Goal: Information Seeking & Learning: Learn about a topic

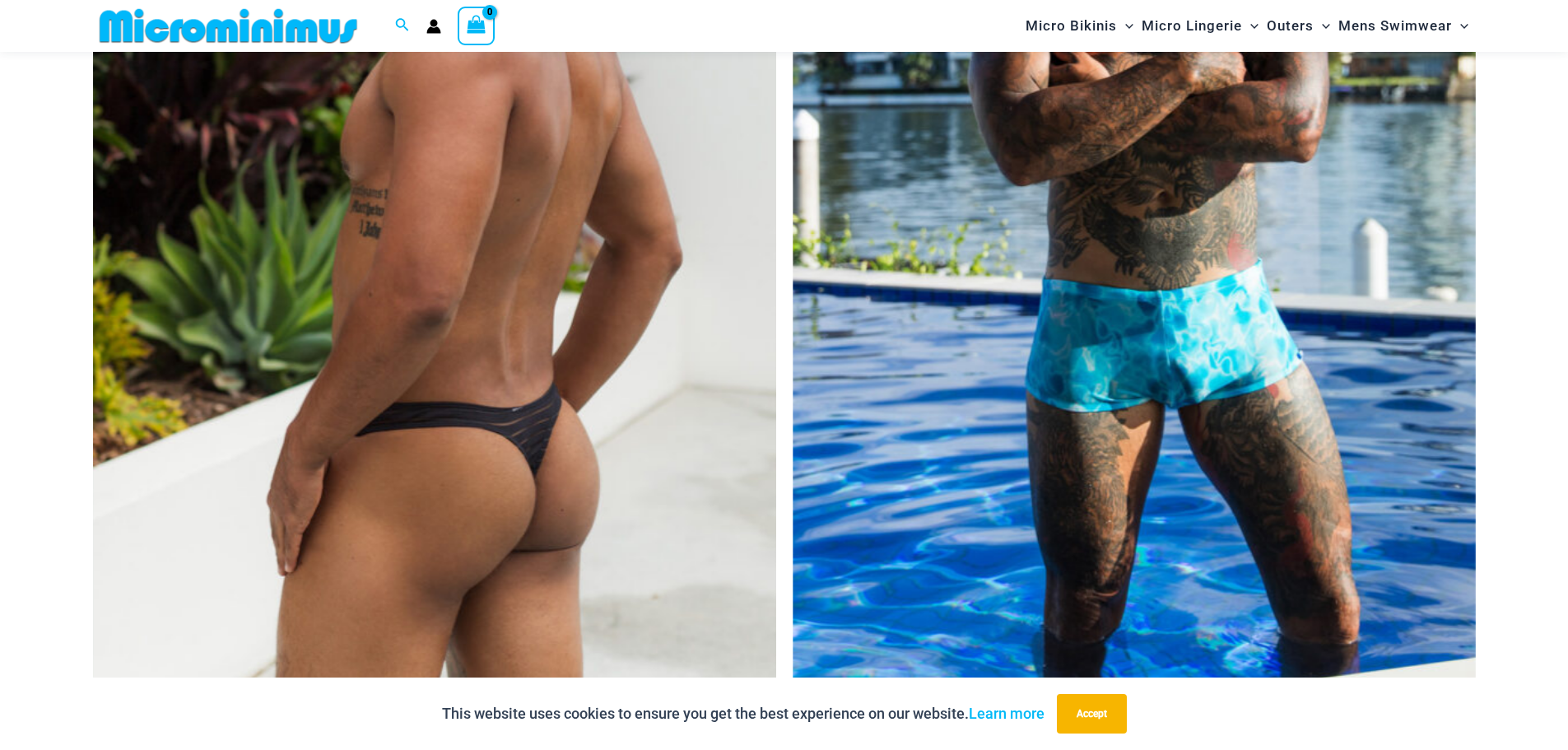
scroll to position [563, 0]
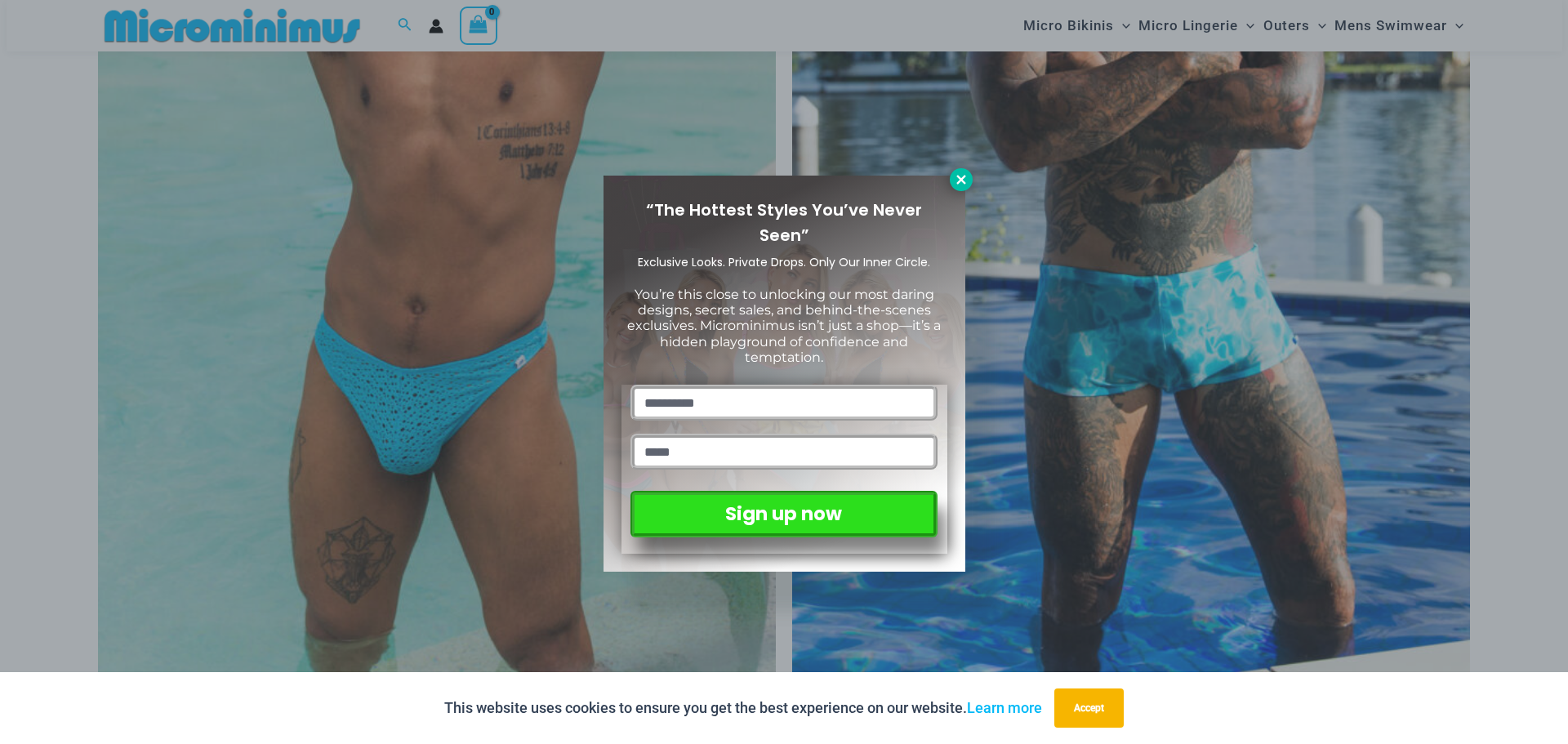
click at [961, 181] on icon at bounding box center [961, 180] width 9 height 9
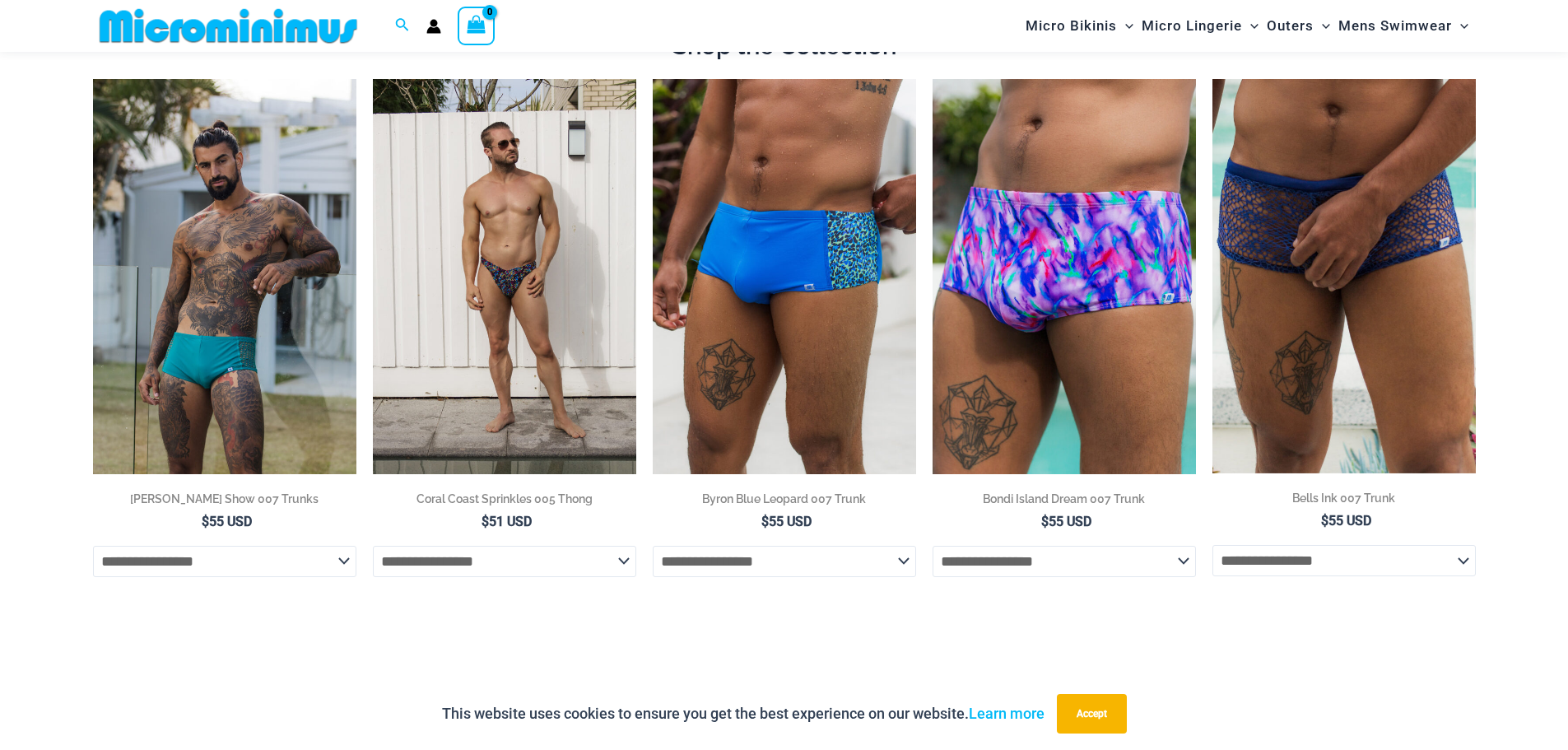
scroll to position [1385, 0]
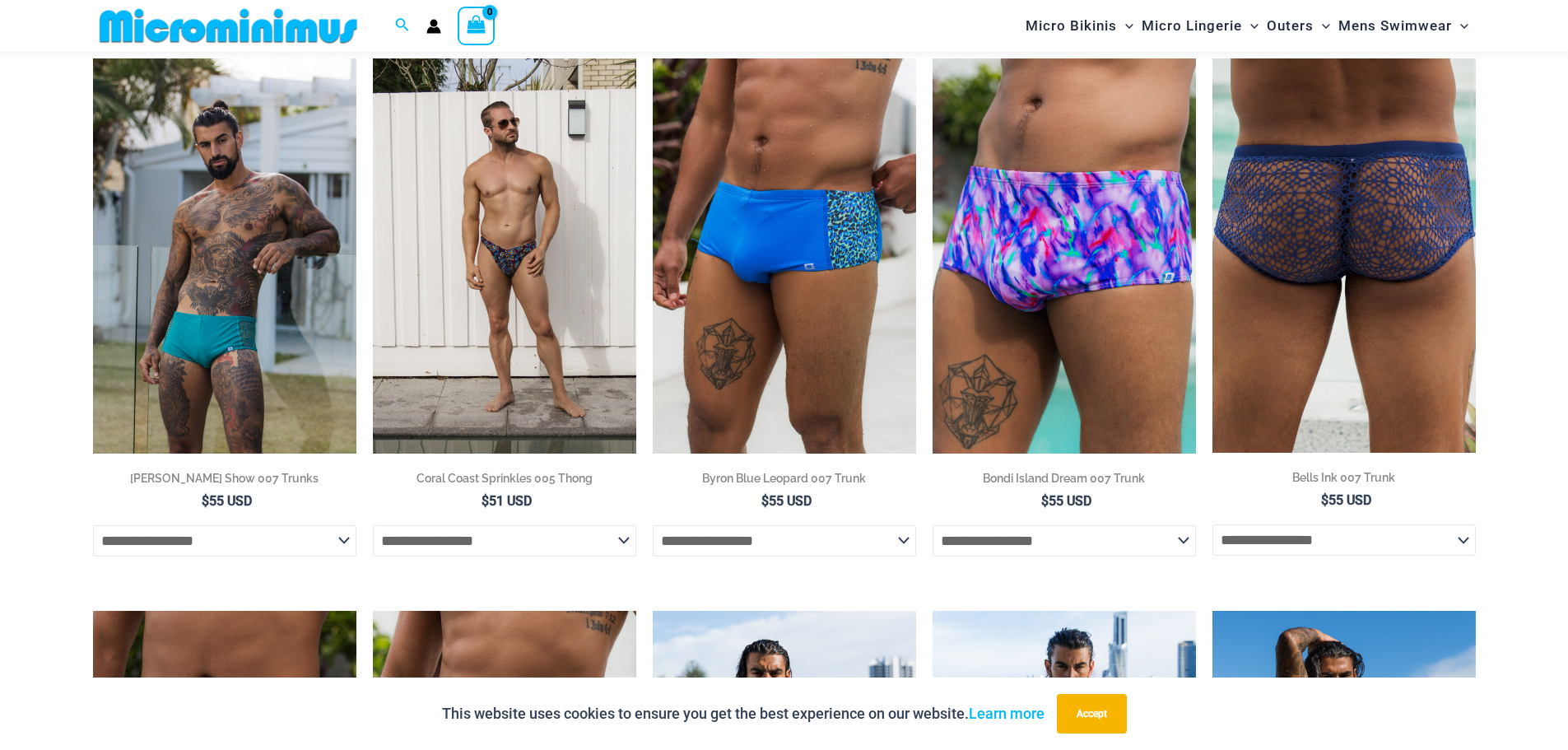
click at [1359, 263] on img at bounding box center [1344, 255] width 263 height 394
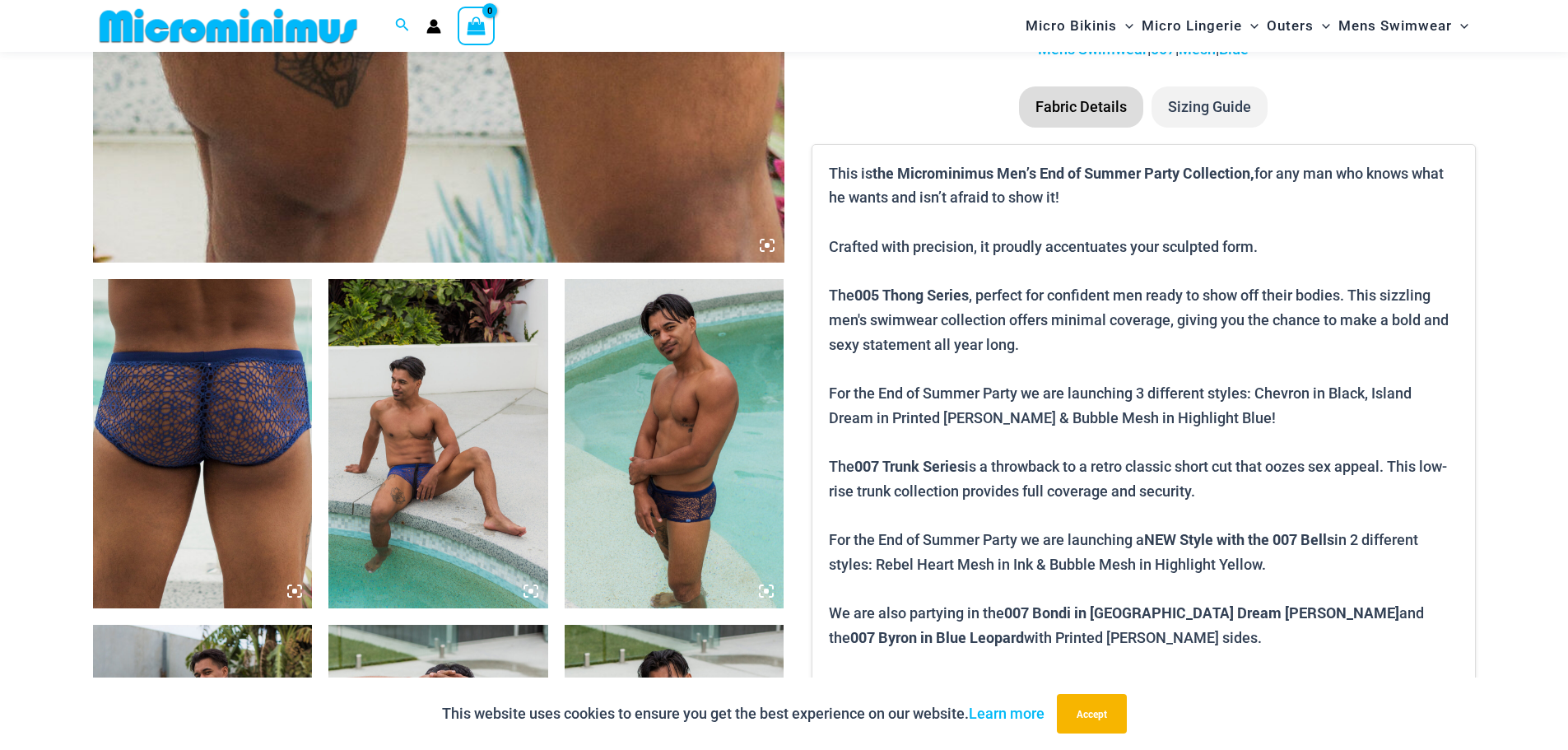
scroll to position [972, 0]
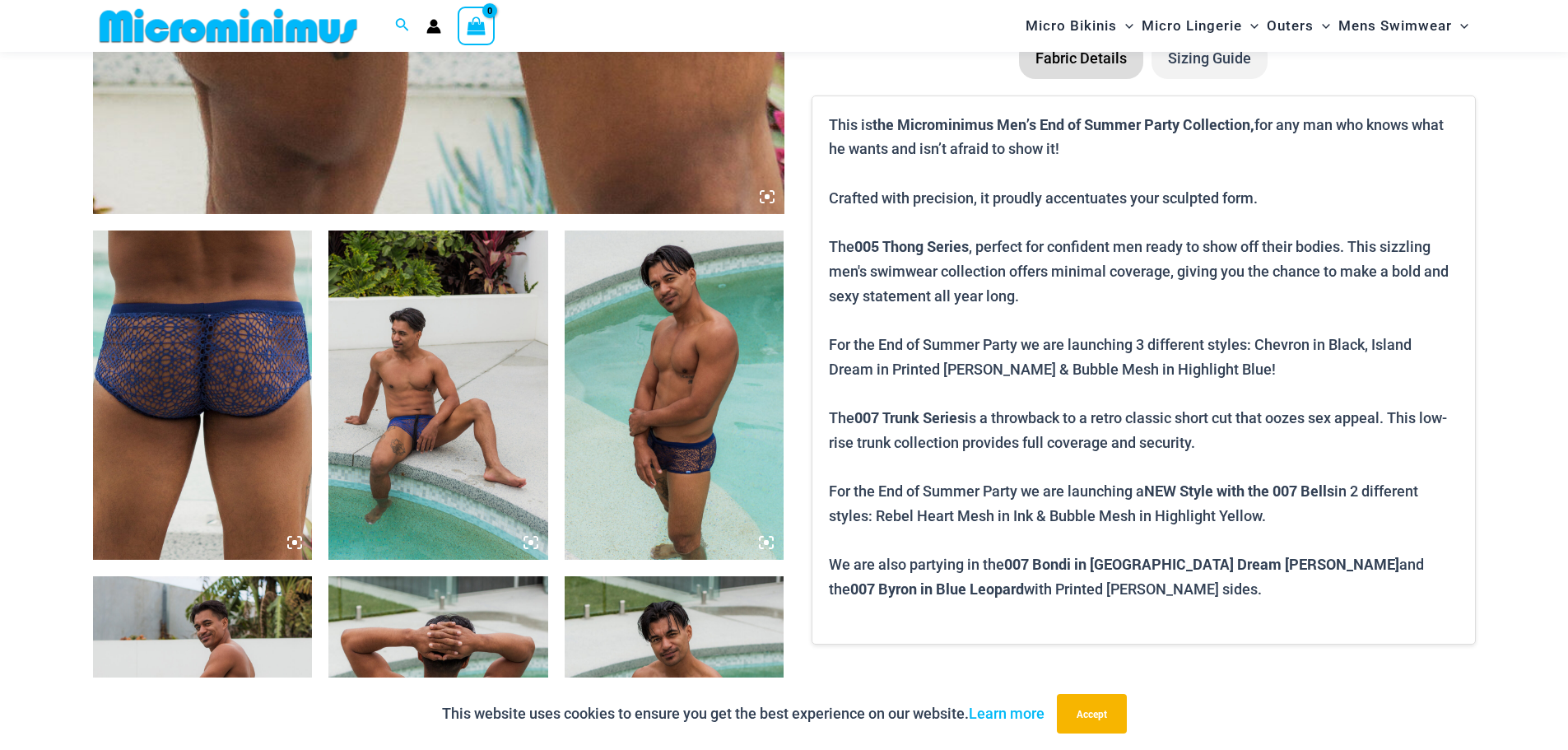
click at [530, 539] on icon at bounding box center [530, 543] width 15 height 15
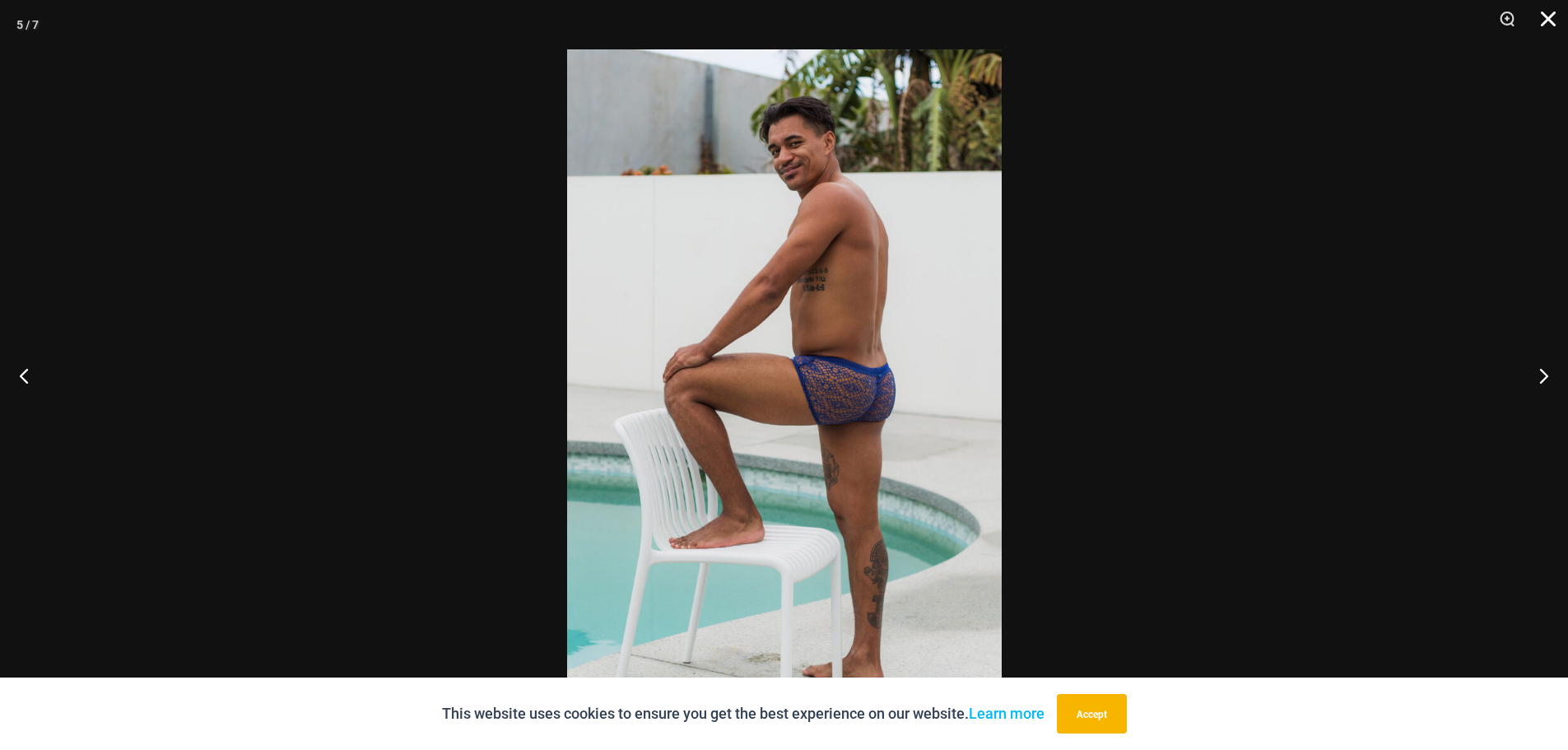
click at [1546, 22] on button "Close" at bounding box center [1543, 24] width 41 height 50
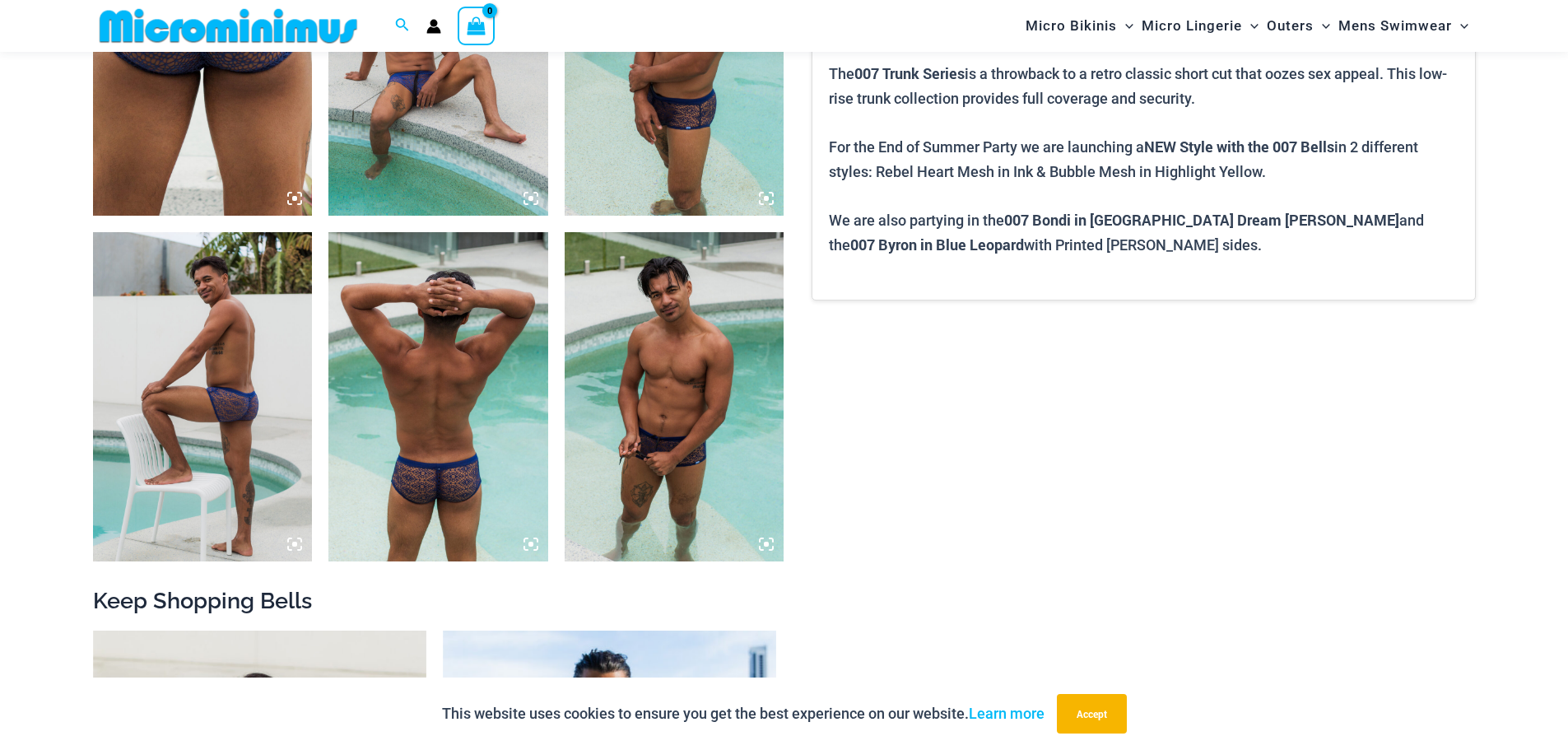
scroll to position [1713, 0]
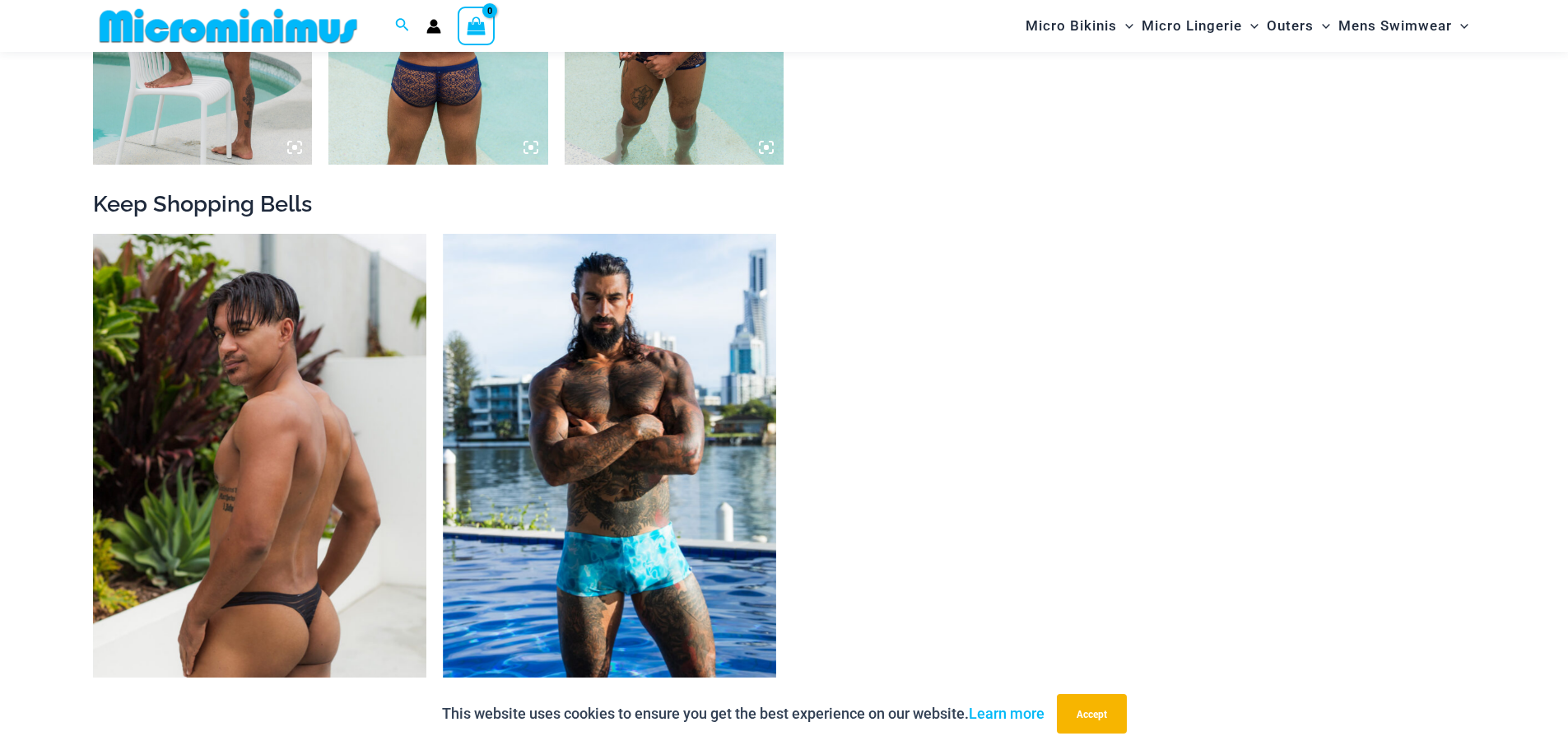
click at [251, 486] on img at bounding box center [259, 483] width 333 height 500
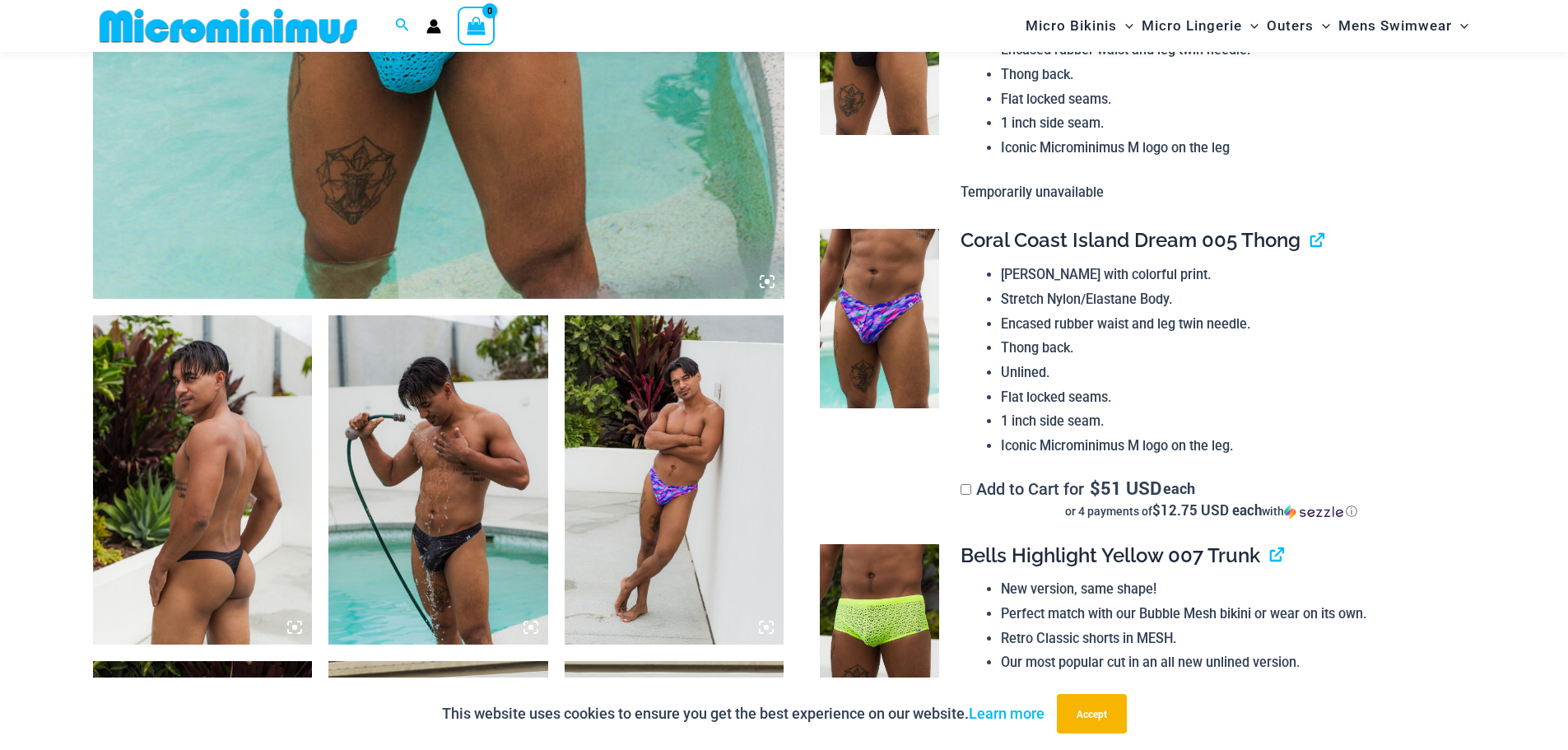
scroll to position [890, 0]
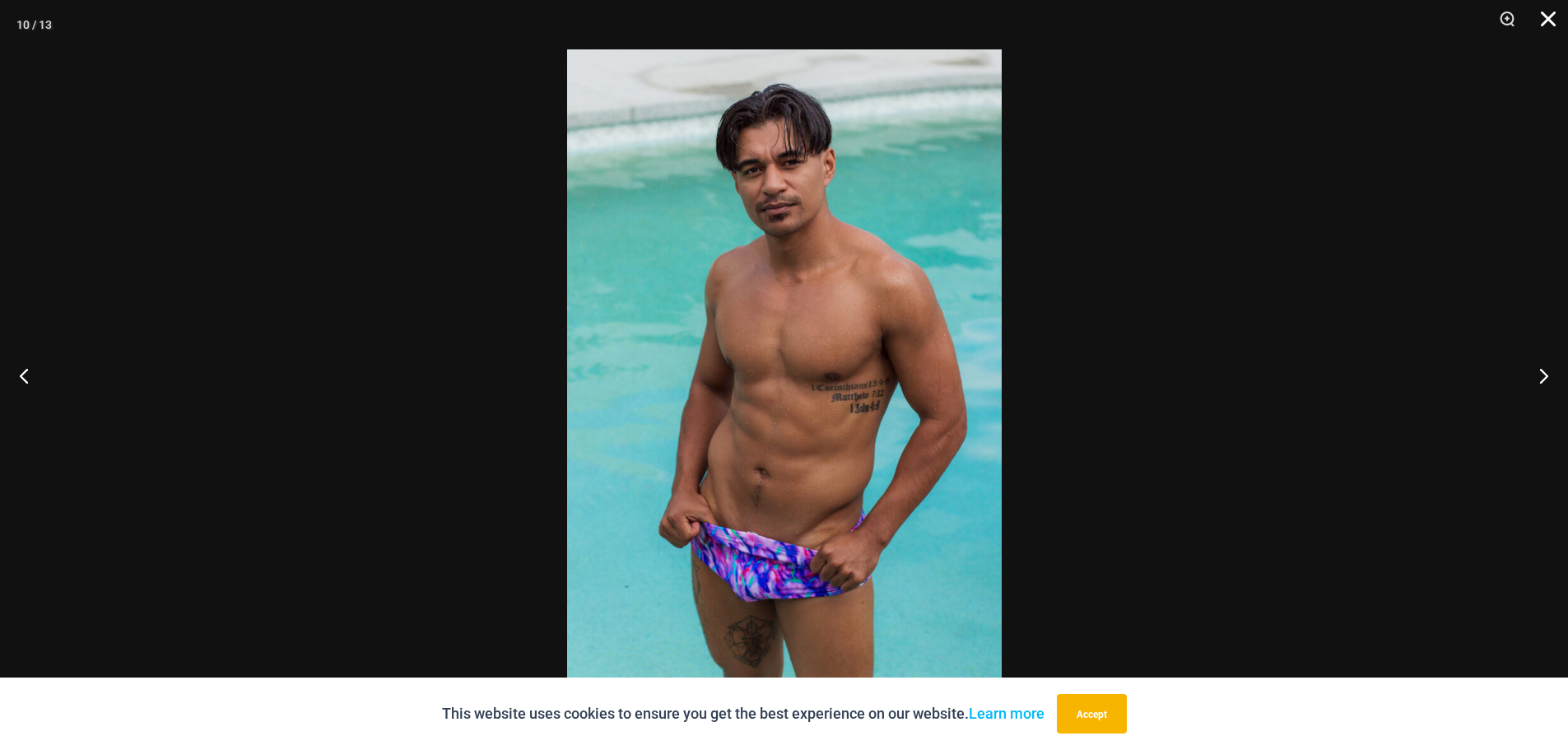
click at [1545, 19] on button "Close" at bounding box center [1543, 24] width 41 height 50
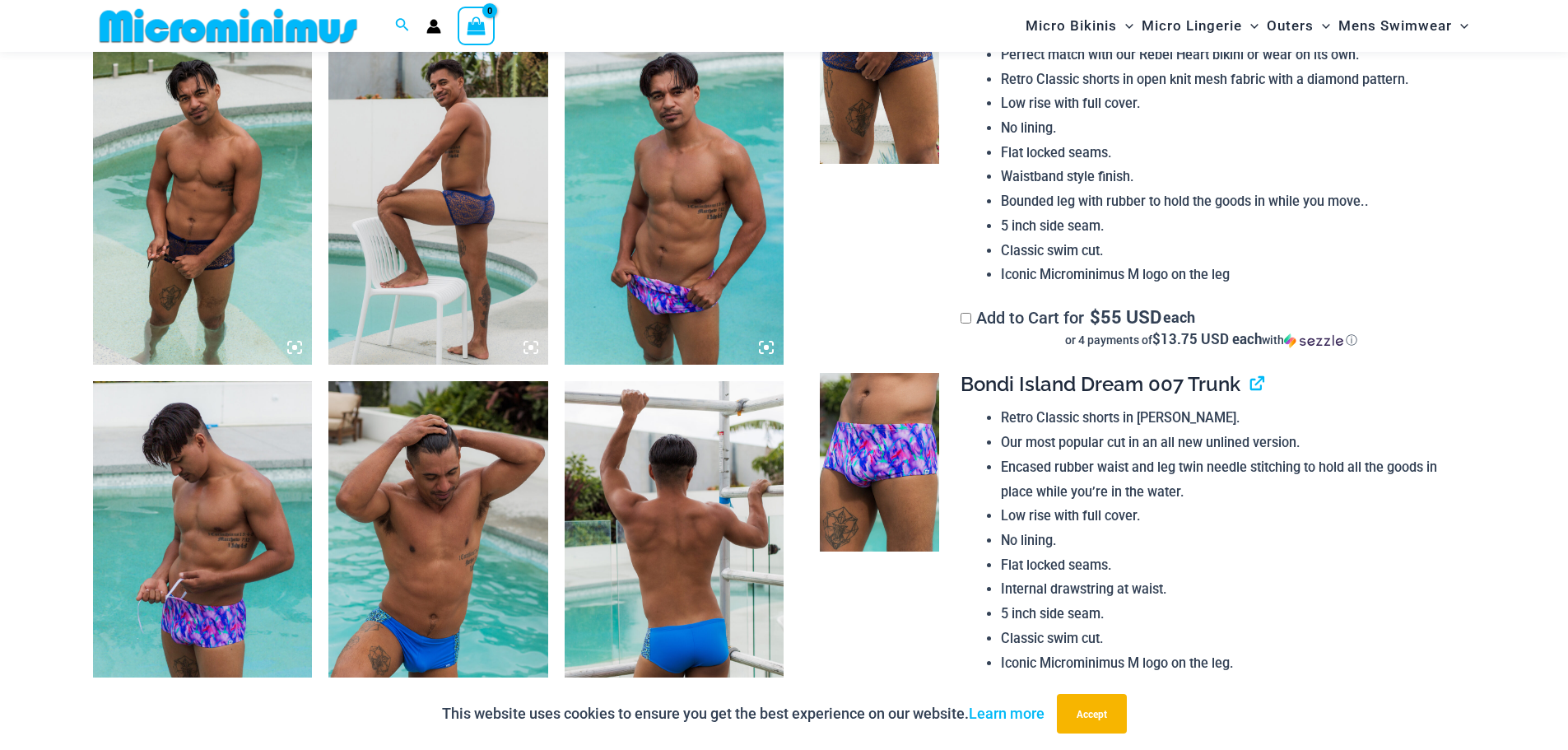
scroll to position [1630, 0]
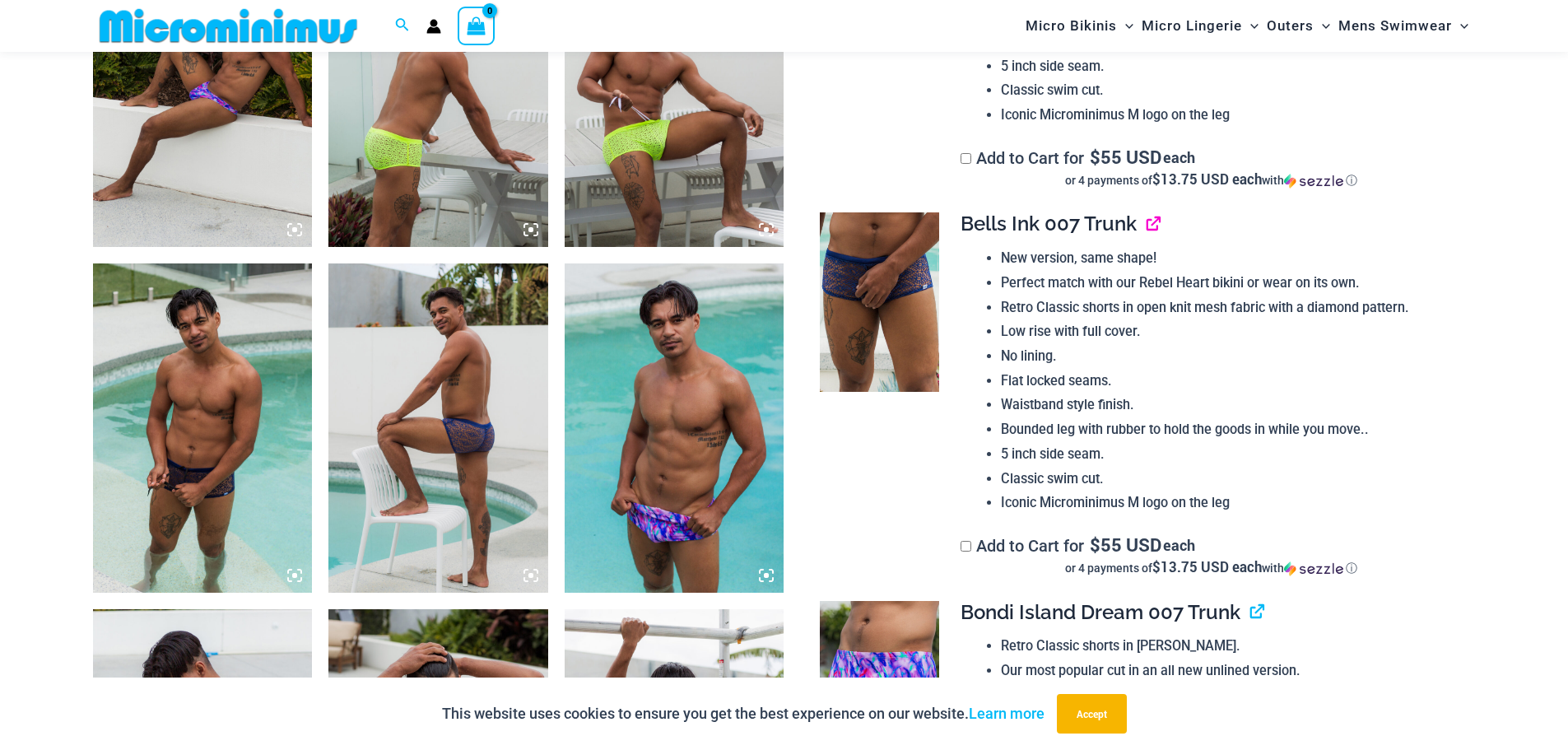
click at [1146, 226] on link "View product" at bounding box center [1146, 222] width 0 height 23
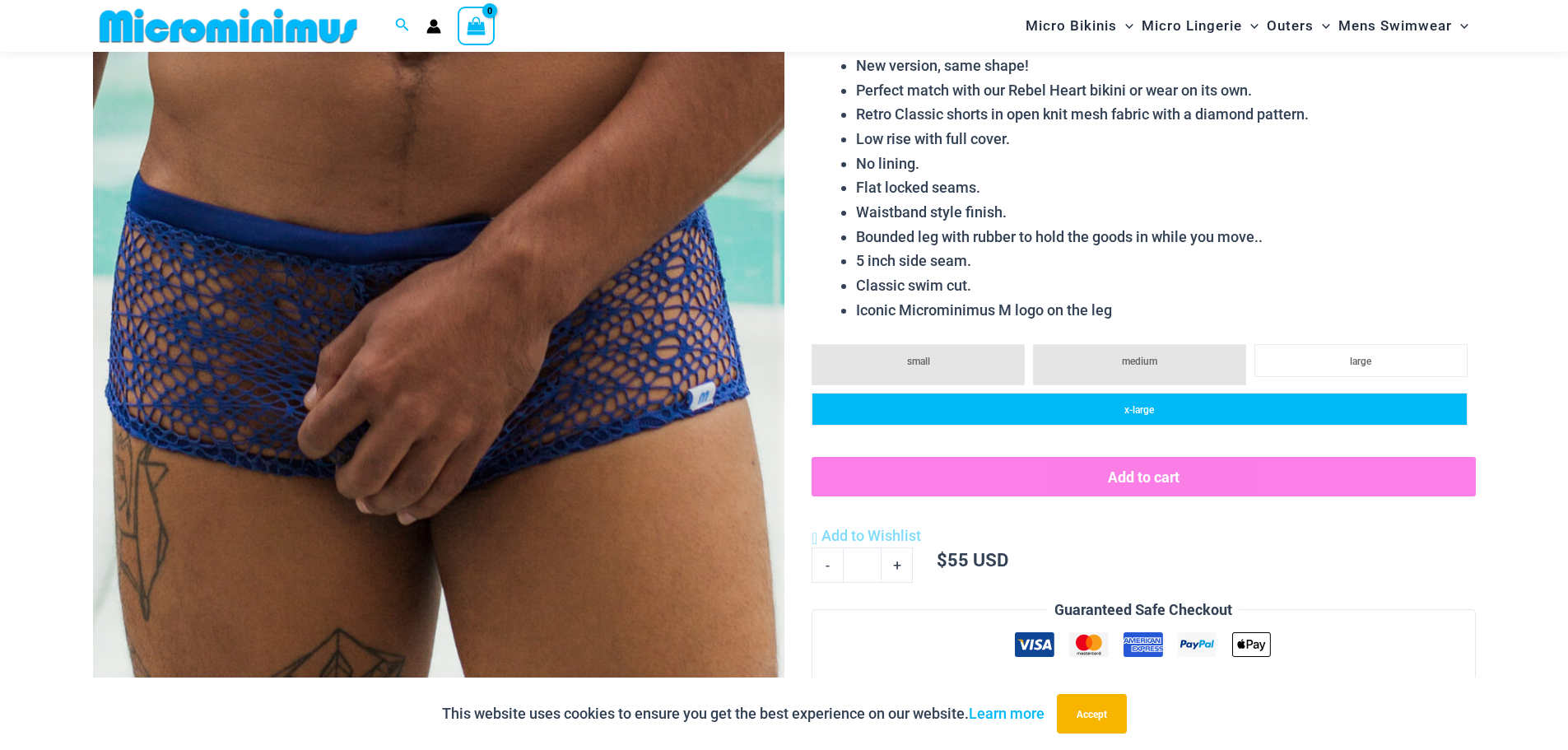
scroll to position [314, 0]
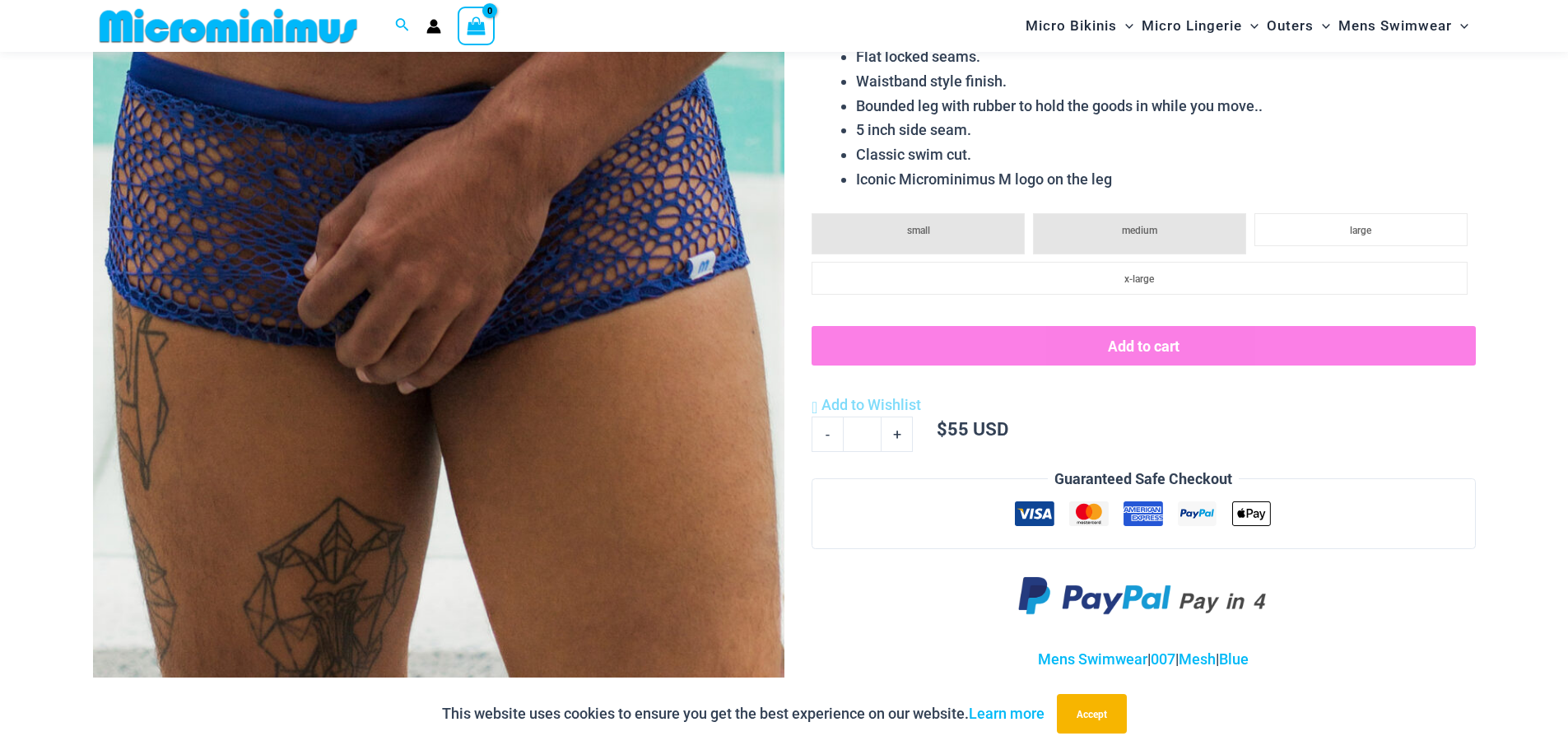
drag, startPoint x: 1059, startPoint y: 283, endPoint x: 849, endPoint y: 346, distance: 219.2
click at [1061, 282] on li "x-large" at bounding box center [1139, 278] width 655 height 33
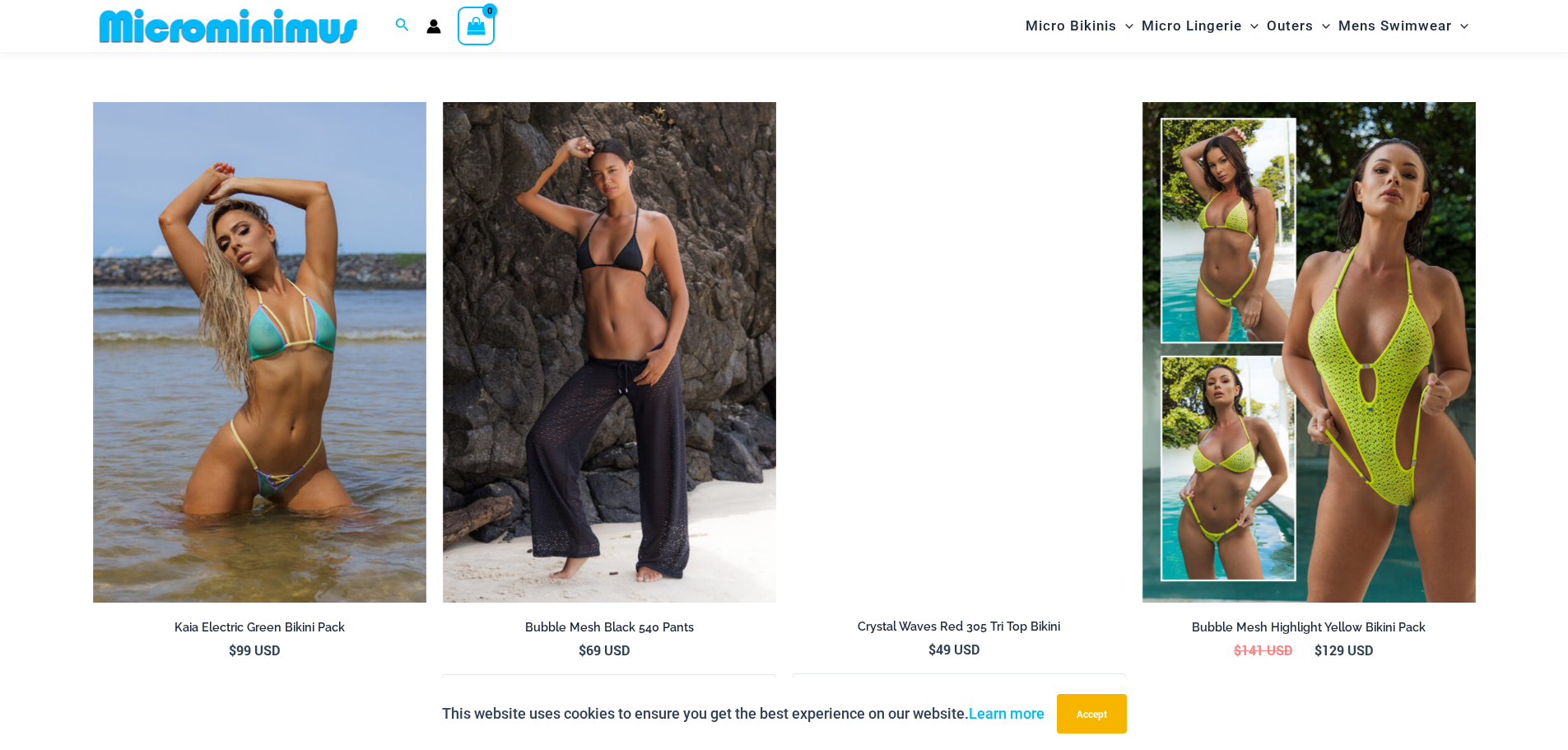
scroll to position [3852, 0]
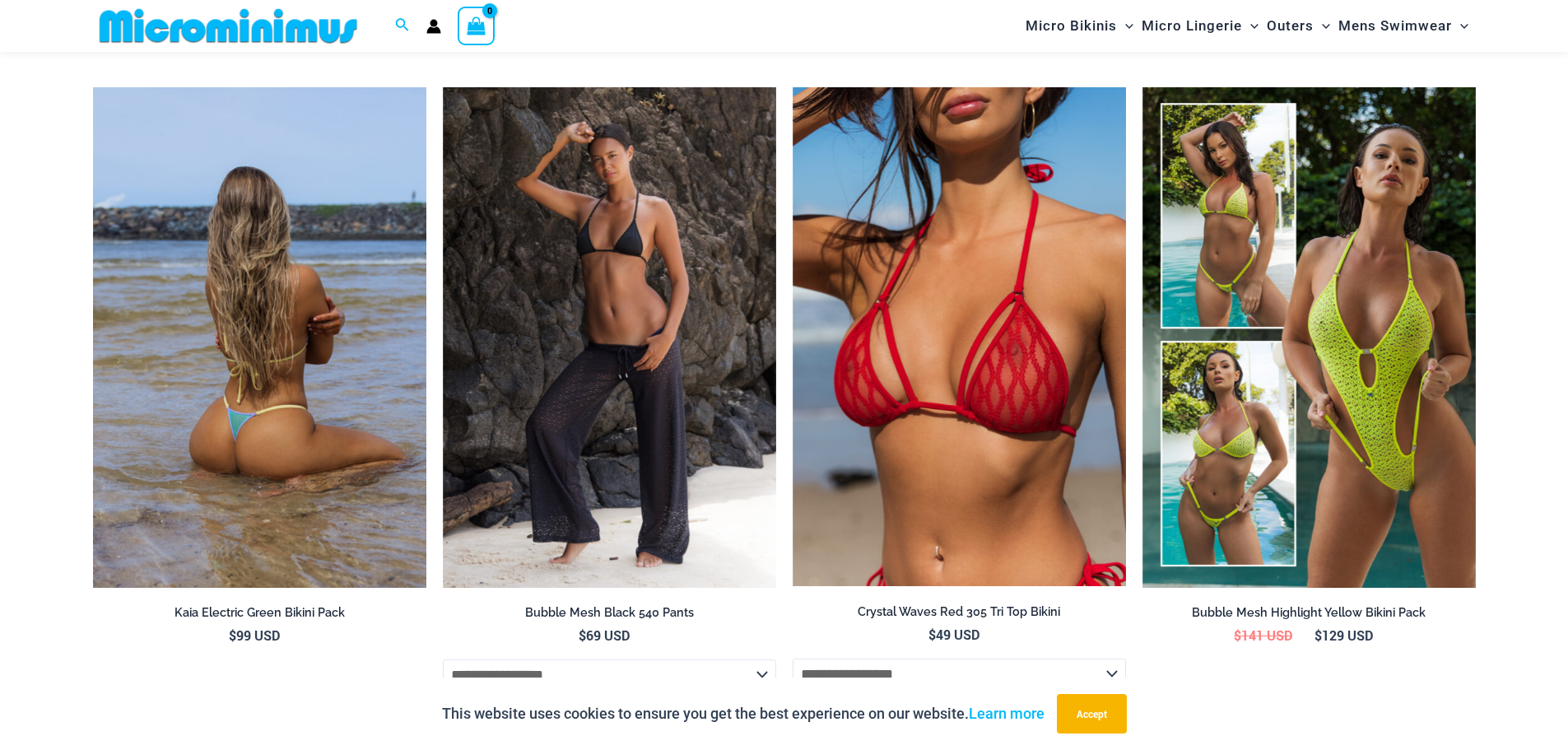
click at [357, 391] on img at bounding box center [259, 337] width 333 height 500
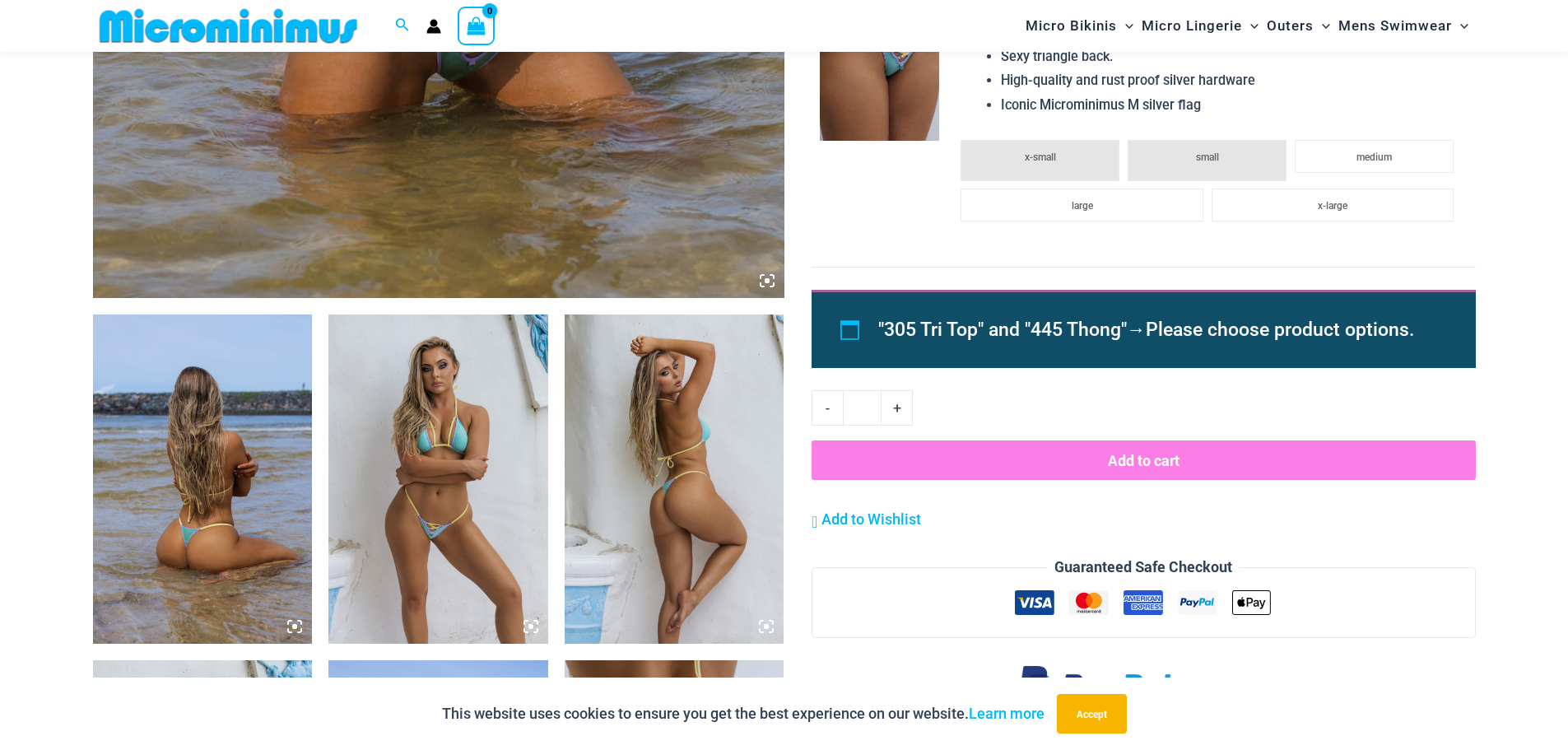
scroll to position [987, 0]
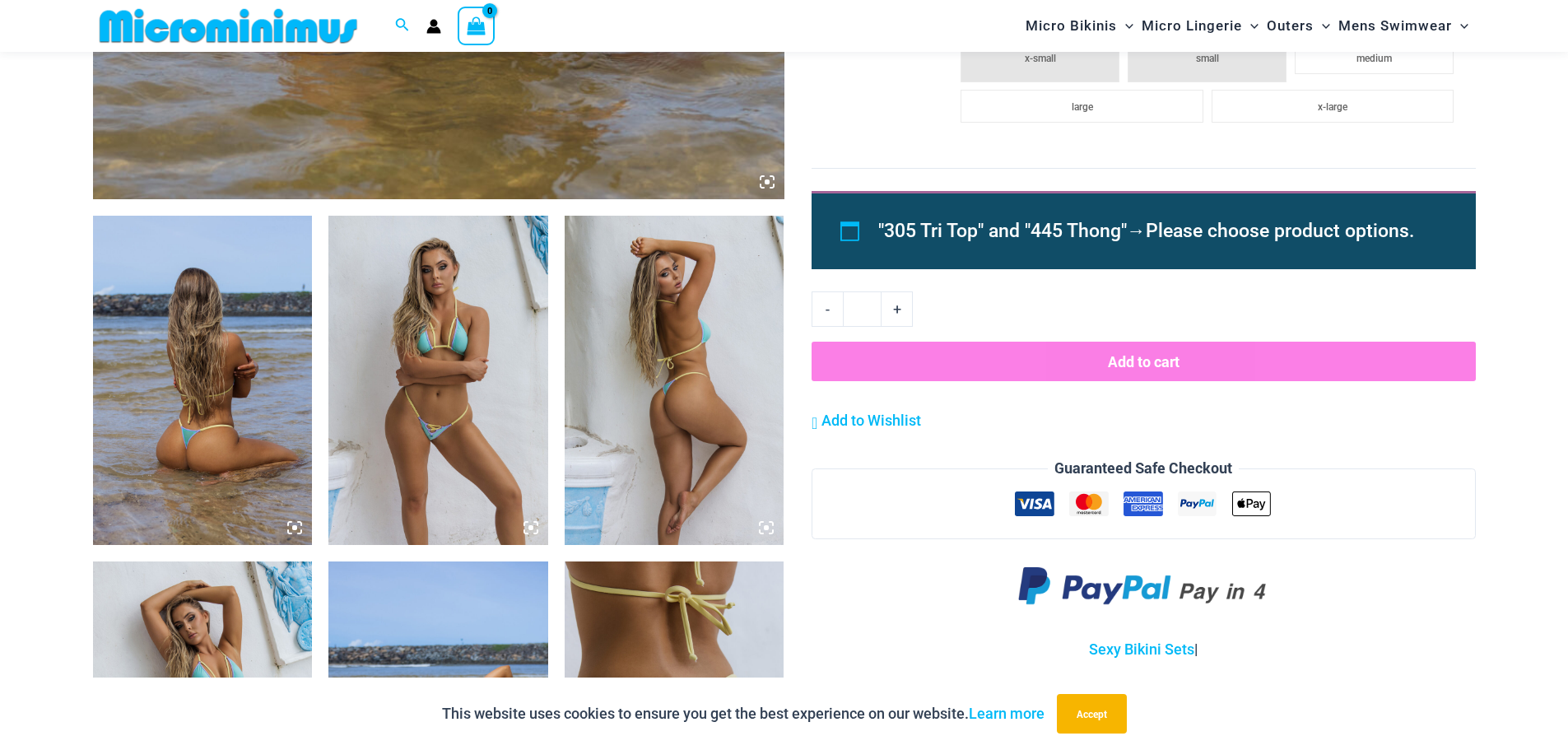
click at [438, 422] on img at bounding box center [438, 380] width 220 height 329
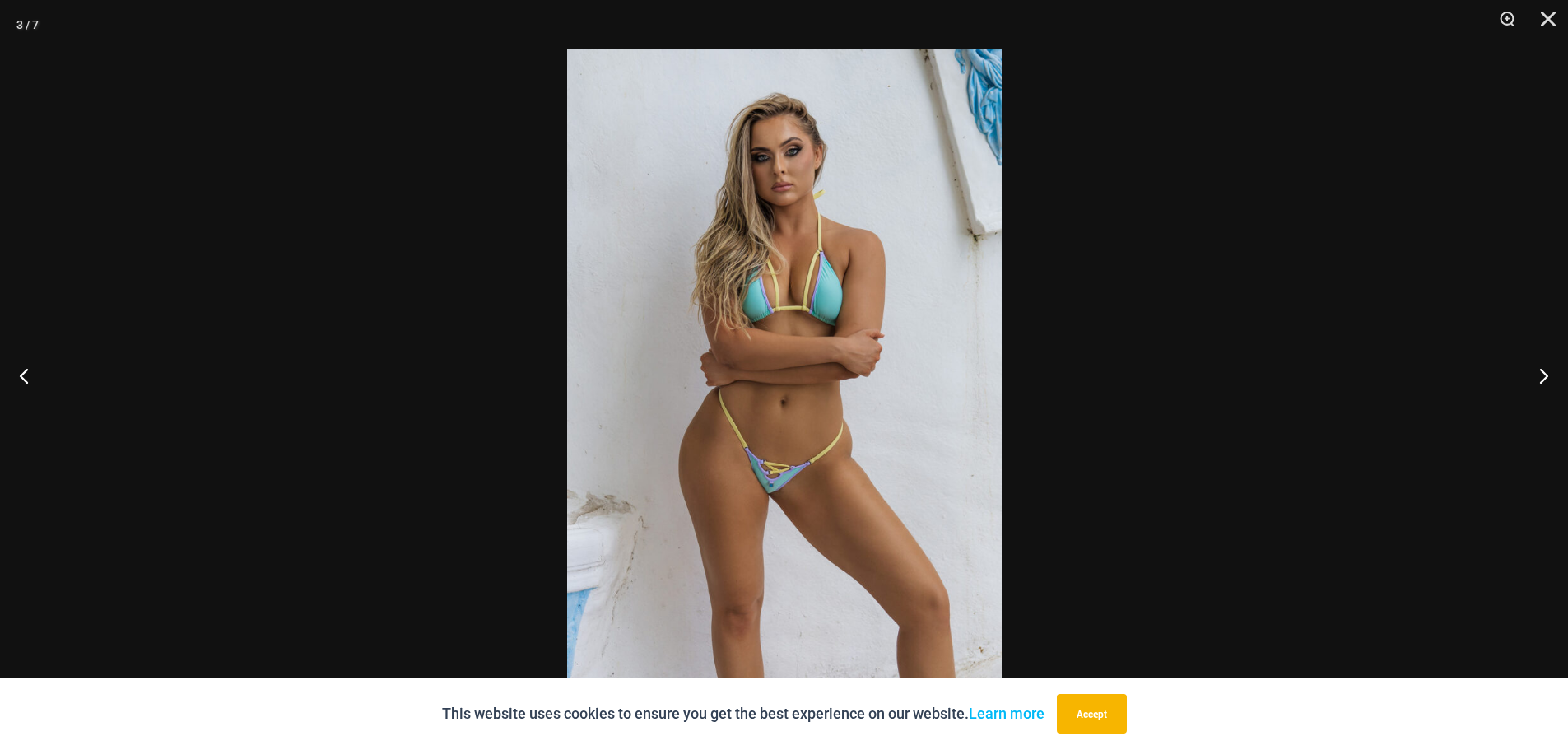
click at [772, 477] on img at bounding box center [784, 375] width 435 height 651
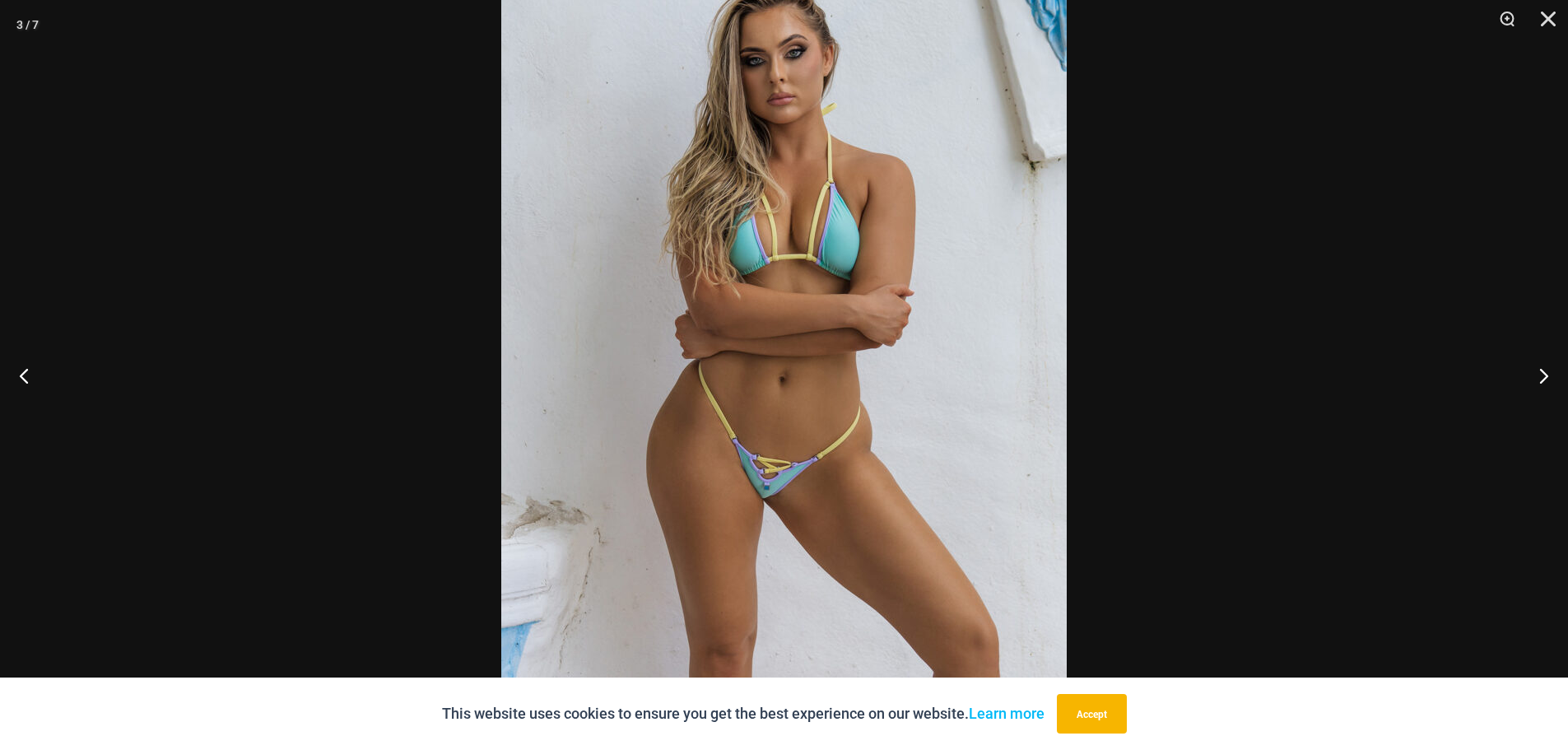
click at [783, 483] on img at bounding box center [784, 344] width 565 height 848
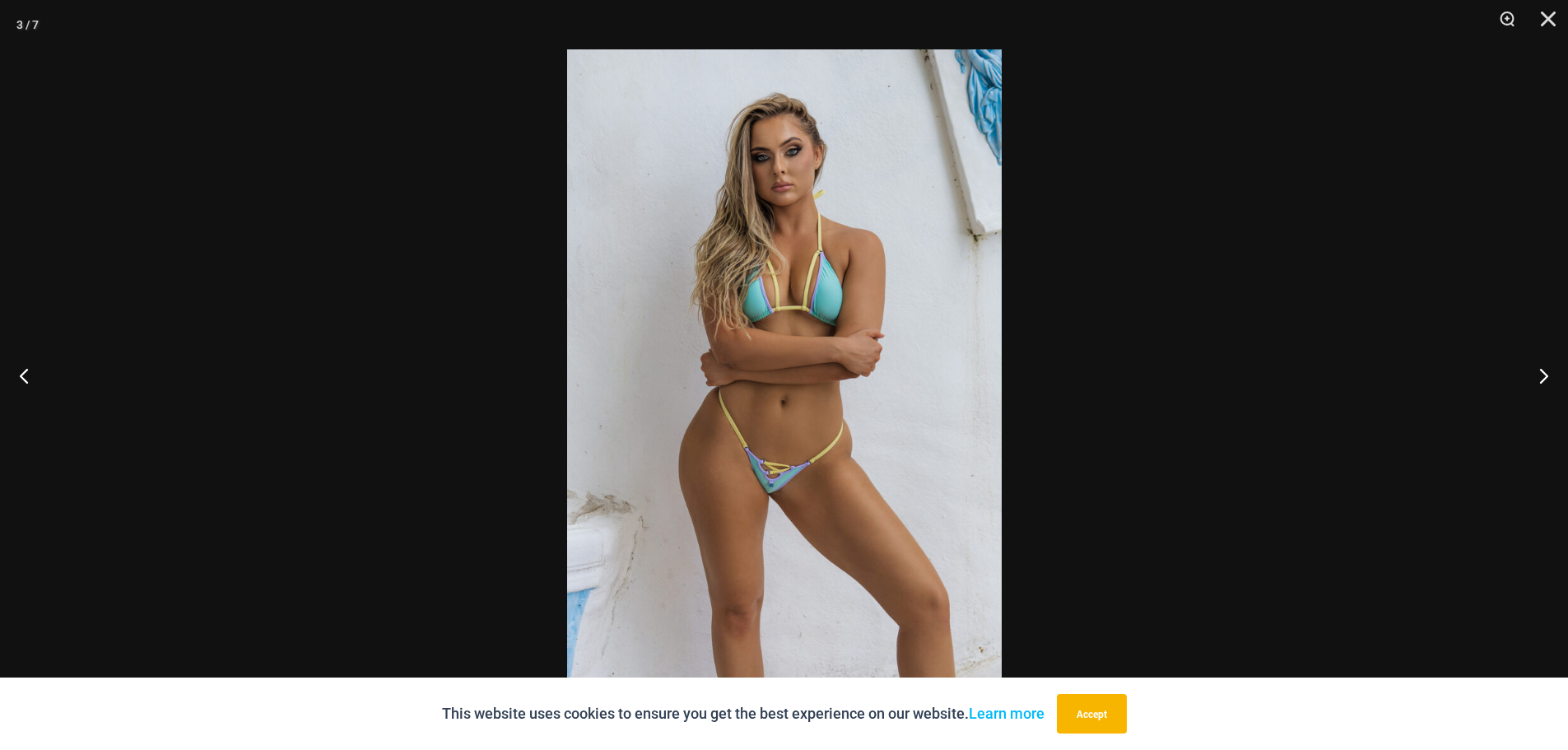
click at [780, 486] on img at bounding box center [784, 375] width 435 height 651
click at [1540, 16] on button "Close" at bounding box center [1543, 24] width 41 height 50
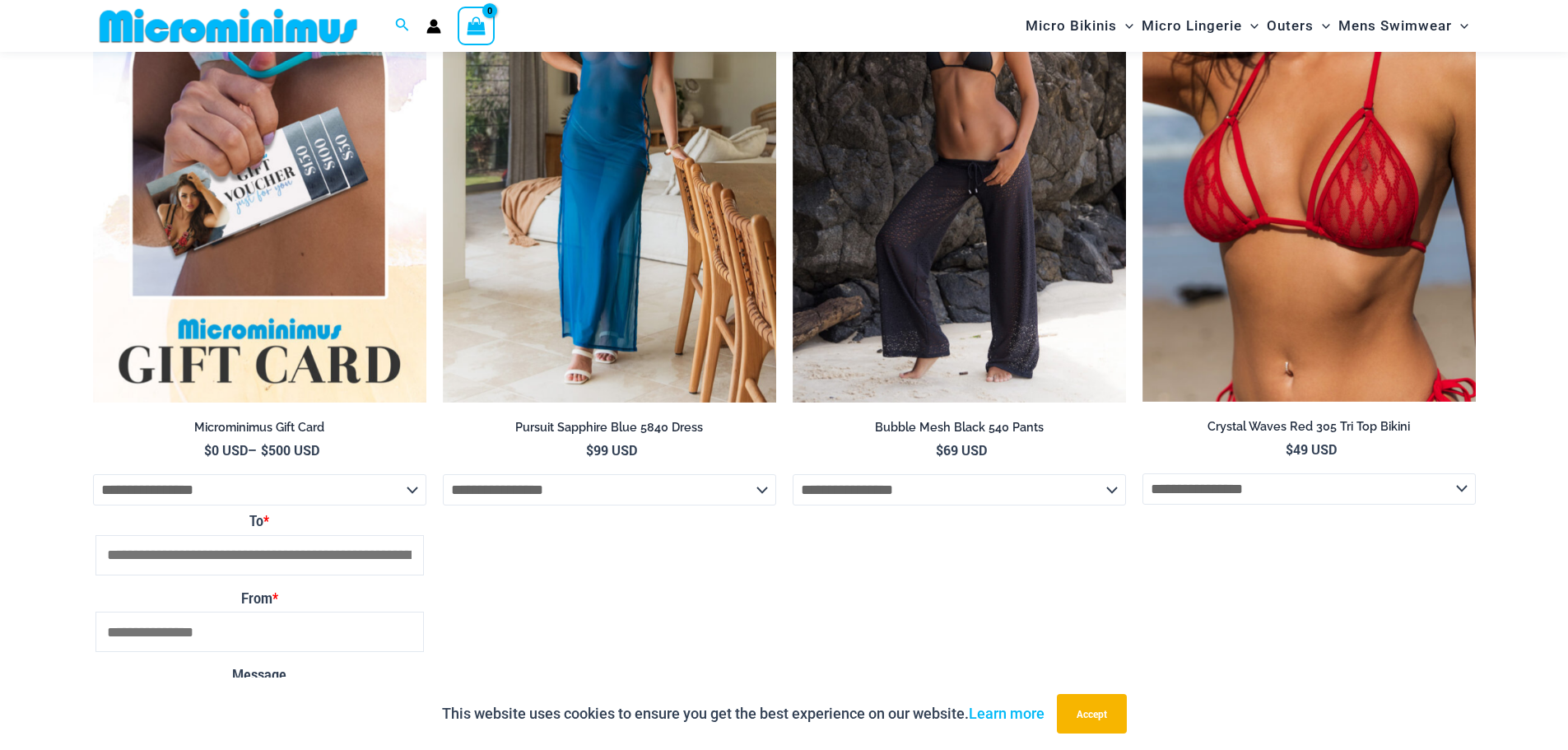
scroll to position [2797, 0]
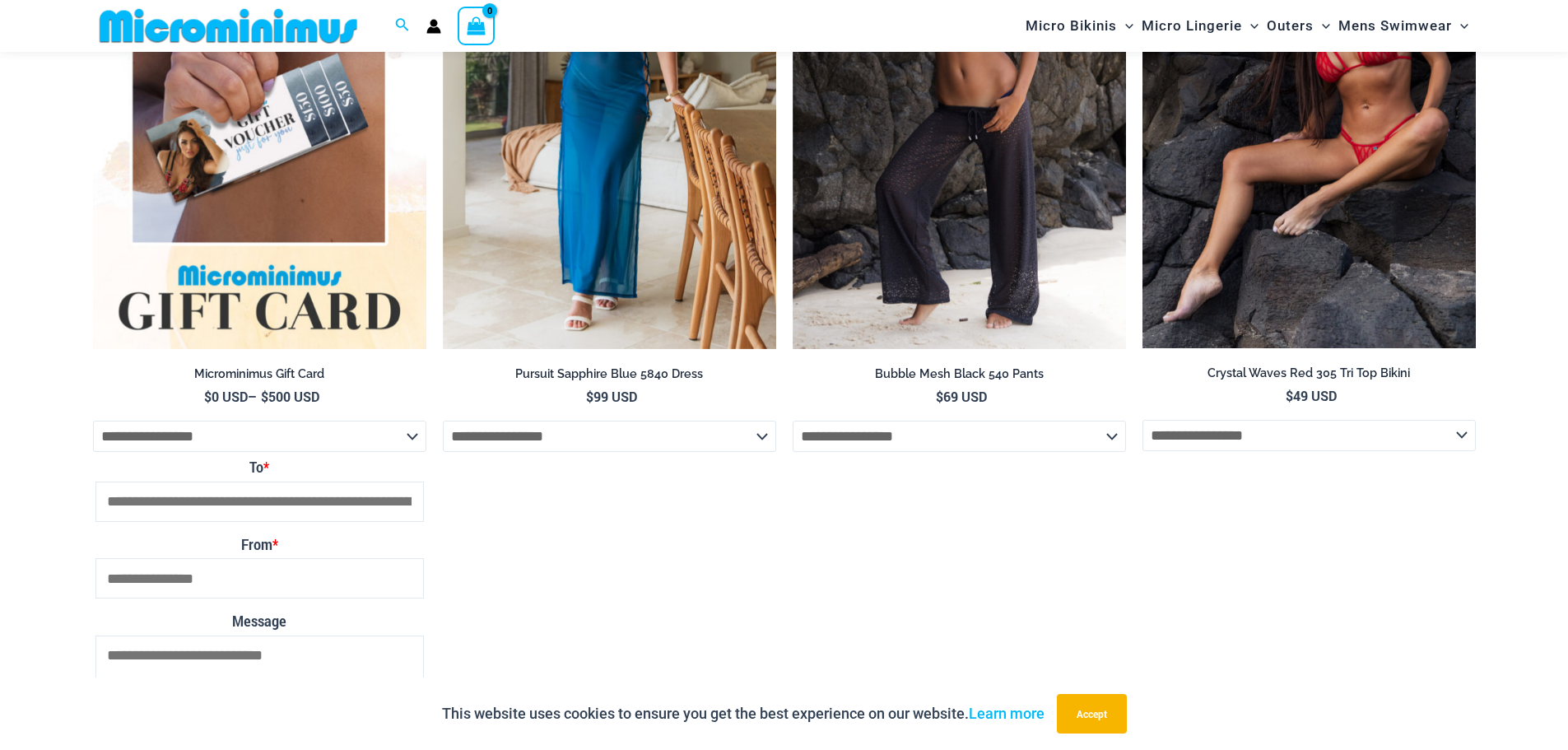
click at [1290, 245] on img at bounding box center [1309, 99] width 333 height 498
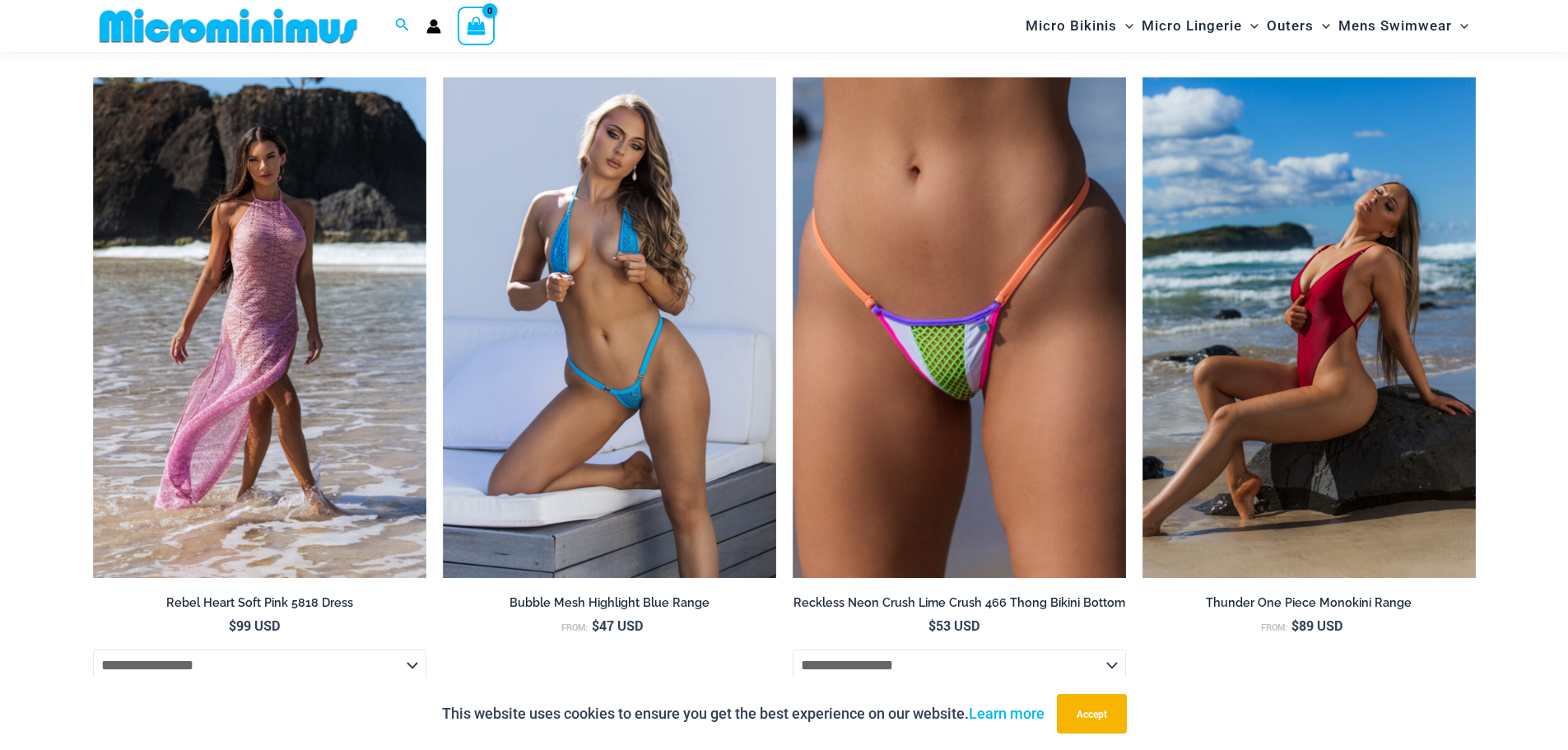
scroll to position [4608, 0]
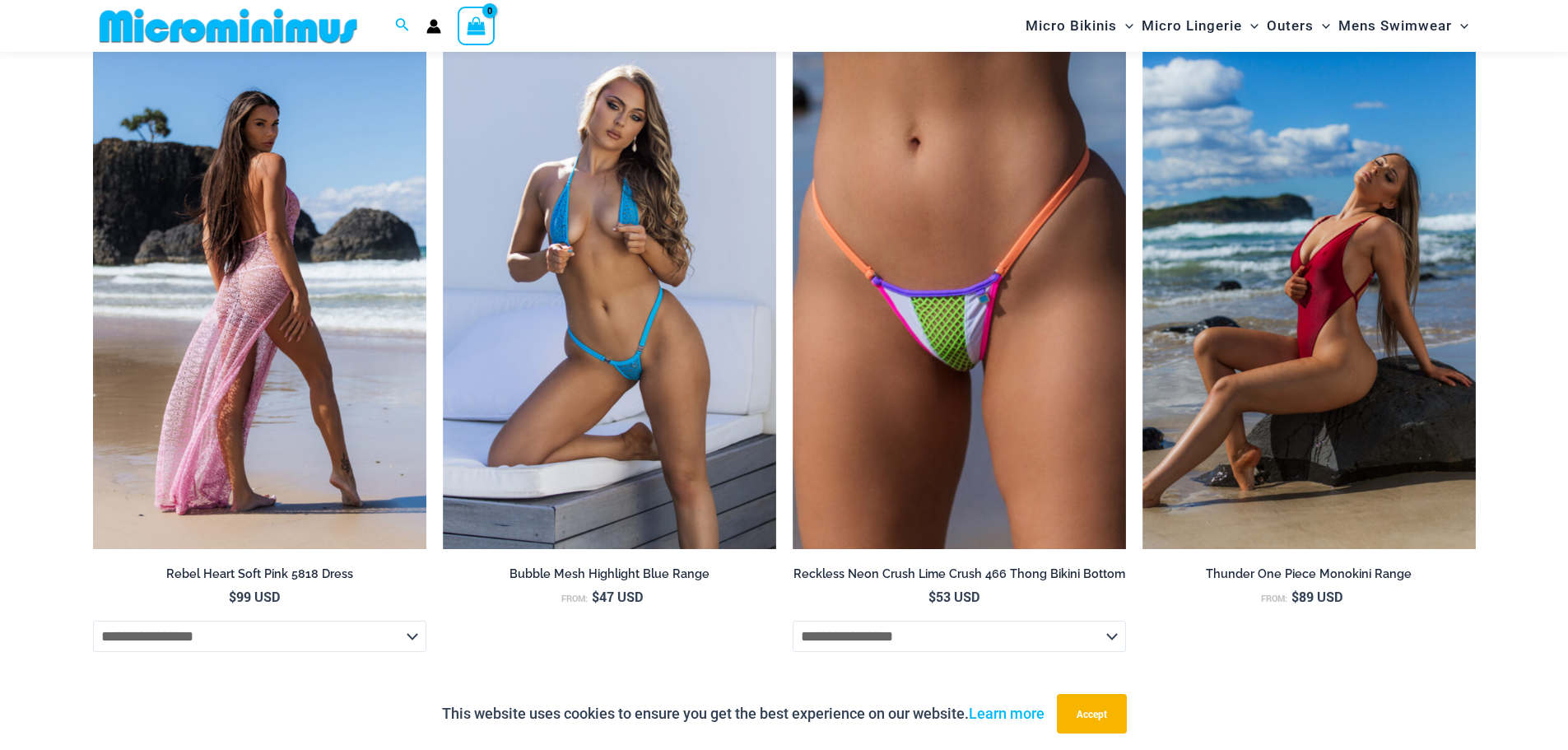
click at [321, 292] on img at bounding box center [259, 298] width 333 height 500
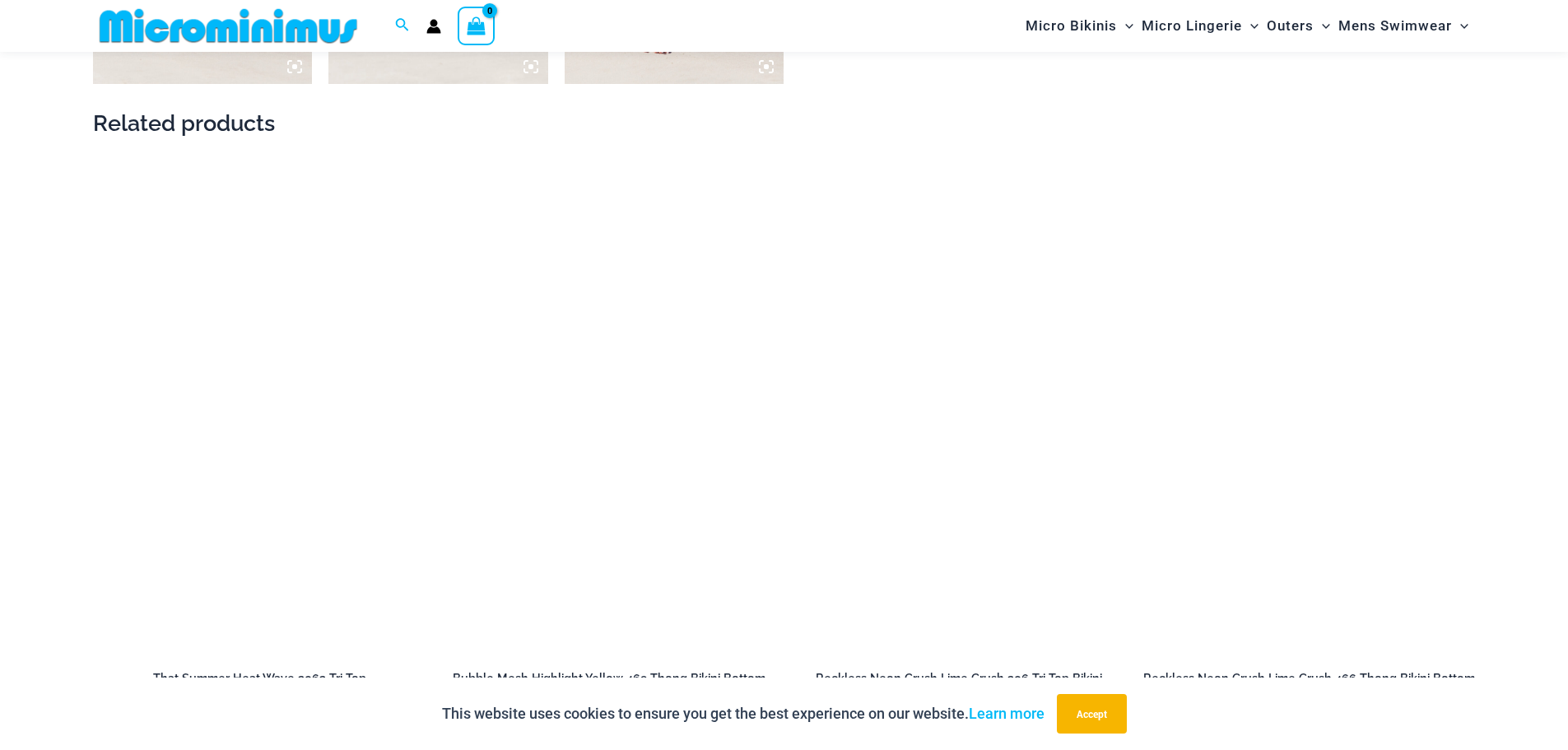
scroll to position [1805, 0]
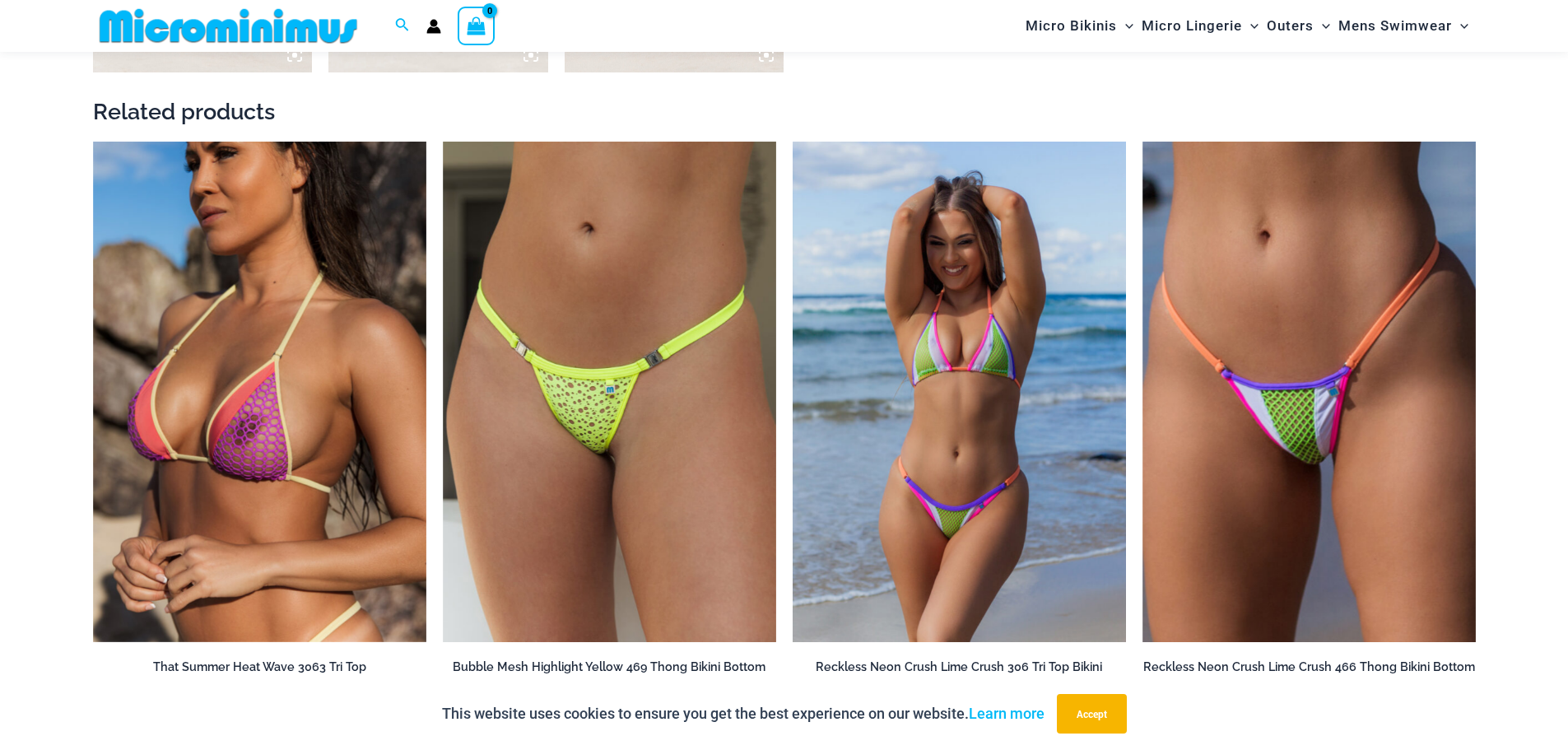
click at [996, 374] on img at bounding box center [959, 391] width 333 height 500
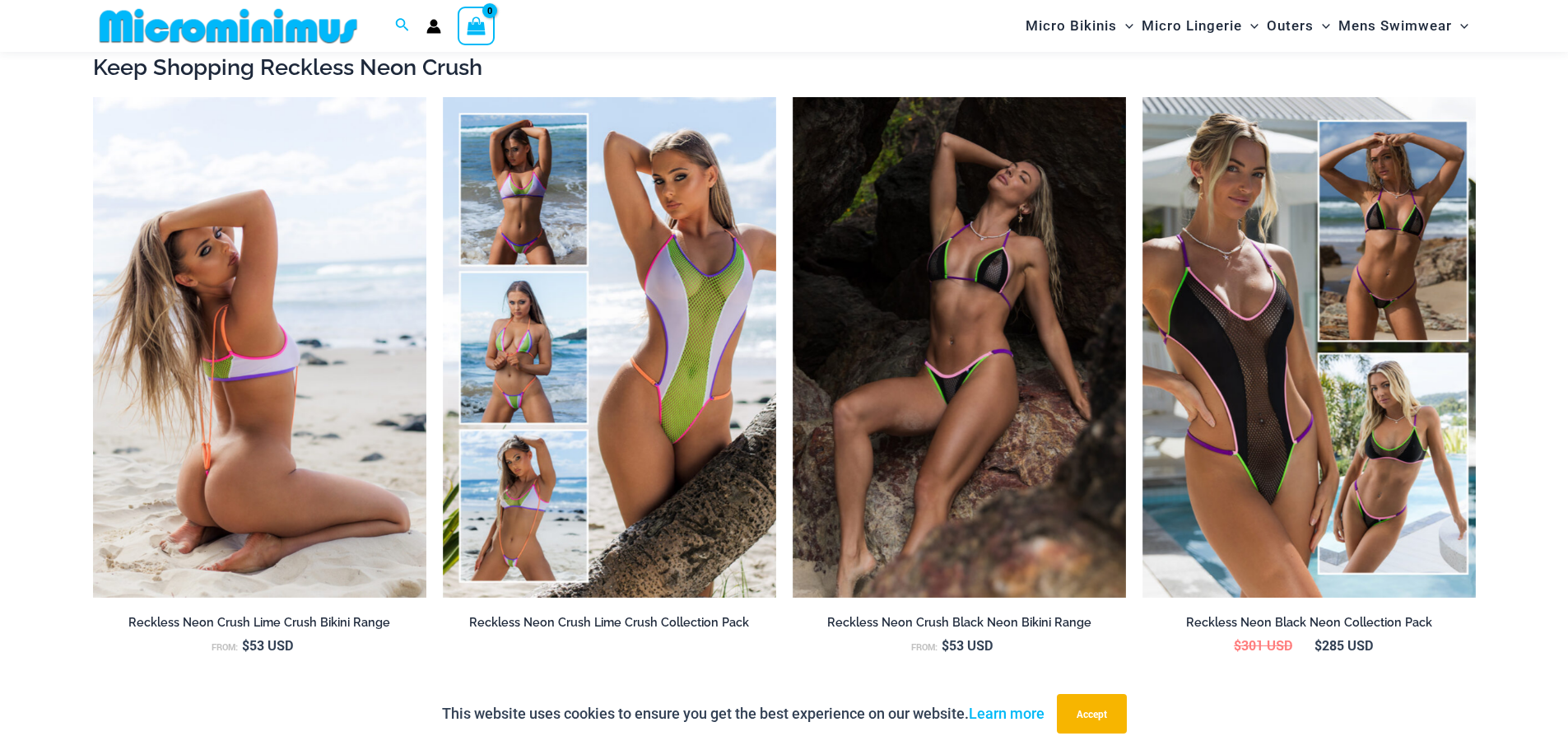
scroll to position [1877, 0]
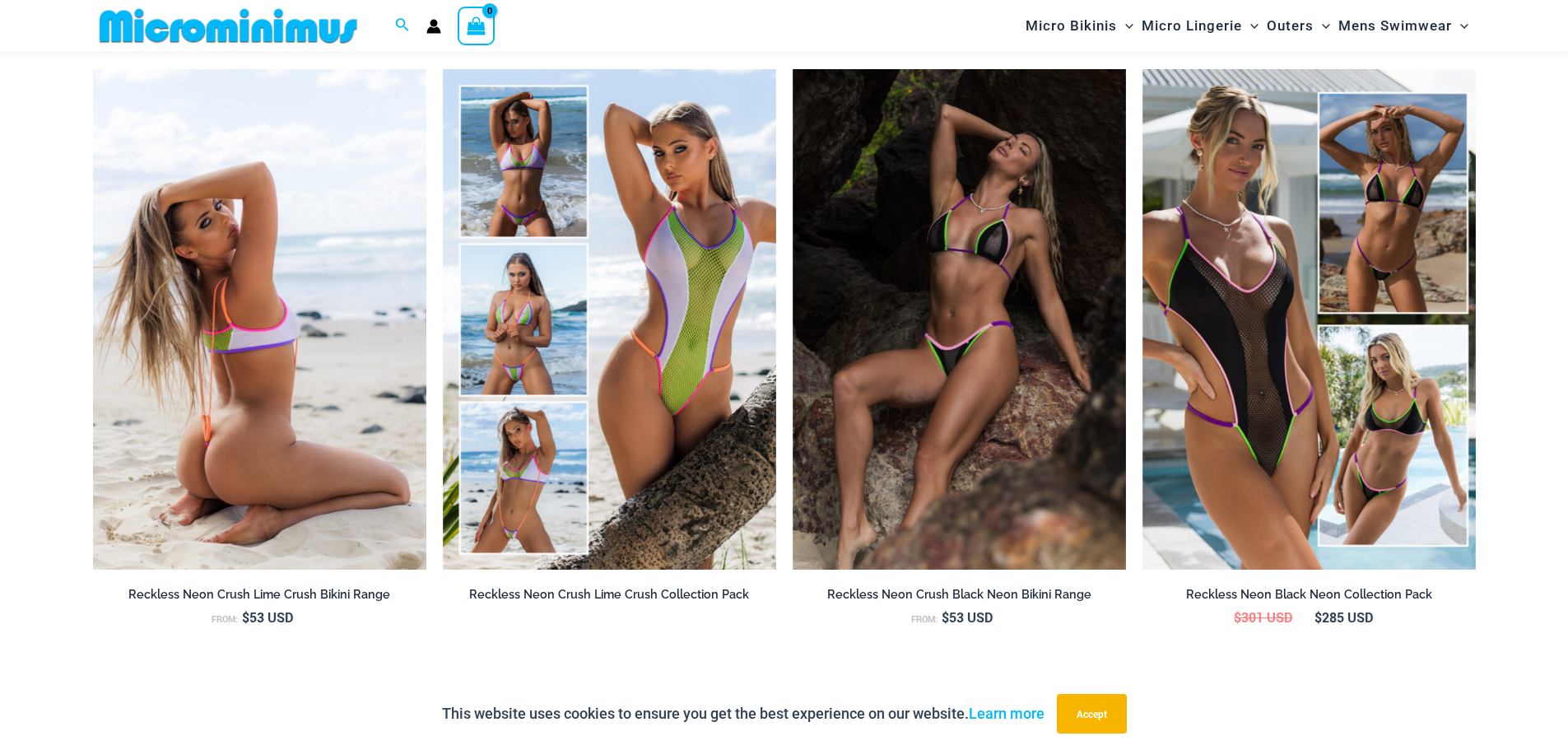
click at [268, 387] on img at bounding box center [259, 319] width 333 height 500
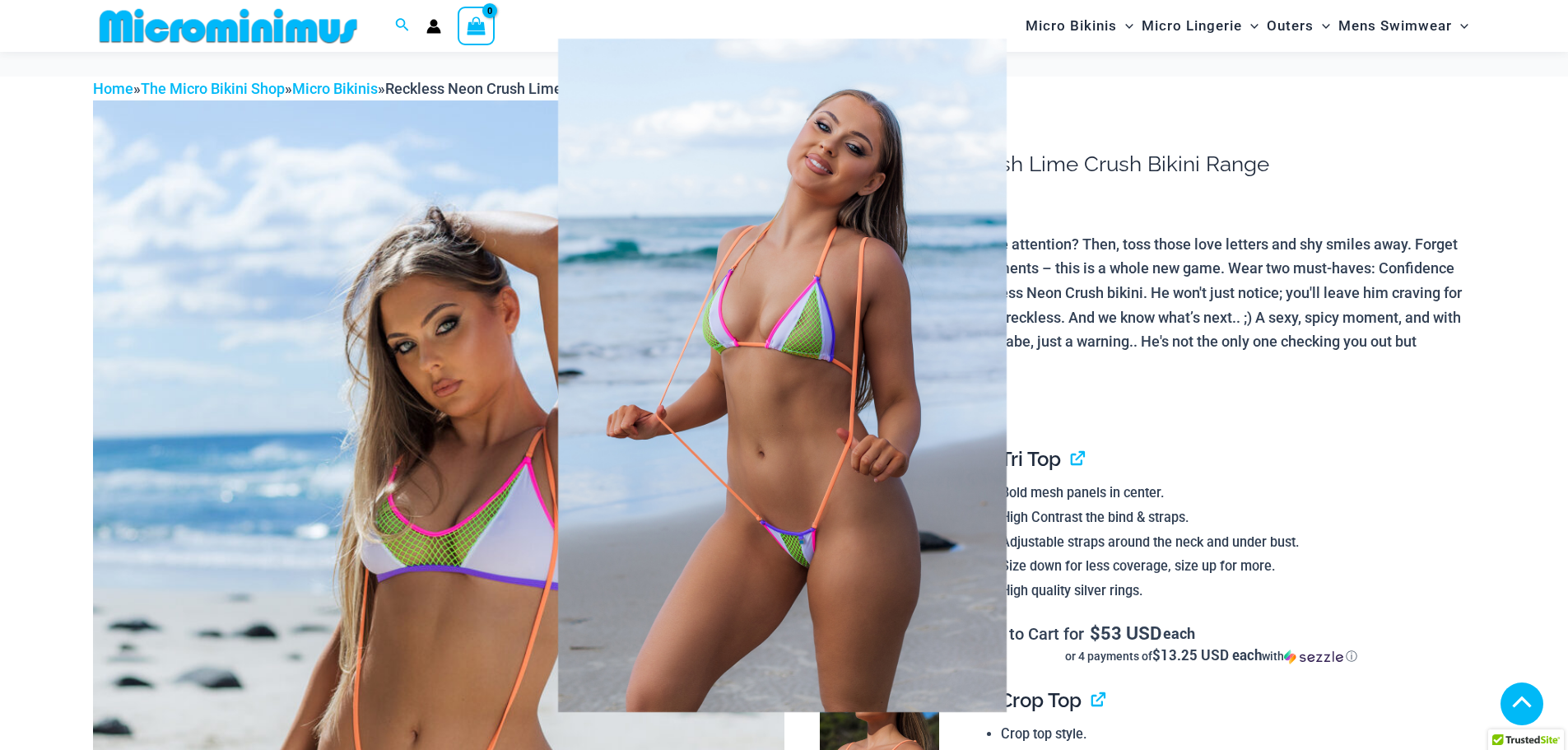
scroll to position [1399, 0]
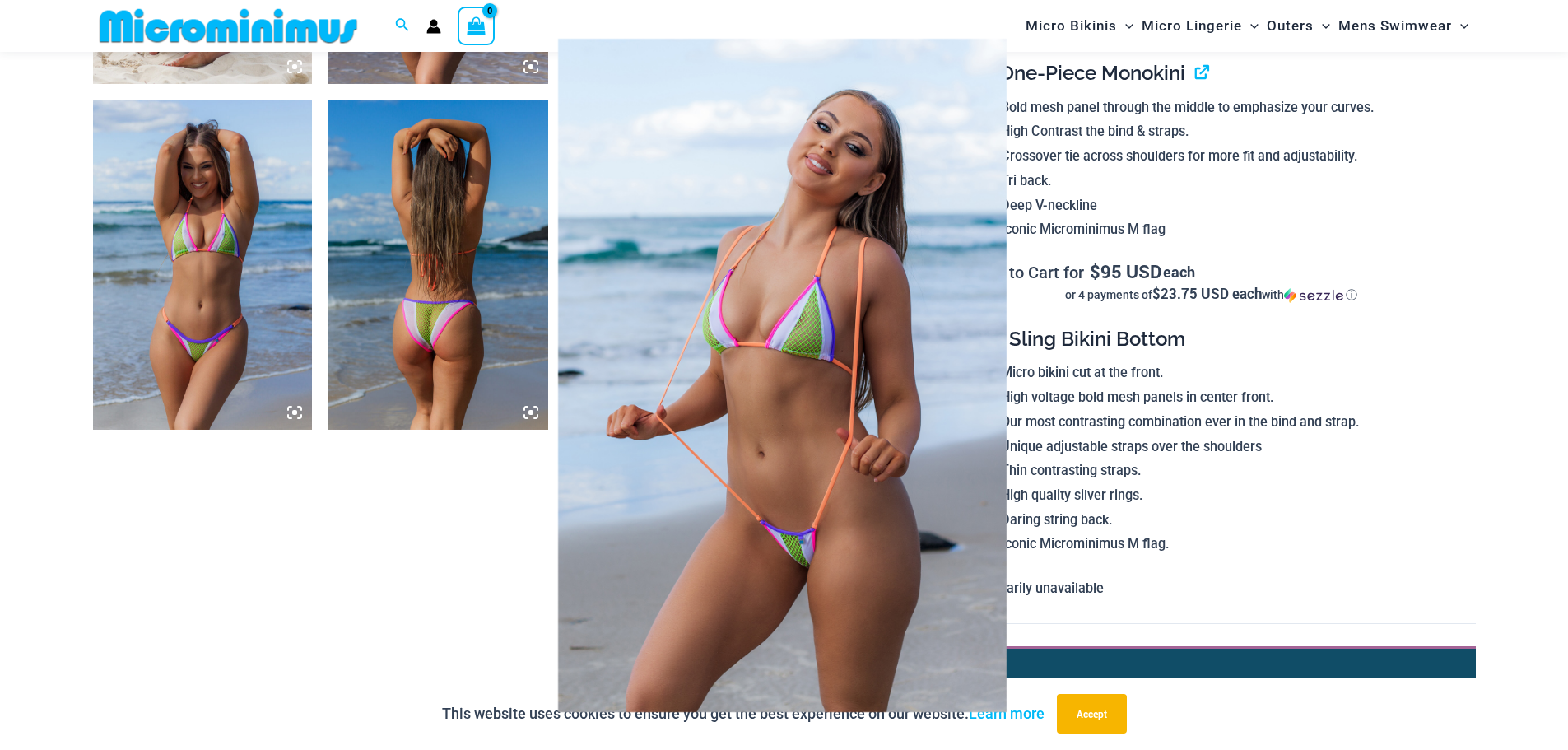
click at [860, 452] on img at bounding box center [782, 375] width 449 height 673
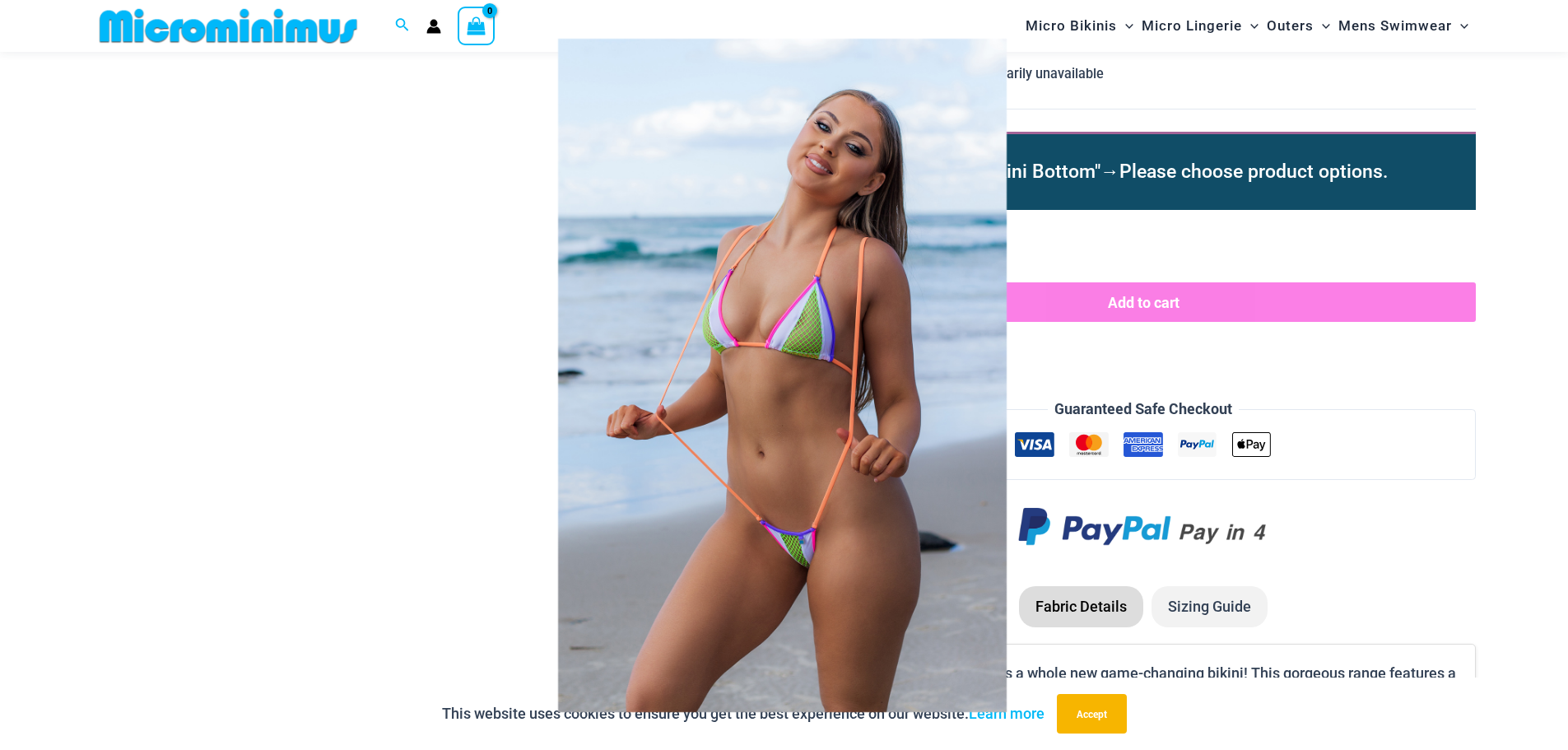
scroll to position [1975, 0]
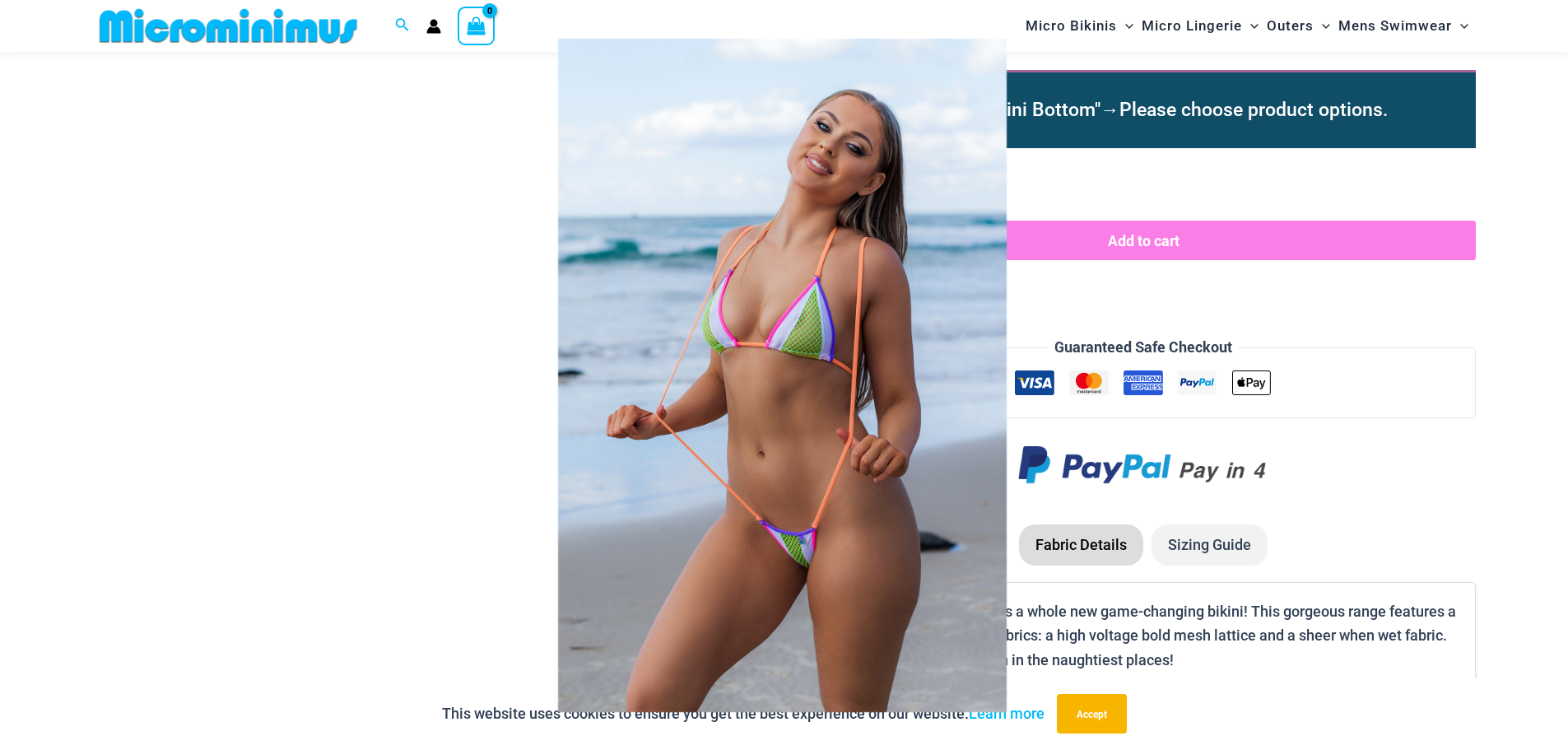
click at [349, 439] on div at bounding box center [784, 375] width 1568 height 750
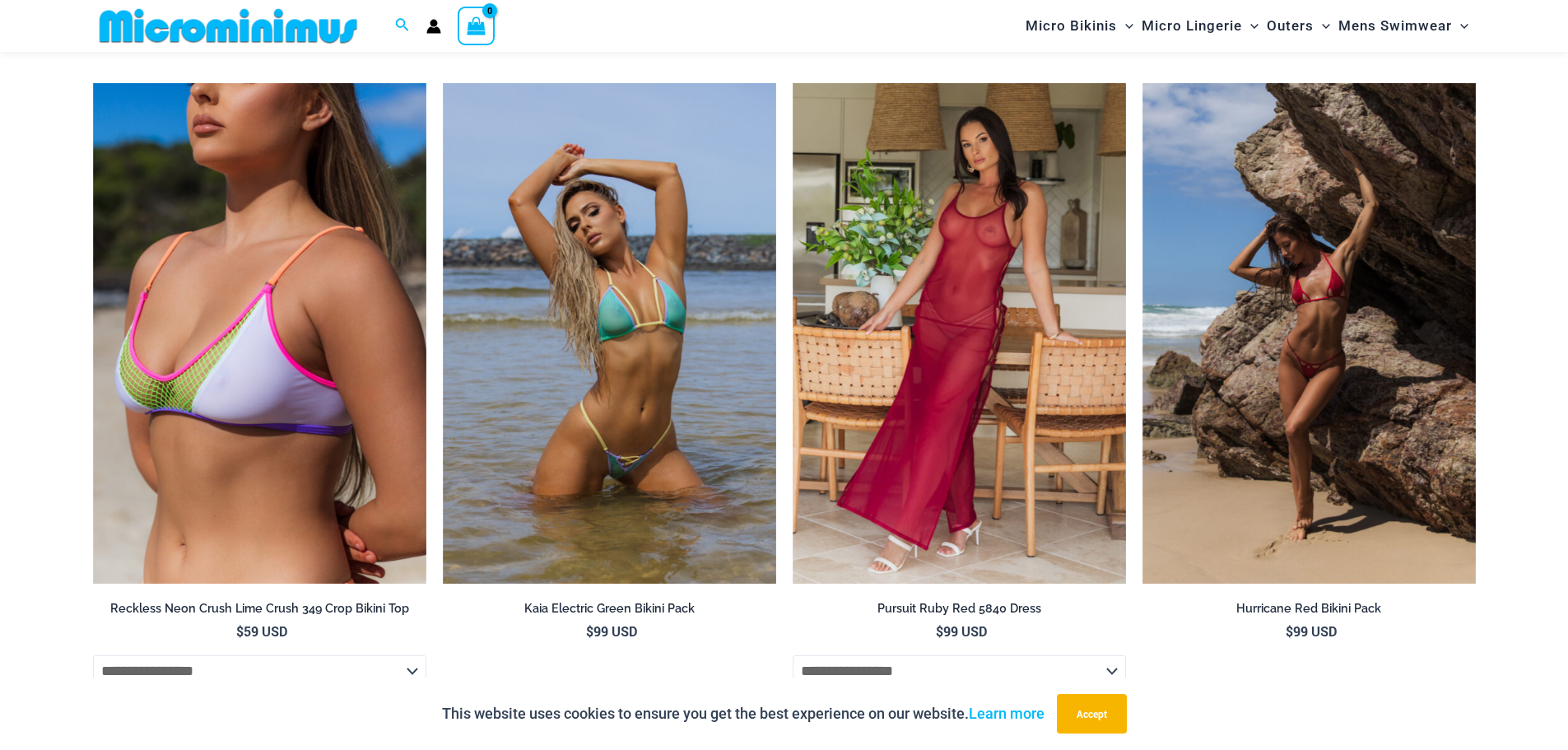
scroll to position [6088, 0]
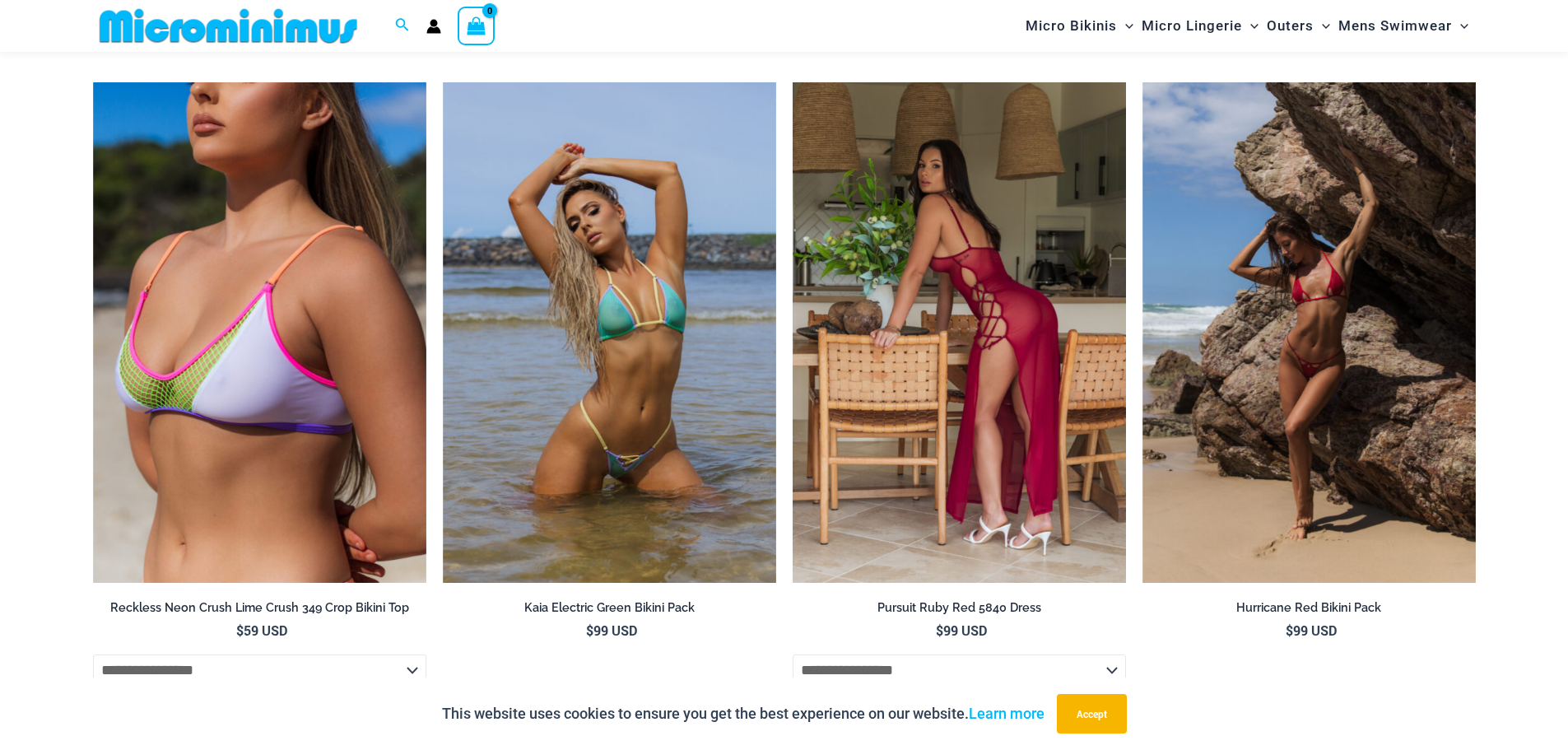
click at [850, 201] on img at bounding box center [959, 332] width 333 height 500
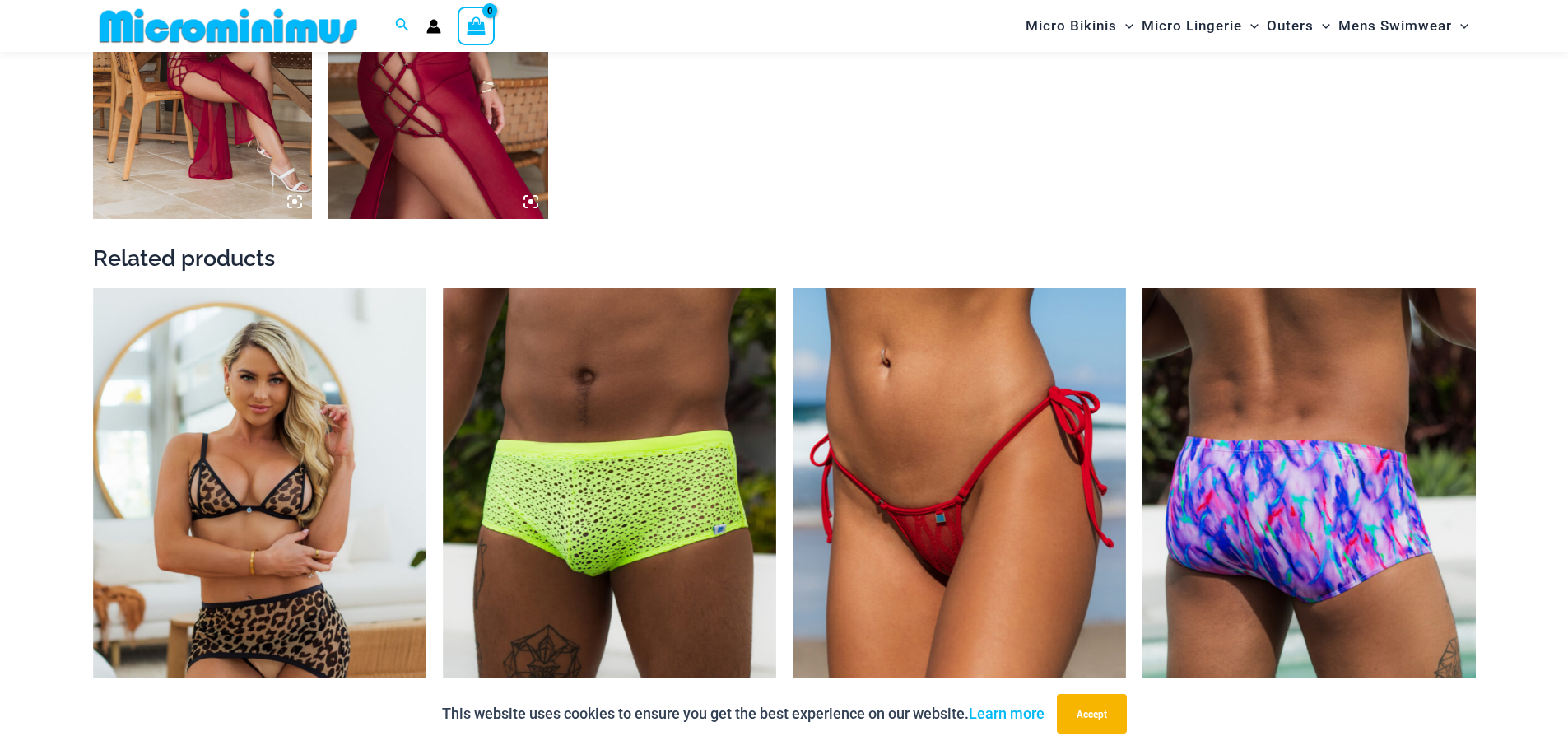
scroll to position [1801, 0]
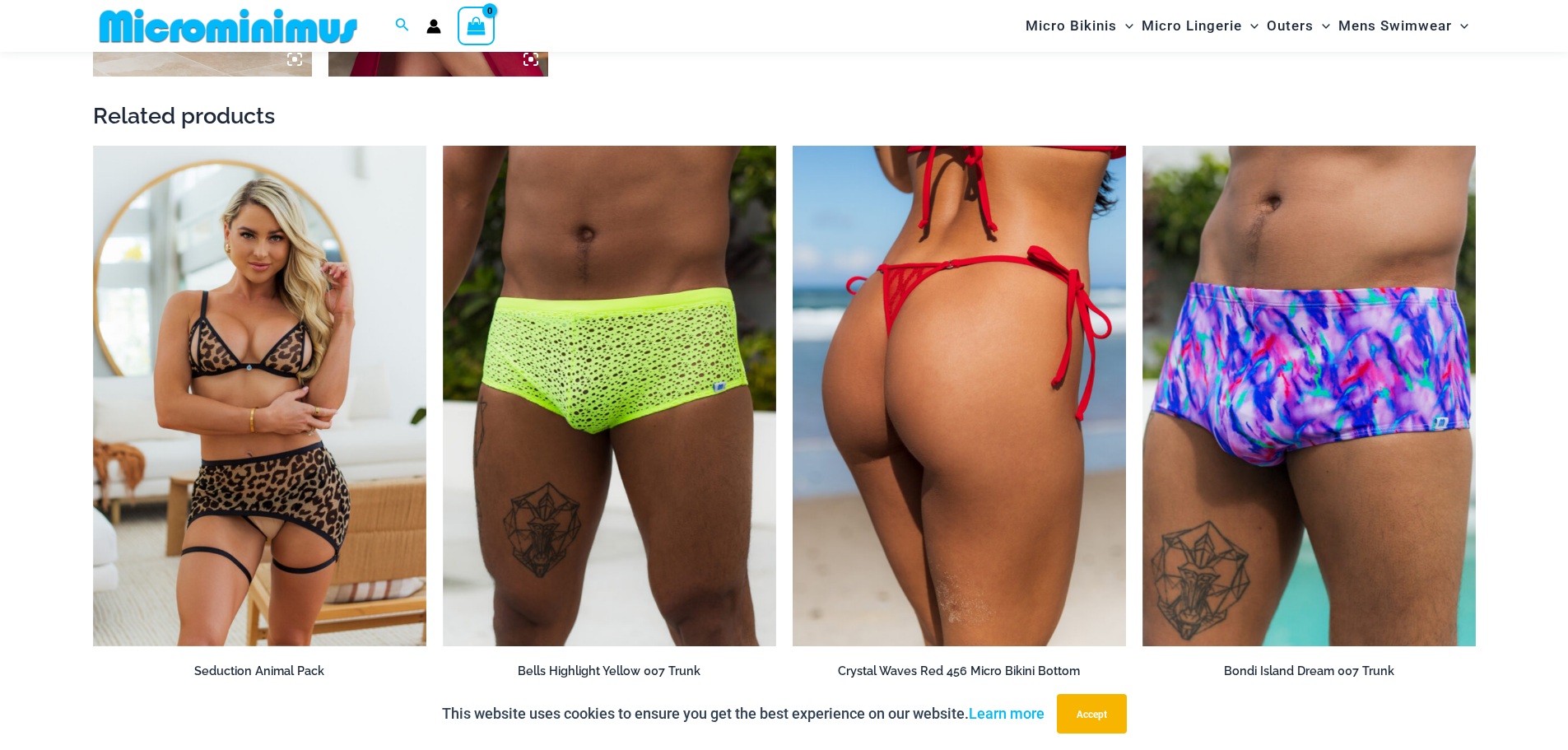
click at [983, 375] on img at bounding box center [959, 395] width 333 height 500
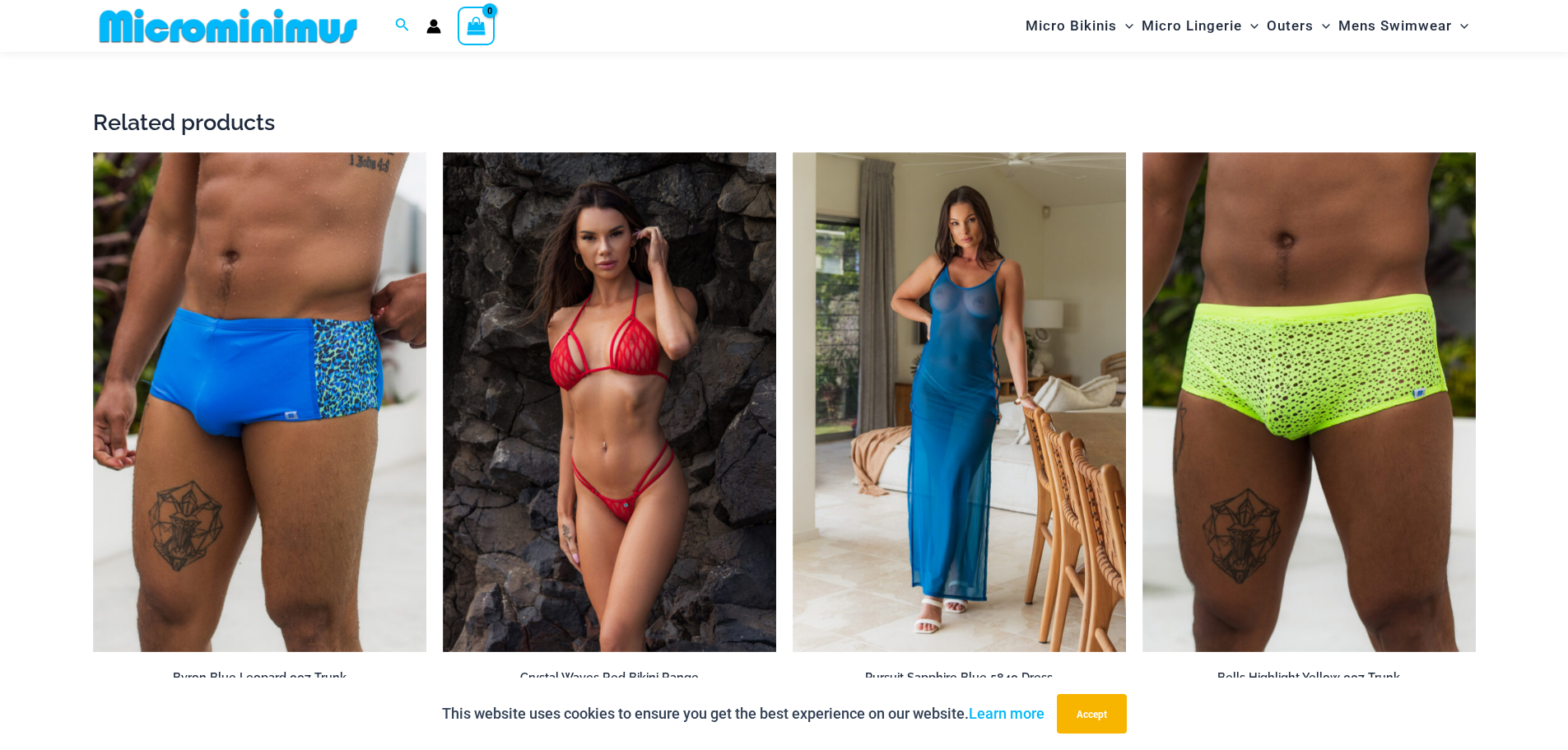
scroll to position [3278, 0]
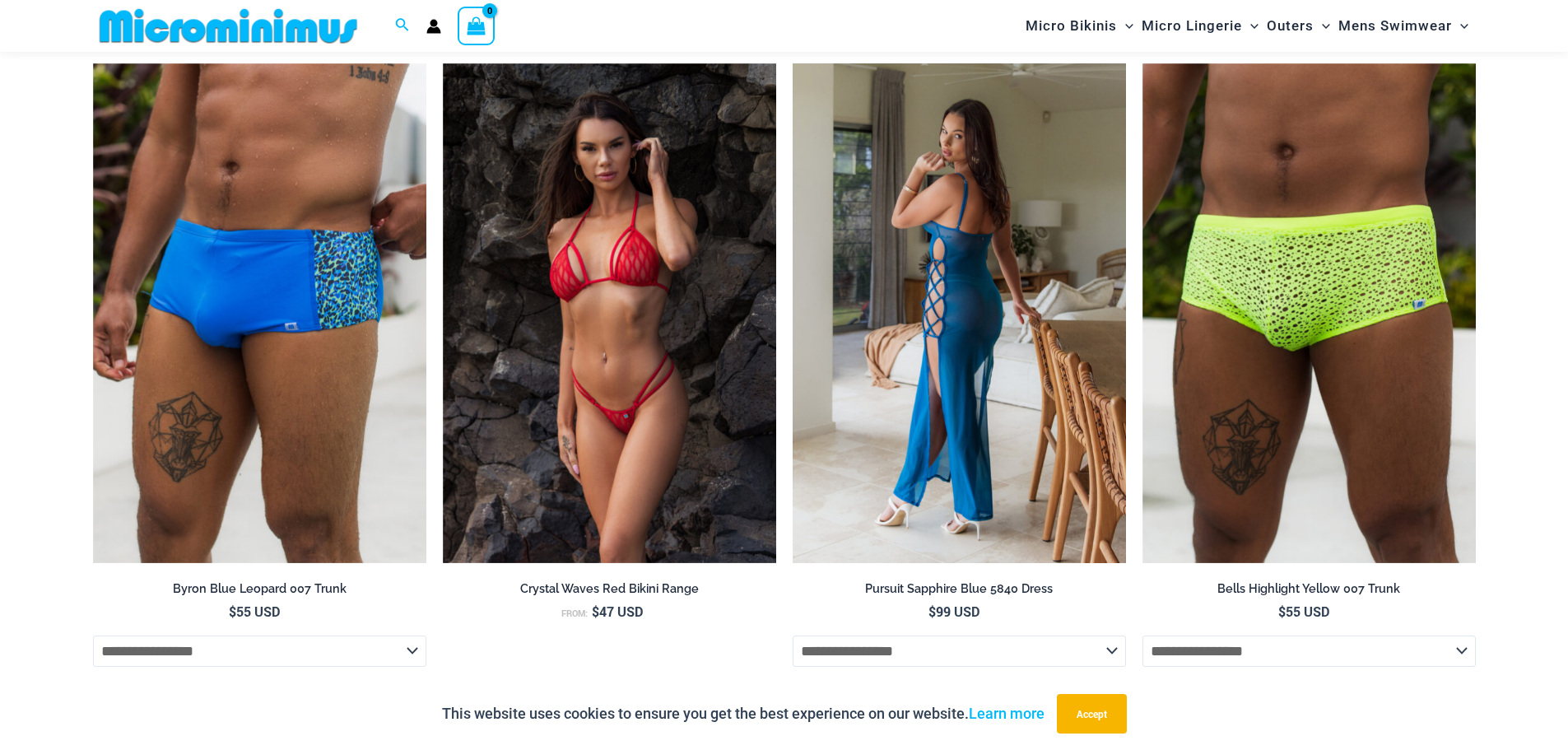
click at [970, 333] on img at bounding box center [959, 313] width 333 height 500
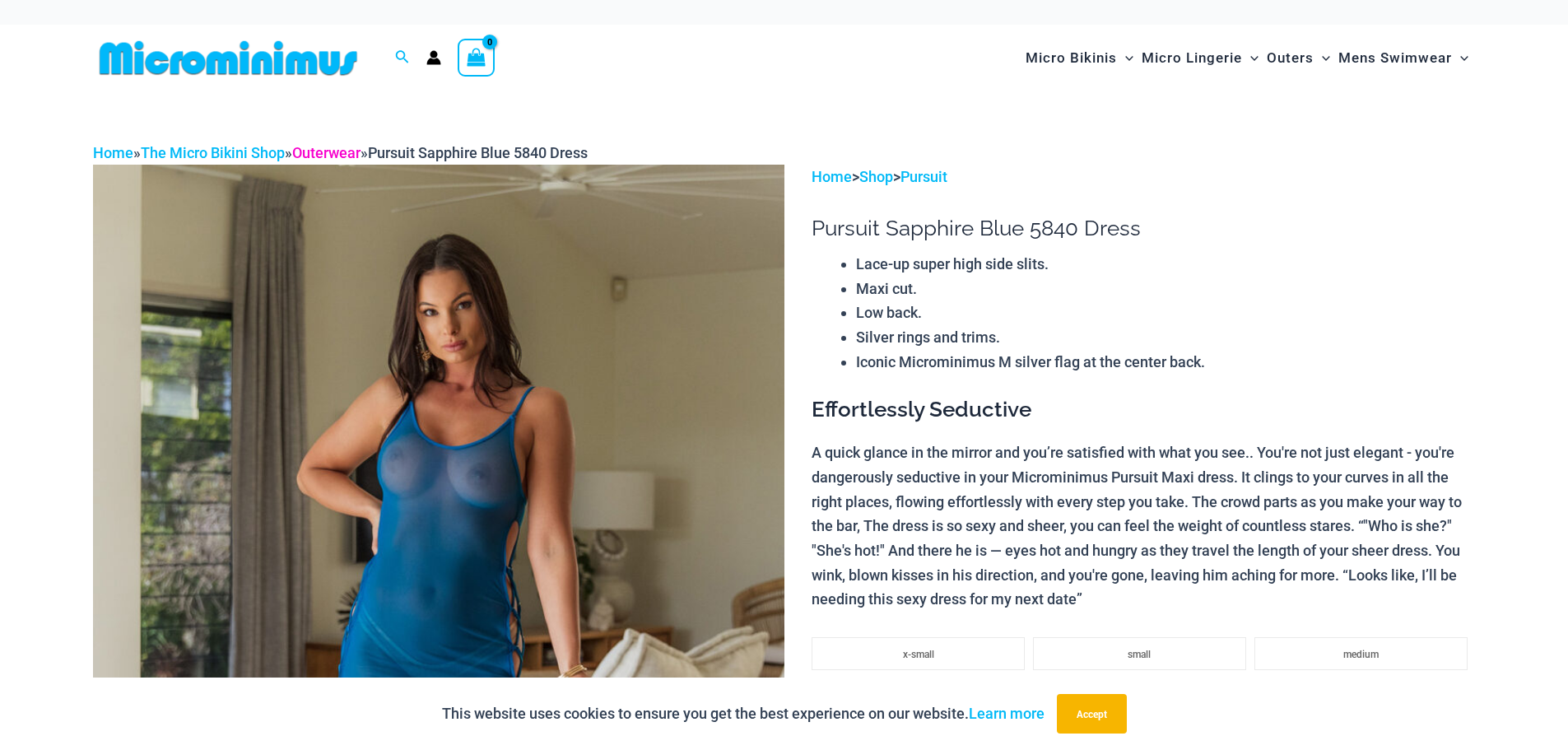
click at [357, 151] on link "Outerwear" at bounding box center [326, 152] width 69 height 17
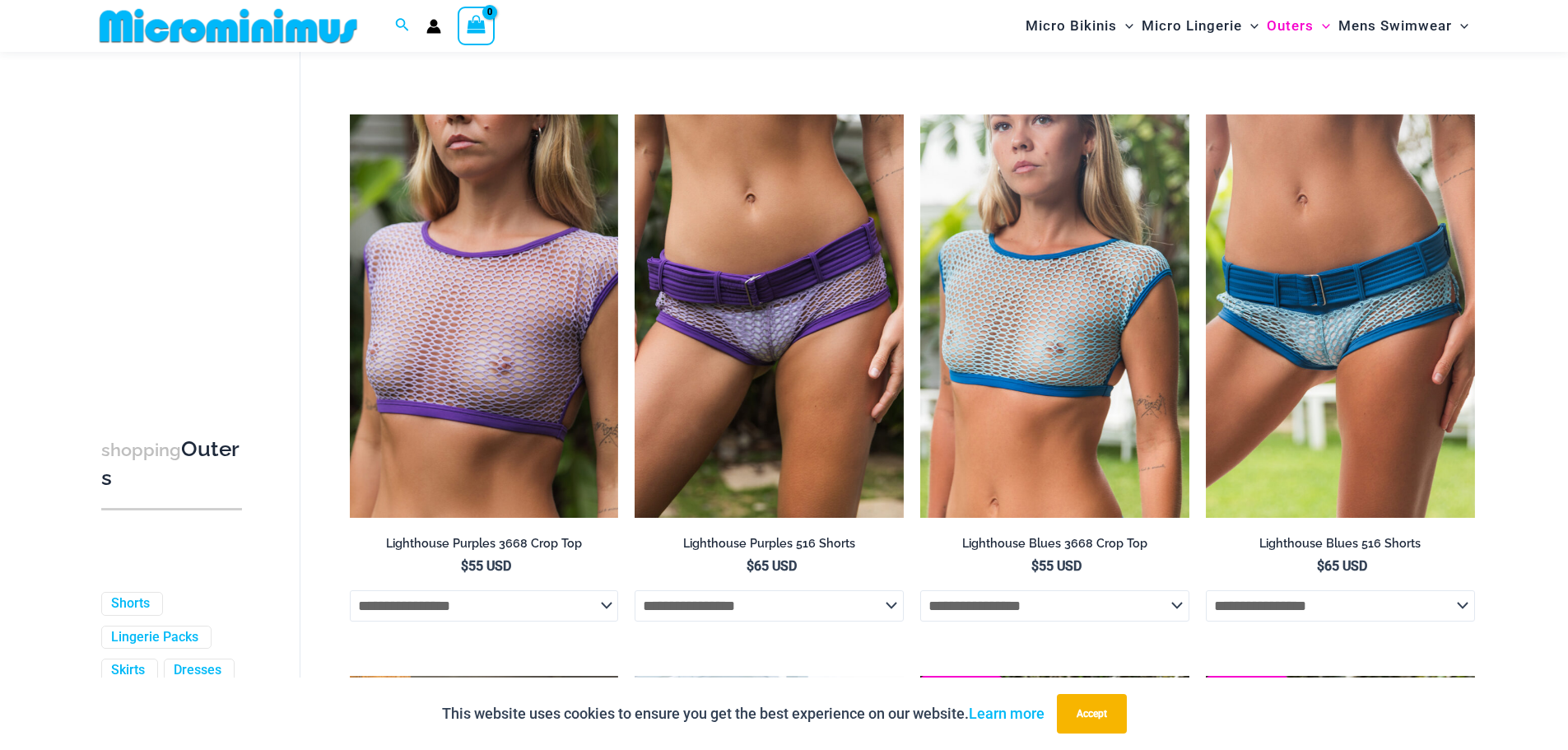
scroll to position [2947, 0]
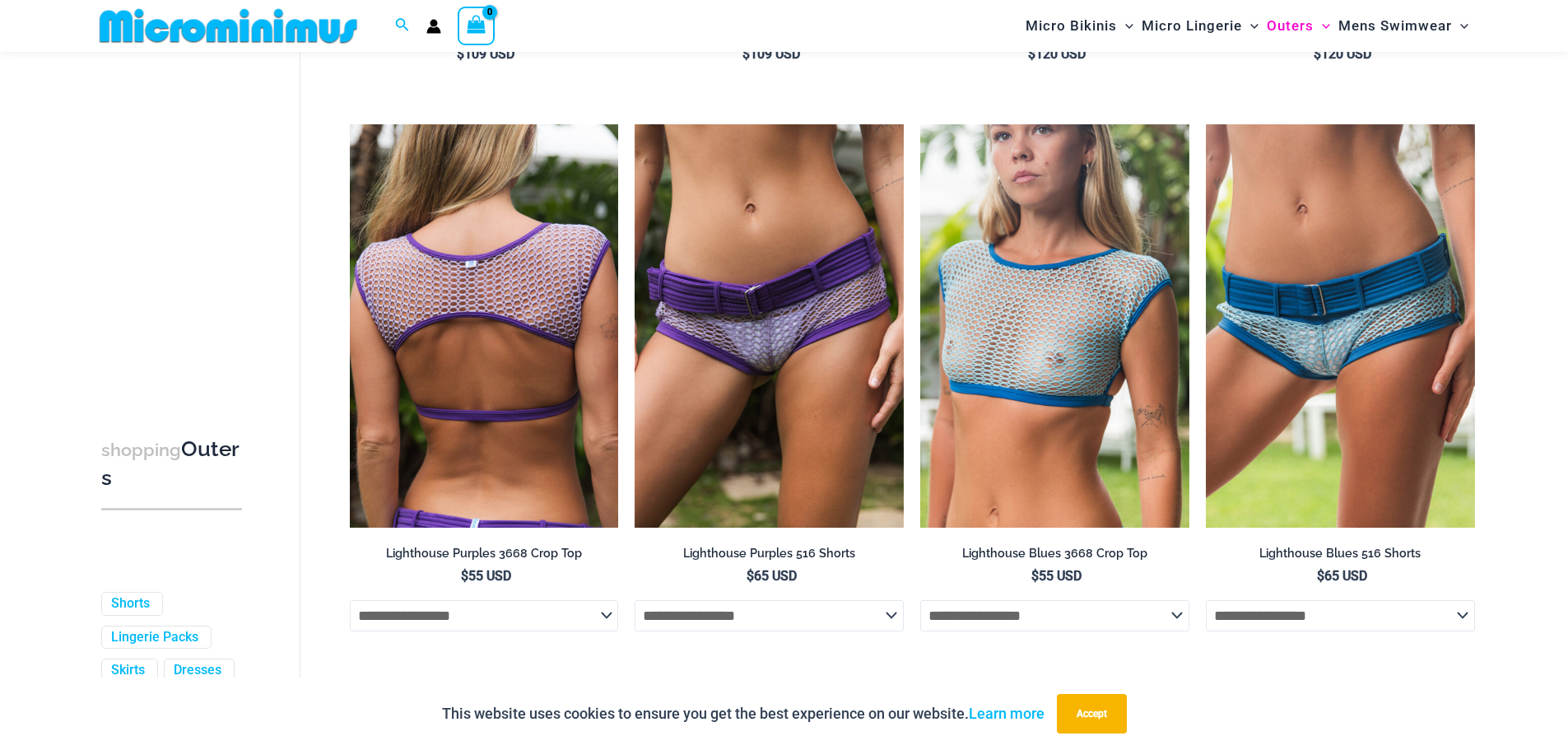
click at [429, 347] on img at bounding box center [484, 326] width 269 height 404
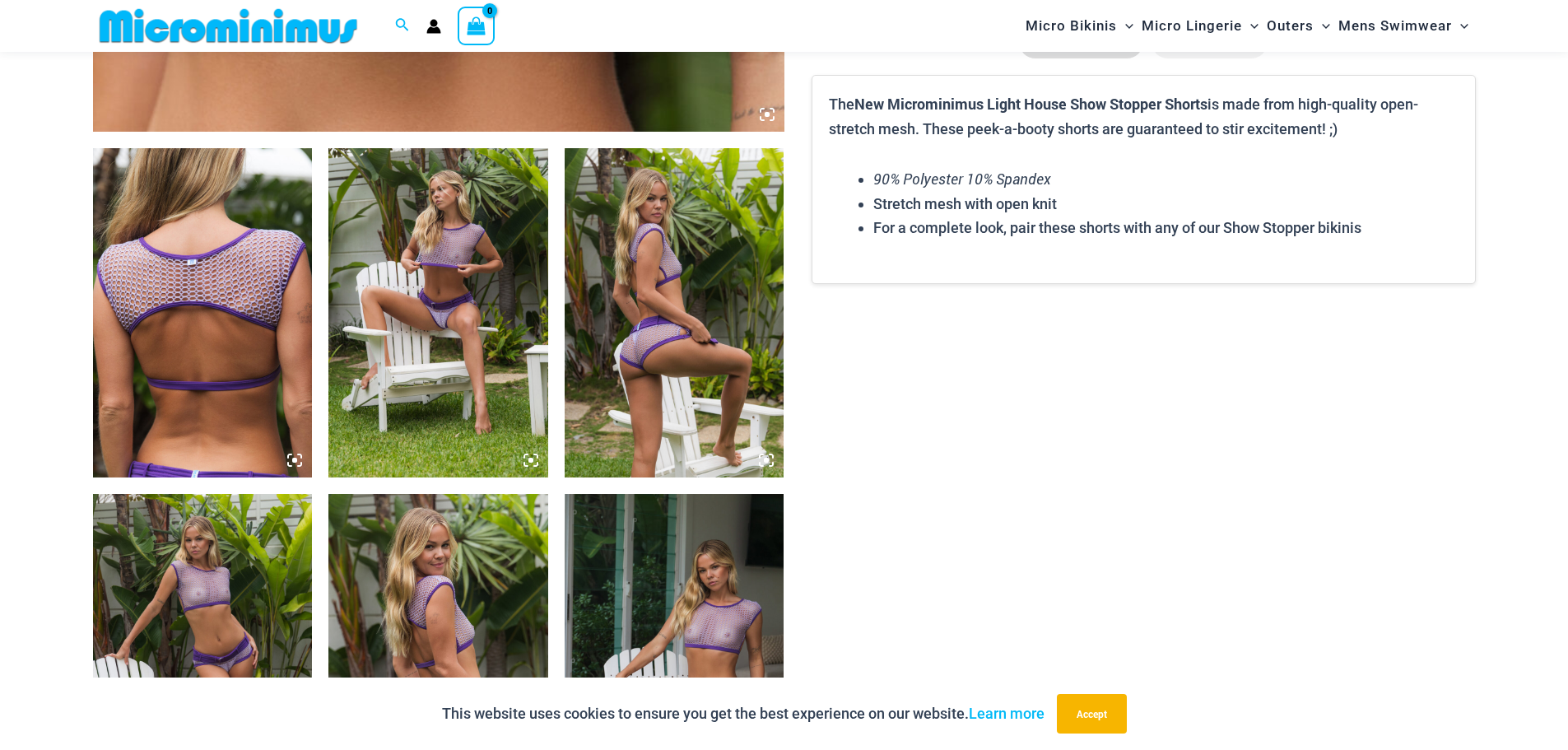
scroll to position [987, 0]
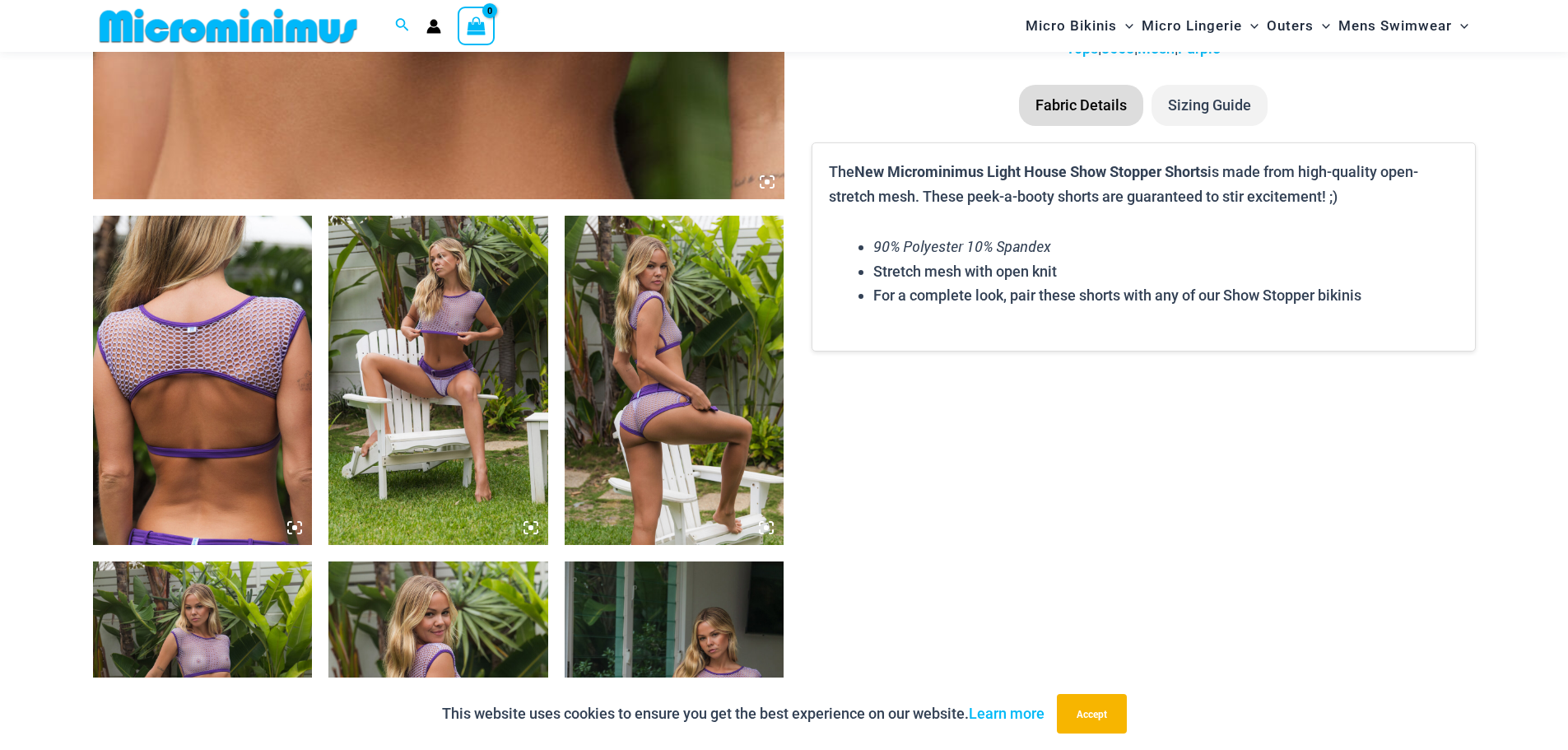
click at [426, 391] on img at bounding box center [438, 380] width 220 height 329
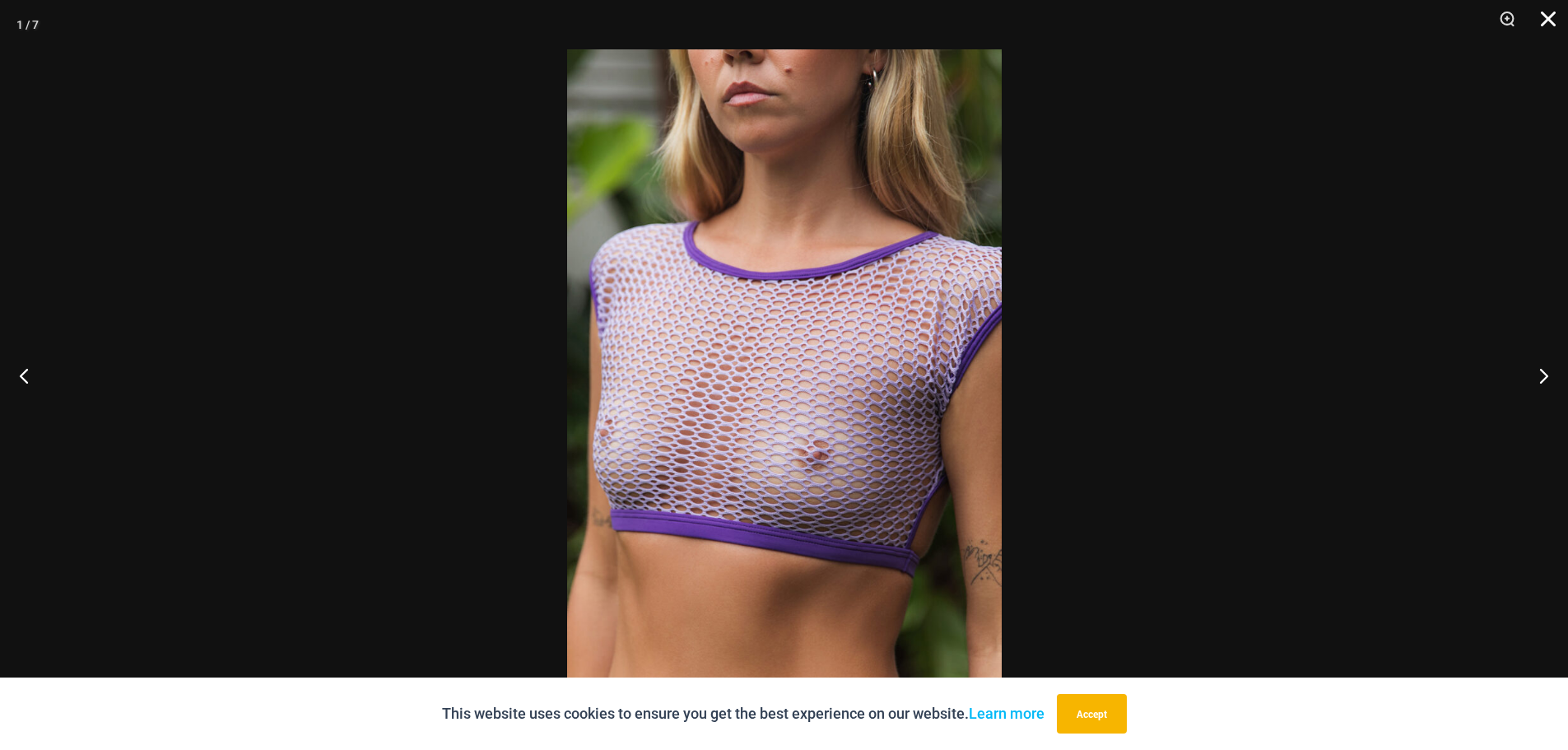
click at [1548, 17] on button "Close" at bounding box center [1543, 24] width 41 height 50
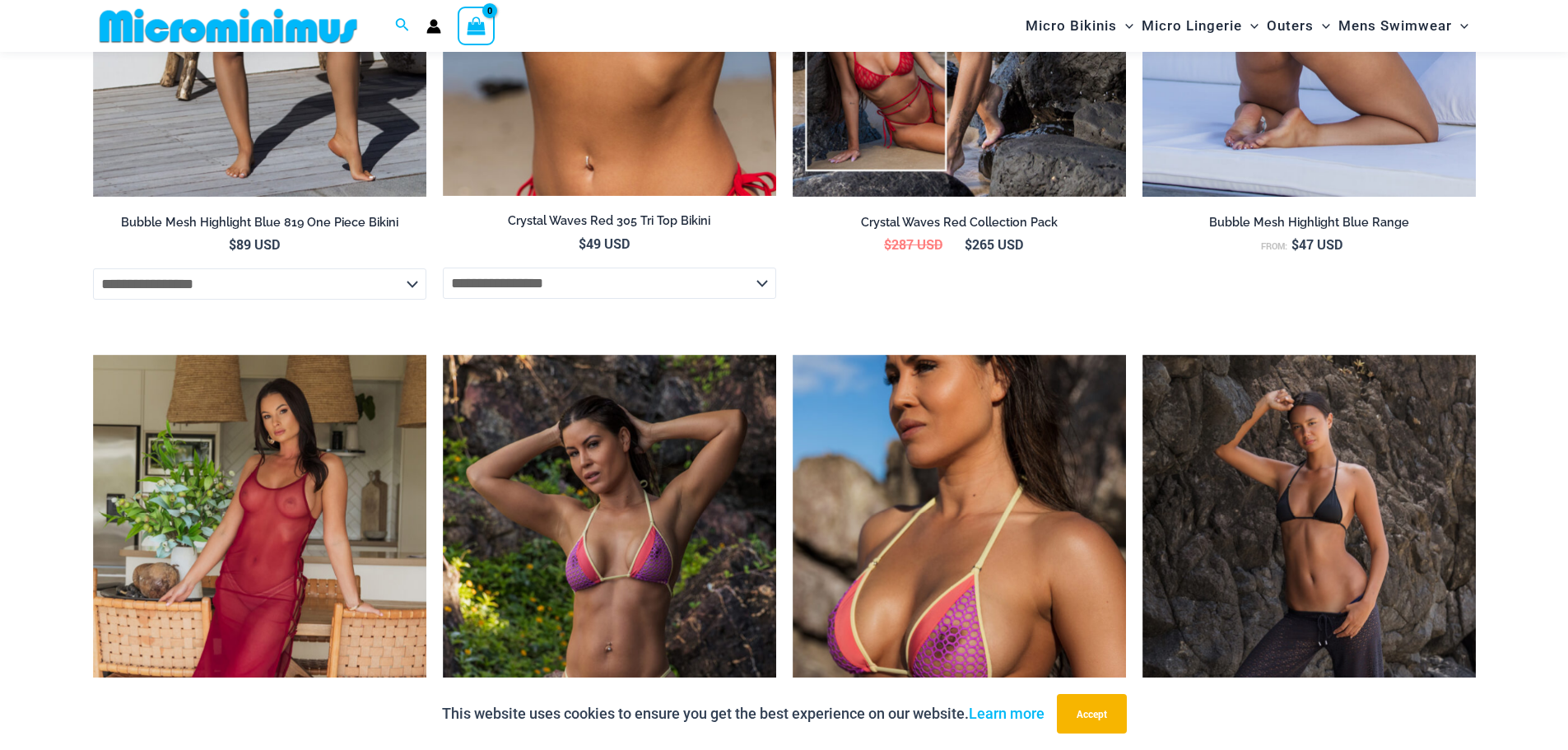
scroll to position [2962, 0]
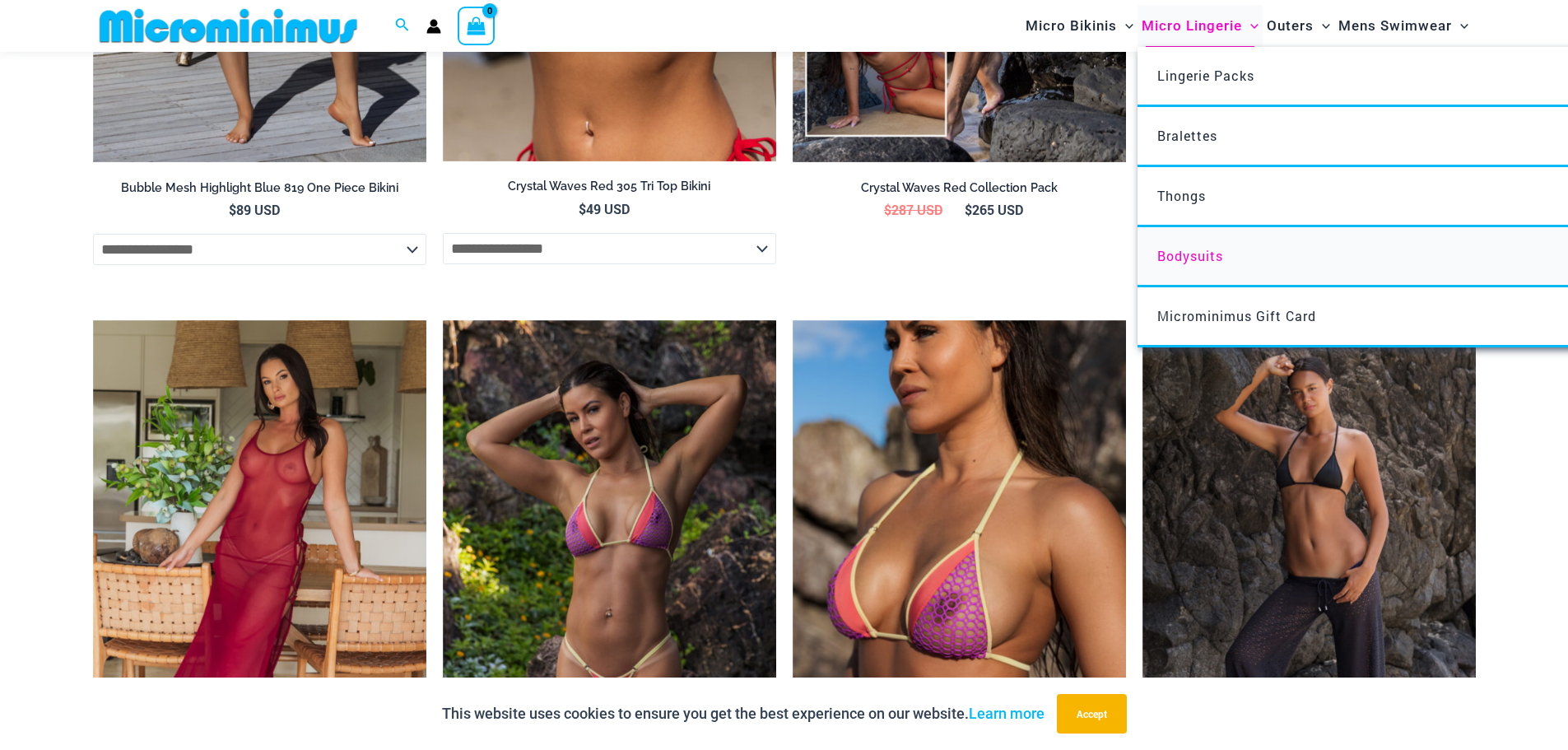
click at [1172, 257] on span "Bodysuits" at bounding box center [1190, 255] width 66 height 17
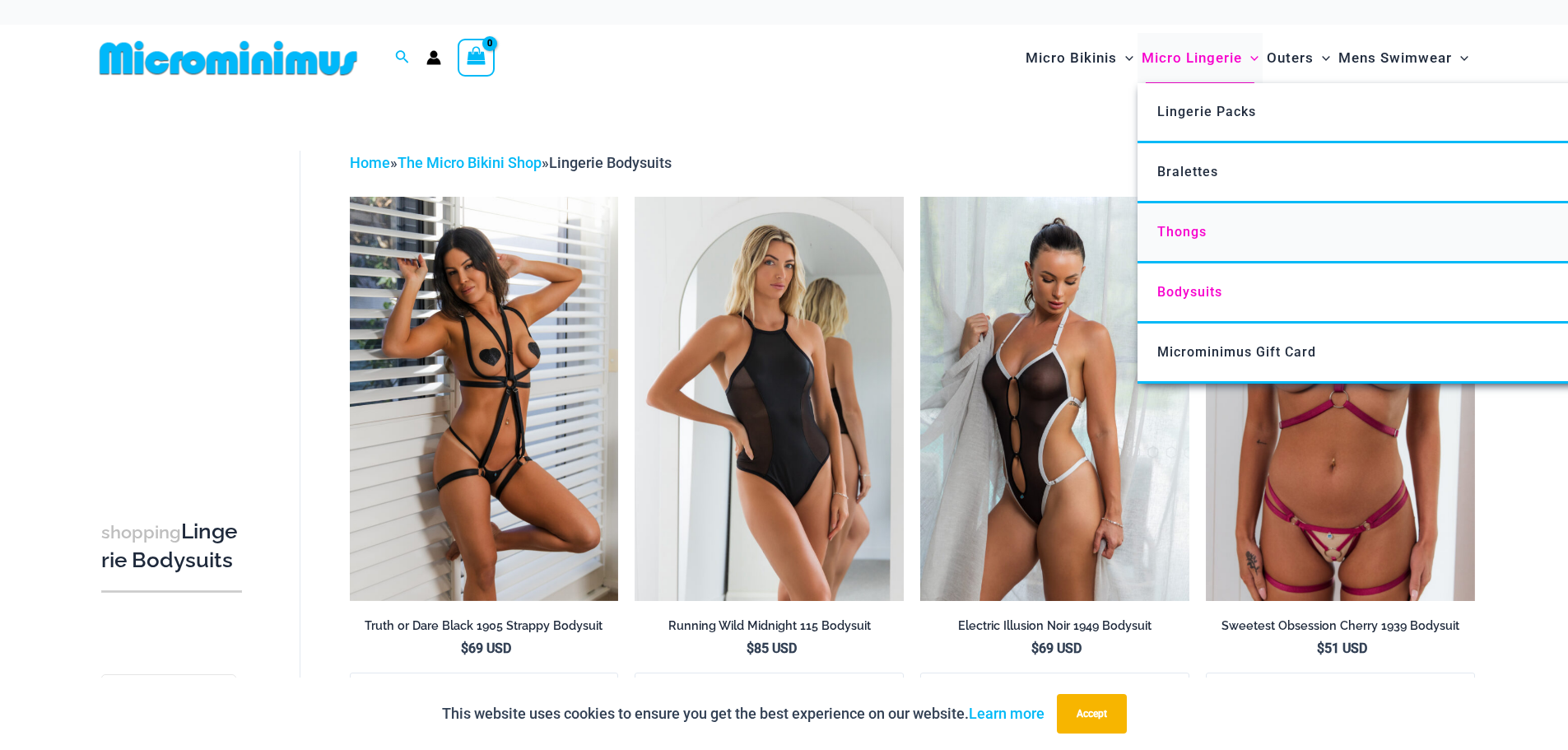
click at [1174, 228] on span "Thongs" at bounding box center [1181, 231] width 50 height 16
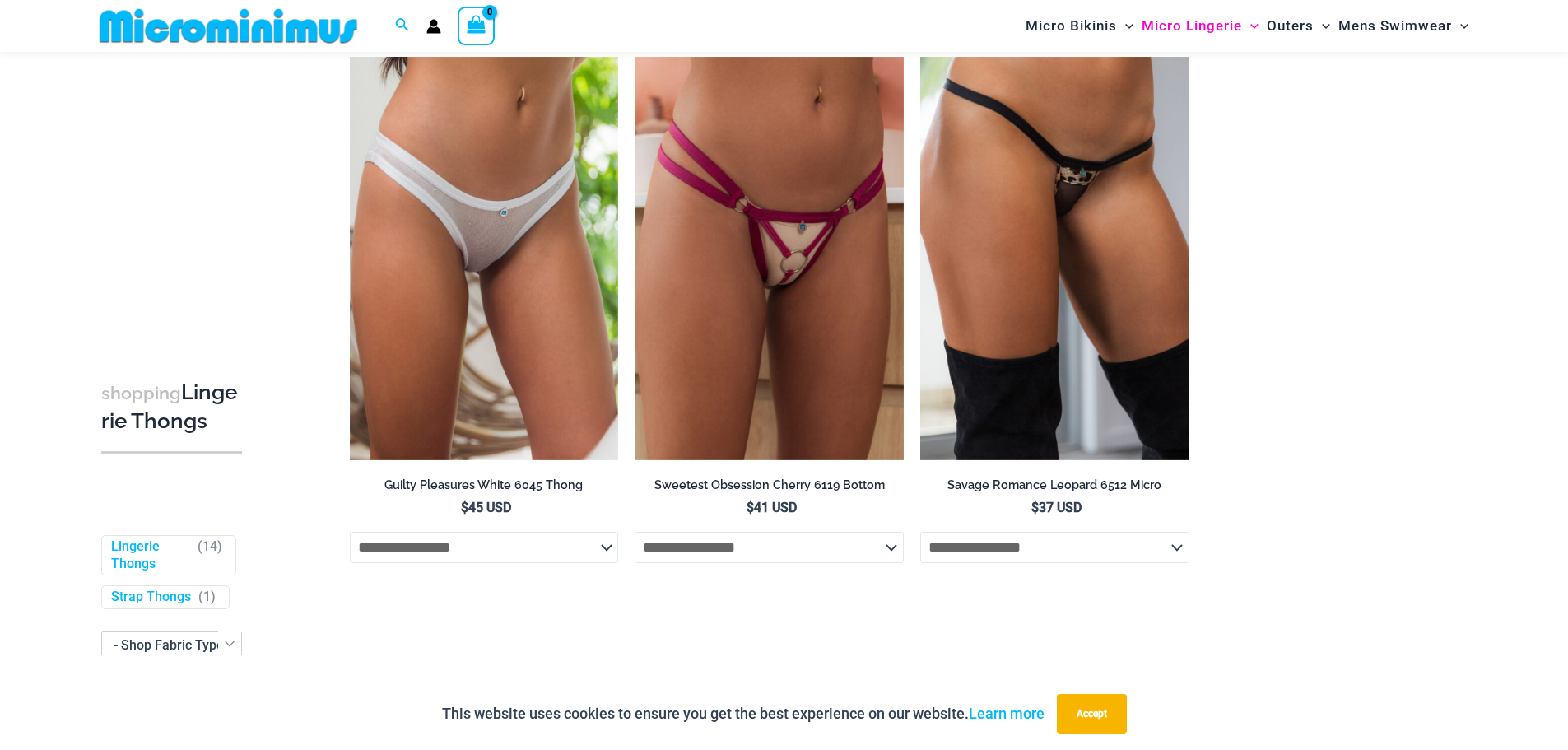
scroll to position [2123, 0]
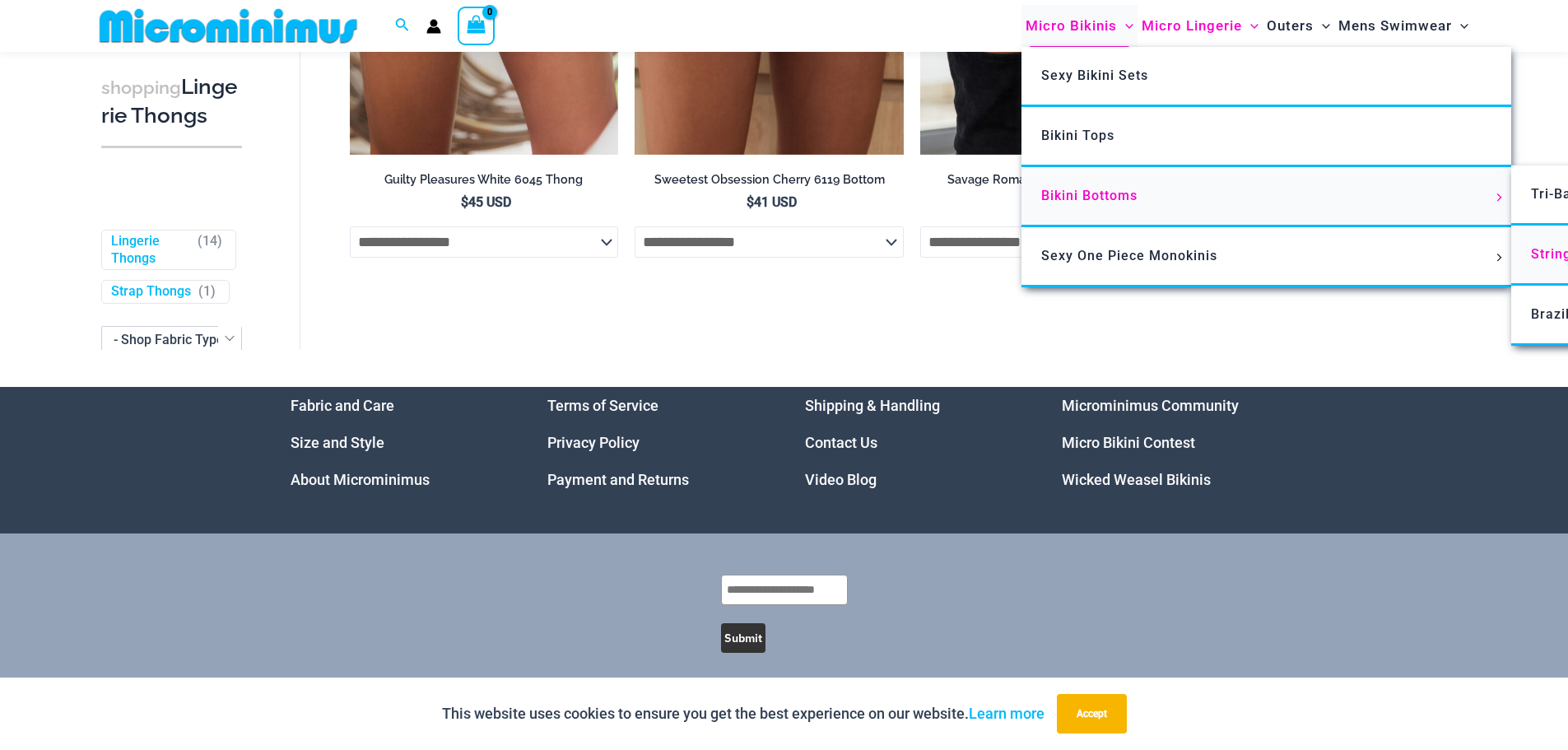
click at [1542, 252] on span "String Back Thongs" at bounding box center [1595, 253] width 130 height 16
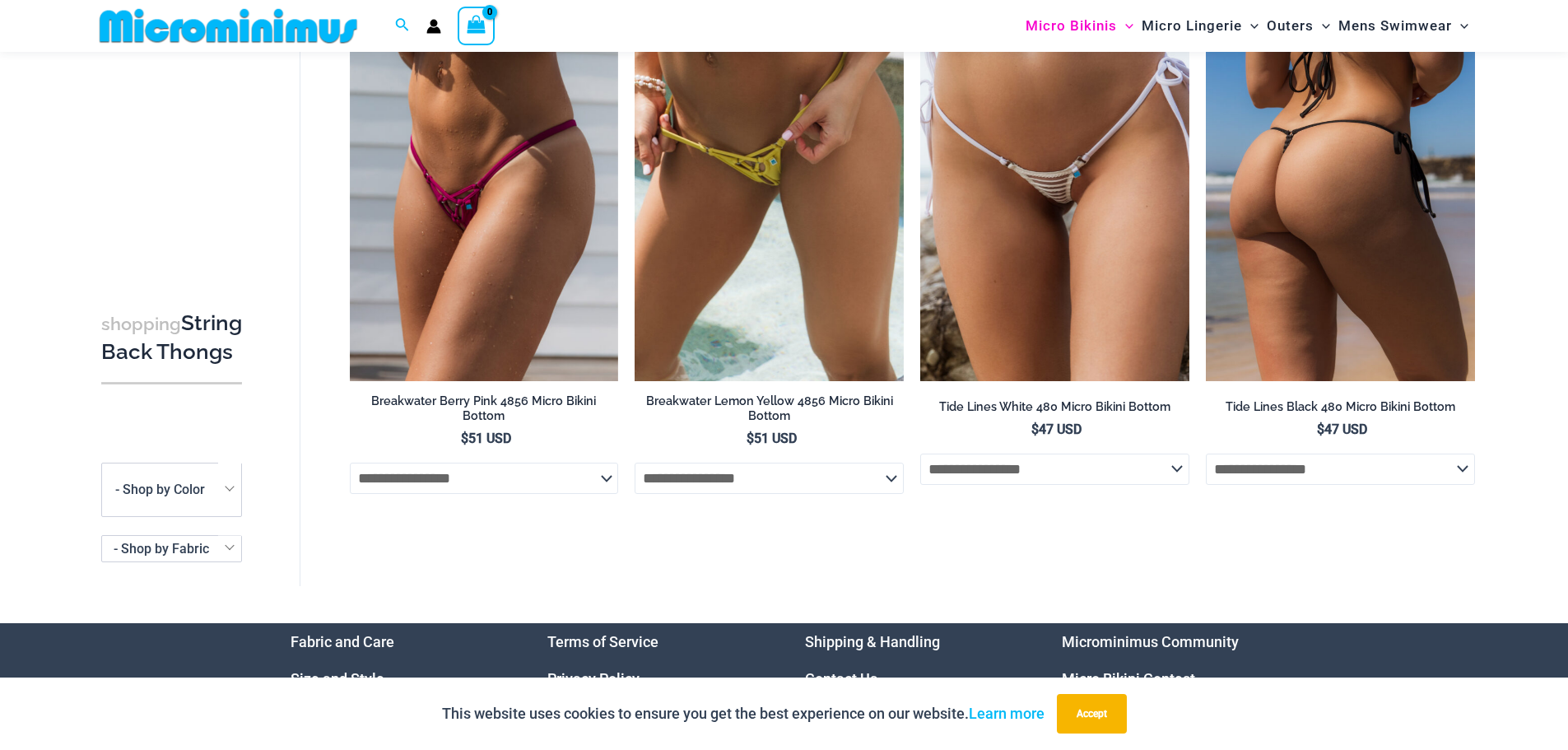
scroll to position [2741, 0]
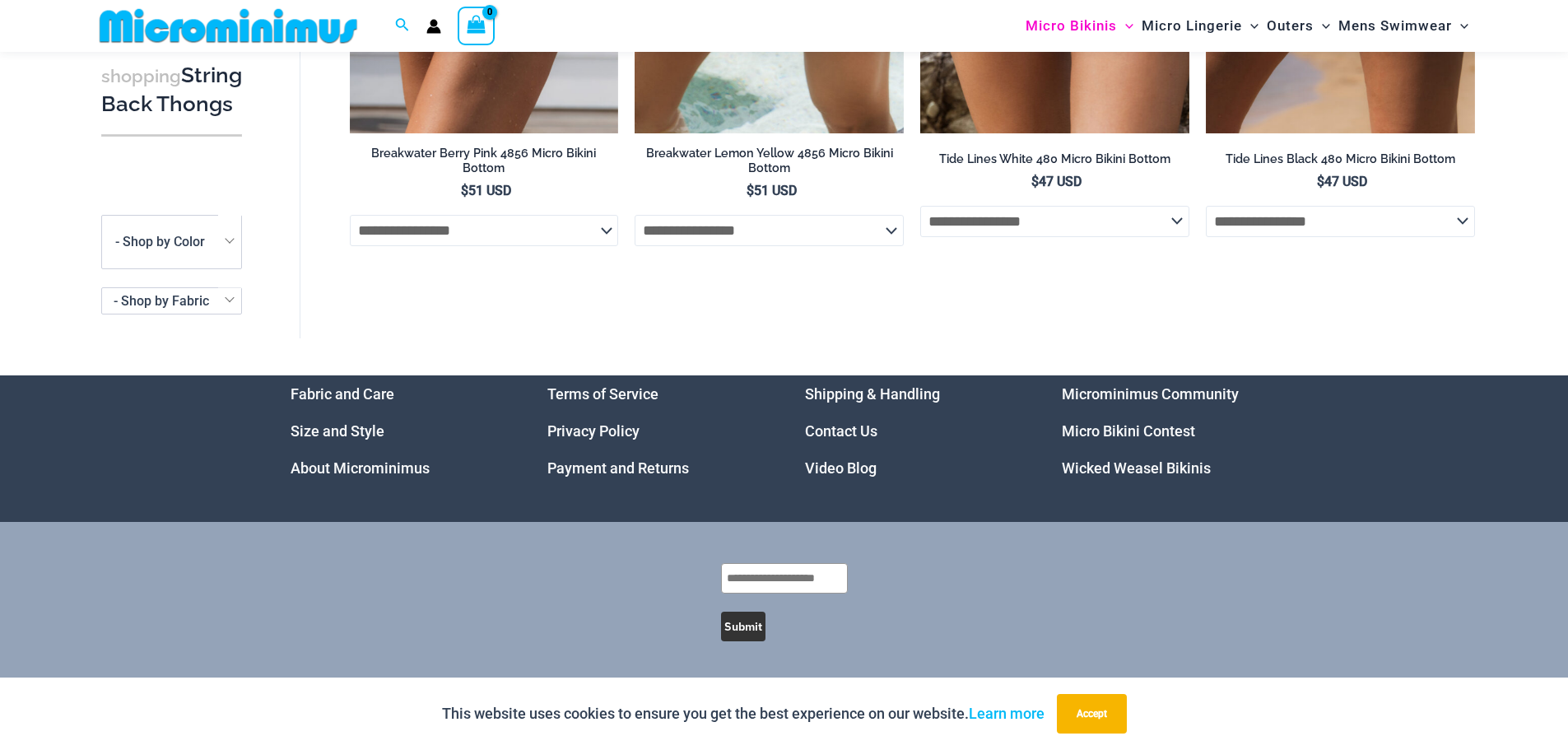
click at [847, 468] on link "Video Blog" at bounding box center [840, 467] width 71 height 17
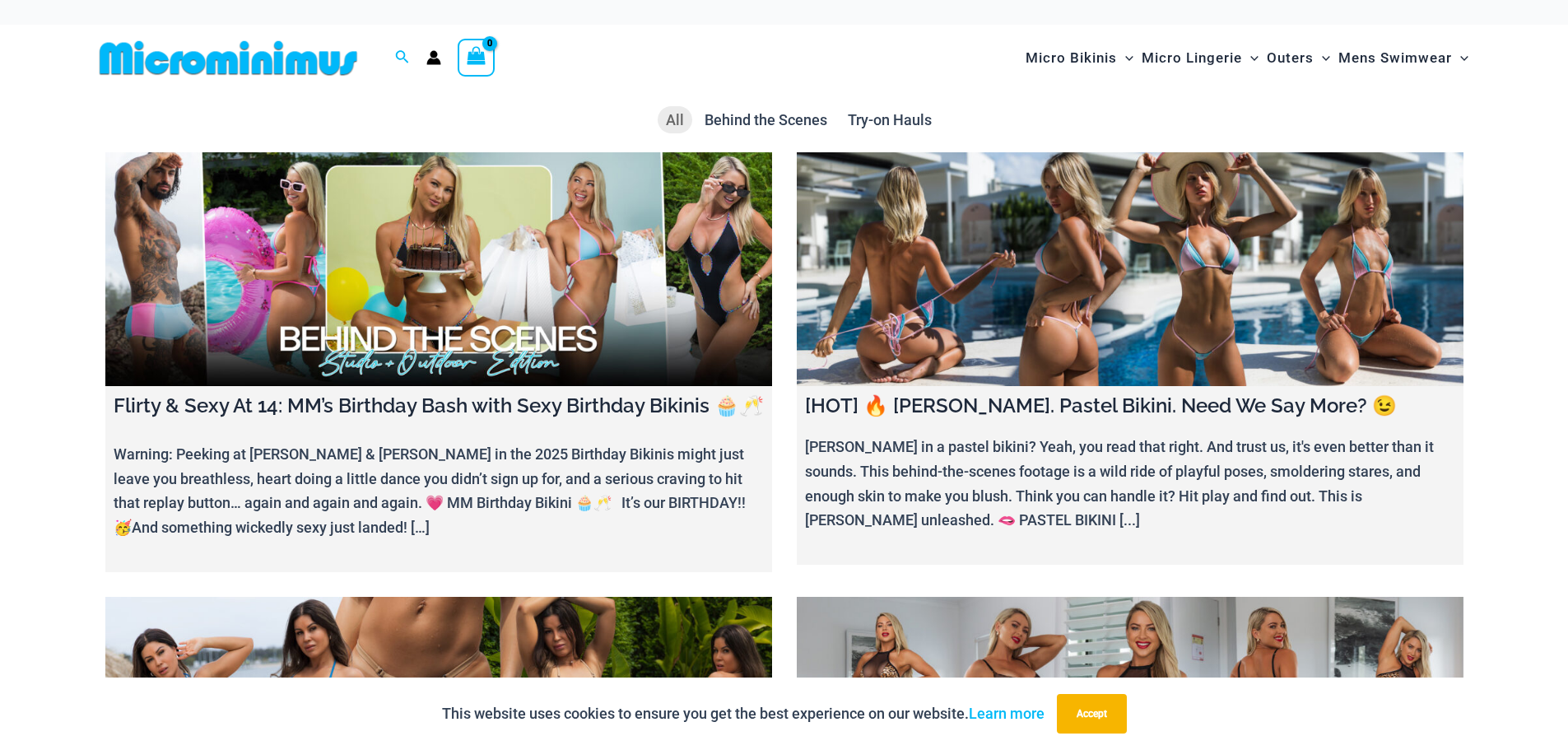
click at [1072, 302] on link at bounding box center [1130, 268] width 667 height 234
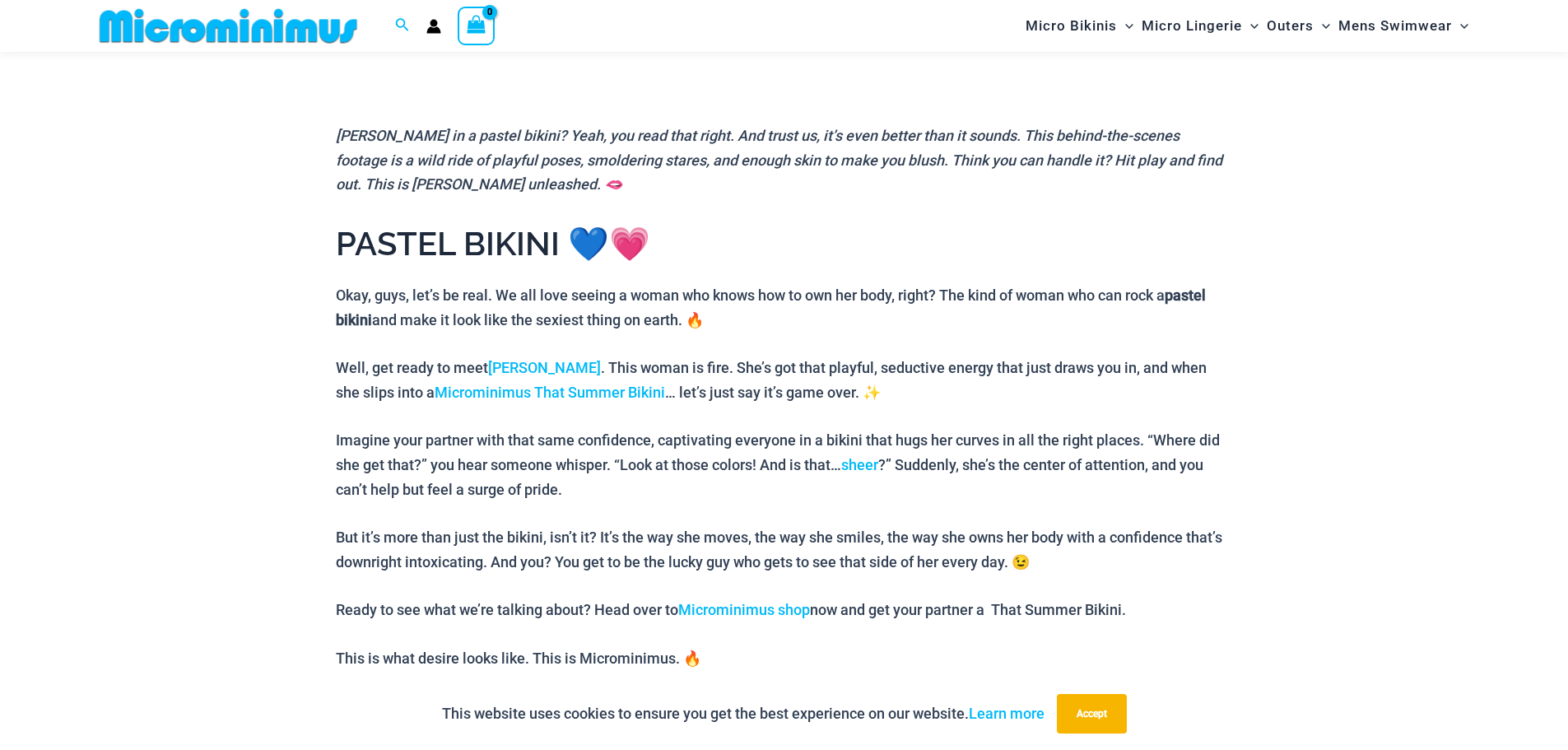
scroll to position [646, 0]
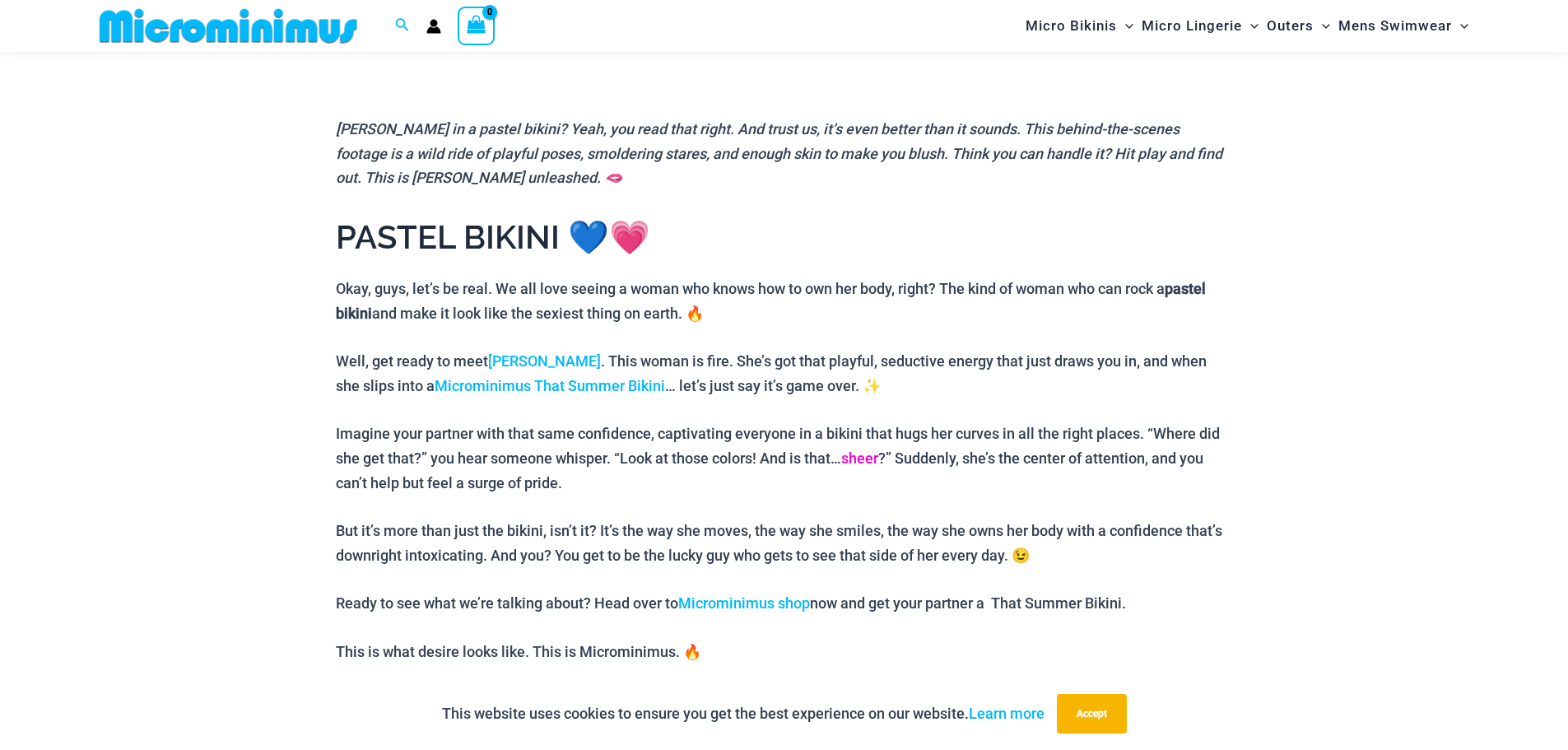
click at [863, 455] on link "sheer" at bounding box center [859, 458] width 37 height 17
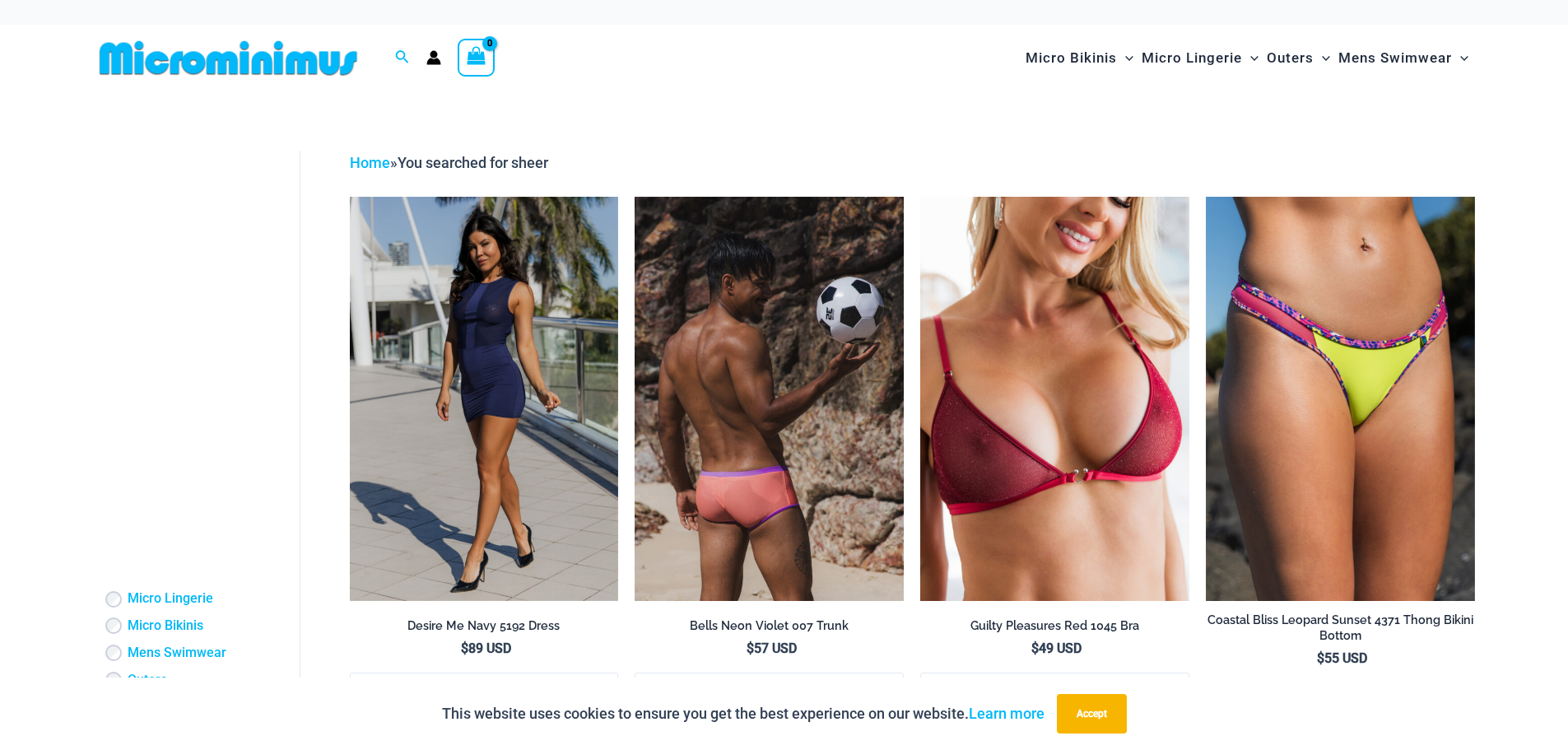
click at [759, 417] on img at bounding box center [769, 398] width 269 height 404
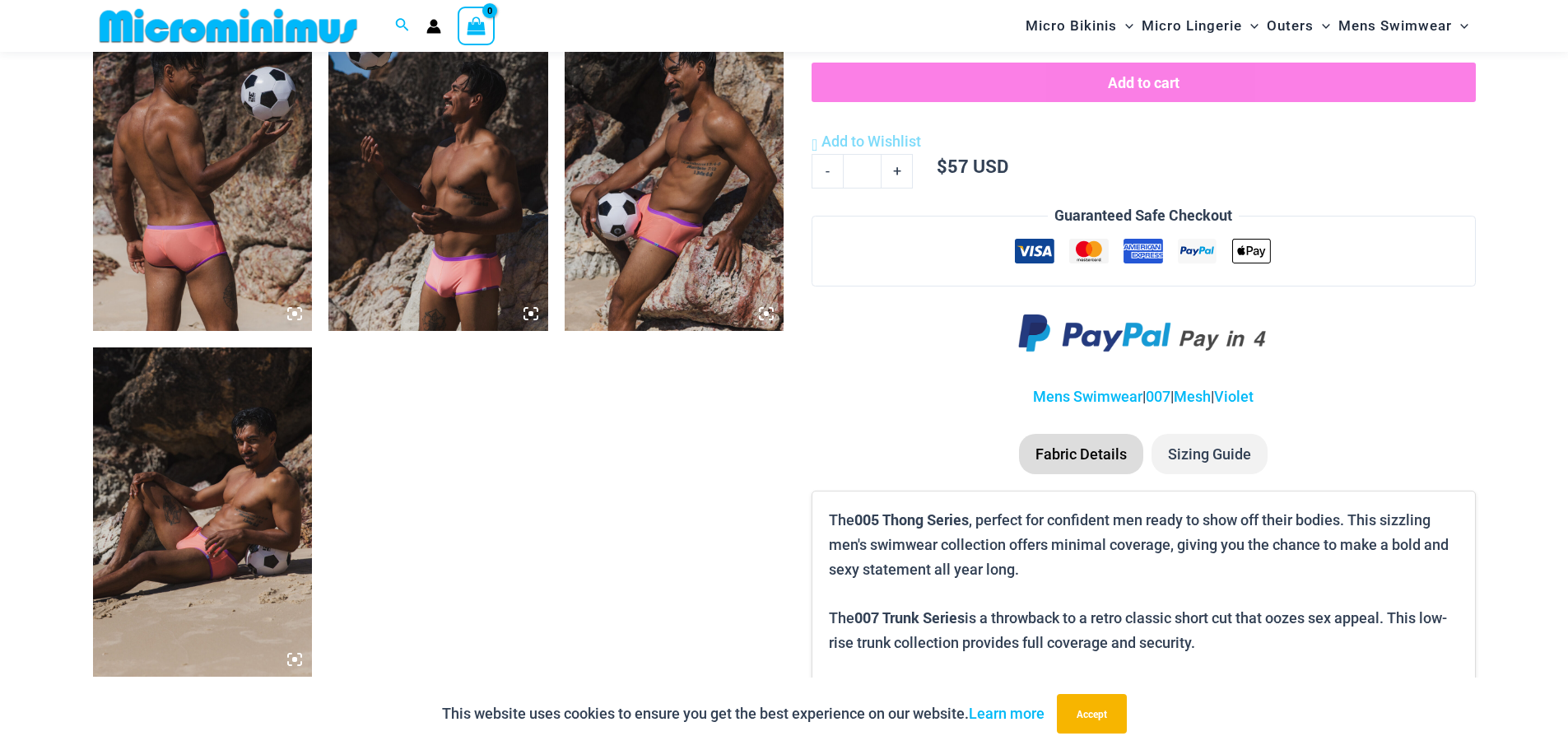
scroll to position [1145, 0]
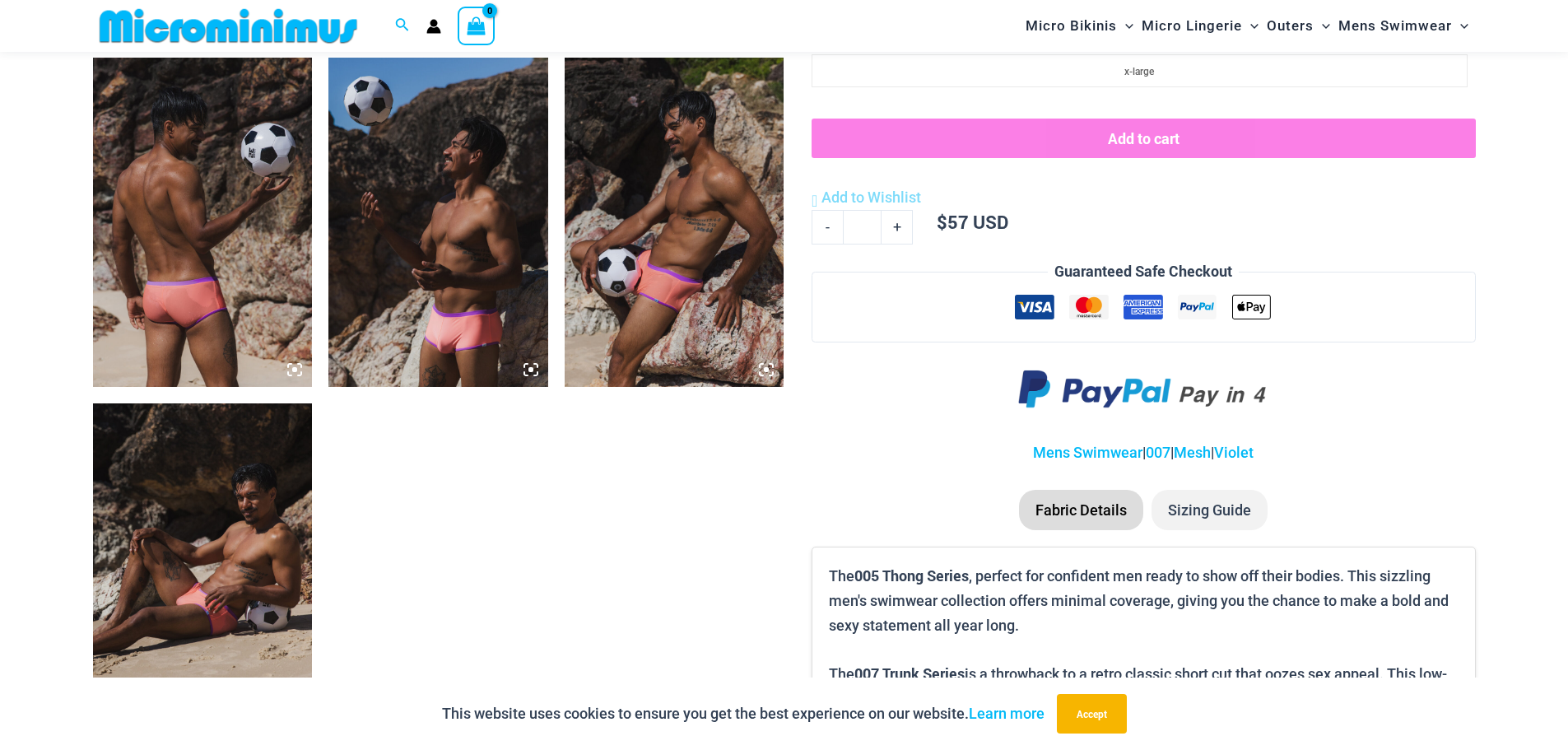
click at [672, 256] on img at bounding box center [674, 222] width 220 height 329
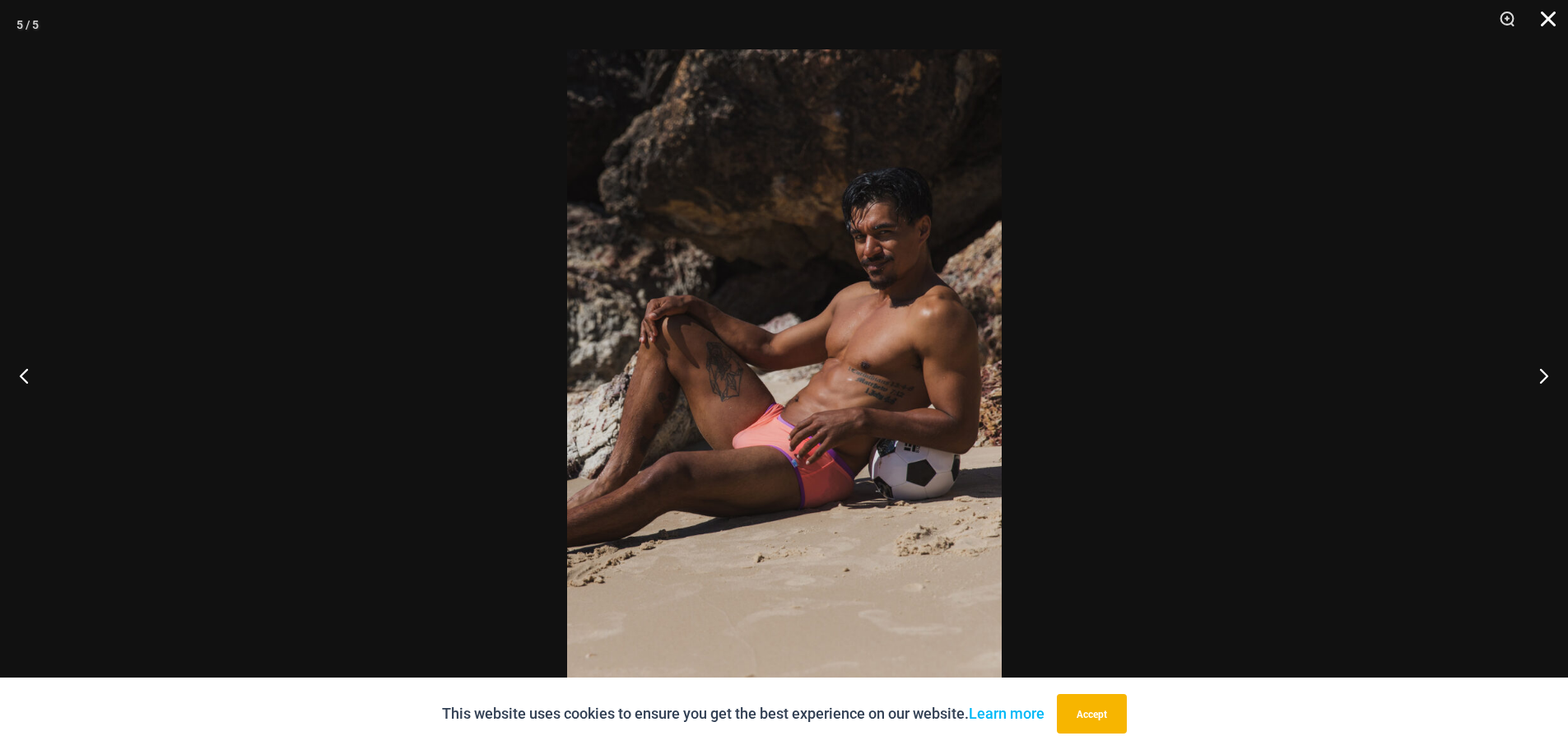
click at [1546, 28] on button "Close" at bounding box center [1543, 24] width 41 height 50
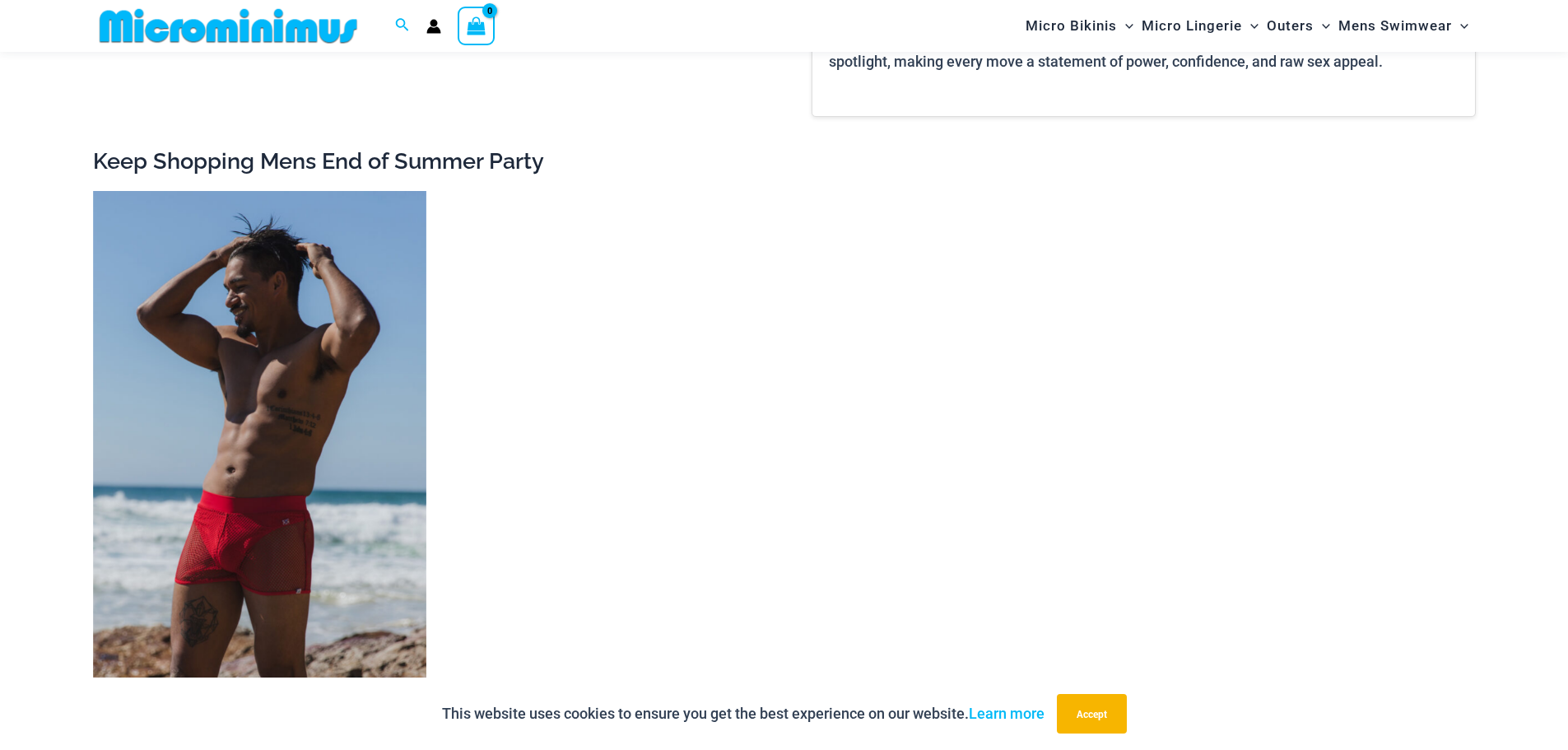
scroll to position [2133, 0]
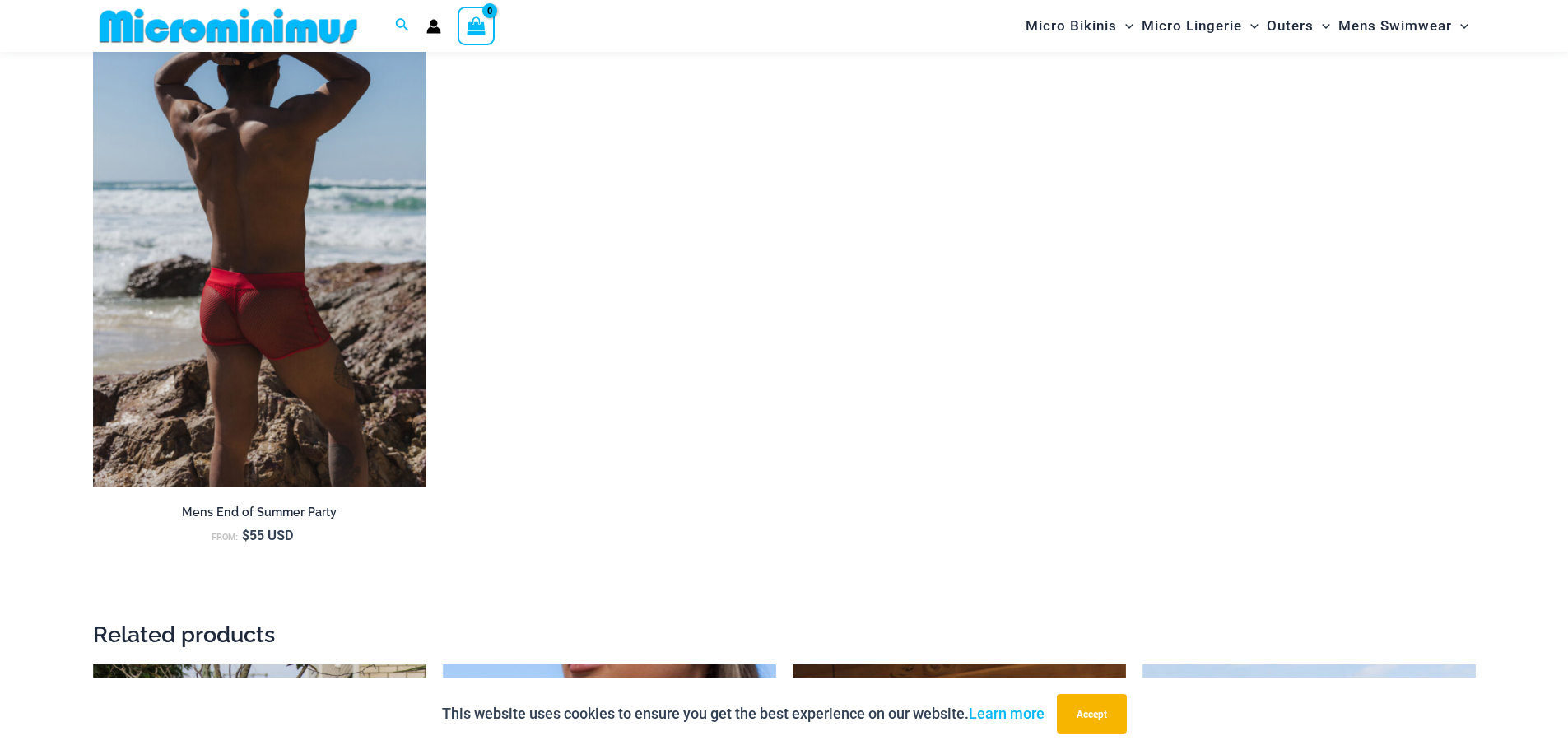
click at [239, 372] on img at bounding box center [259, 237] width 333 height 500
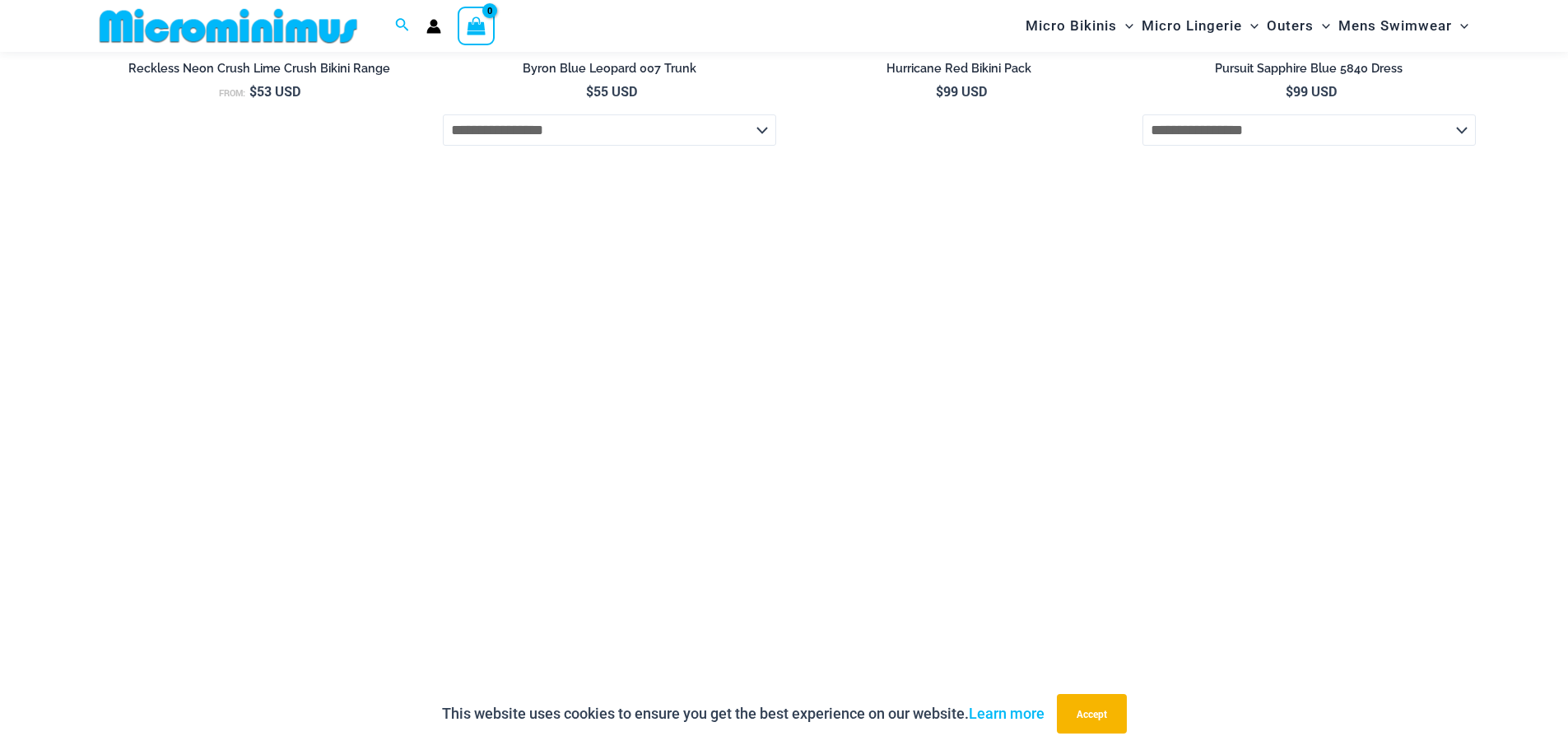
scroll to position [4265, 0]
